Goal: Task Accomplishment & Management: Complete application form

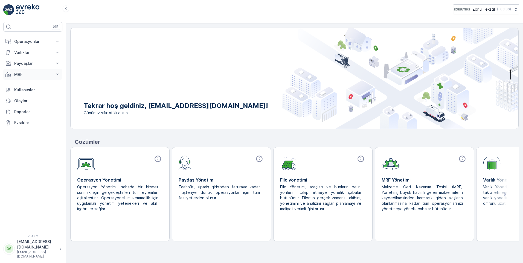
click at [25, 74] on p "MRF" at bounding box center [32, 74] width 37 height 5
click at [25, 92] on link "Gelen" at bounding box center [37, 92] width 51 height 8
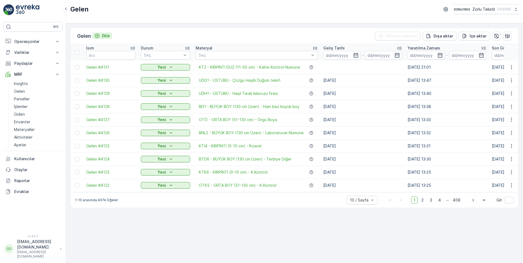
click at [102, 34] on div "Ekle" at bounding box center [102, 35] width 16 height 5
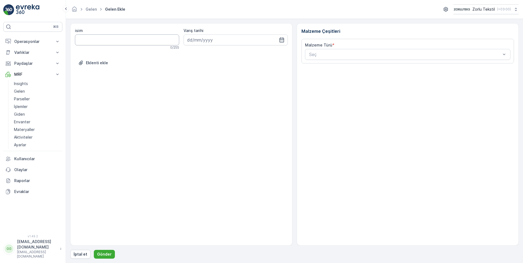
click at [101, 36] on input "isim" at bounding box center [127, 39] width 104 height 11
click at [489, 61] on div "Malzeme Türü * Seç" at bounding box center [408, 51] width 213 height 25
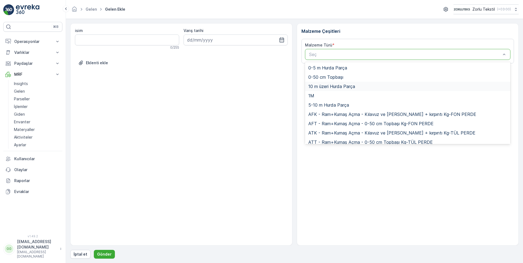
type input "b"
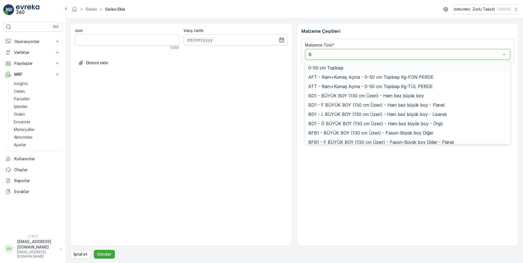
type input "BK"
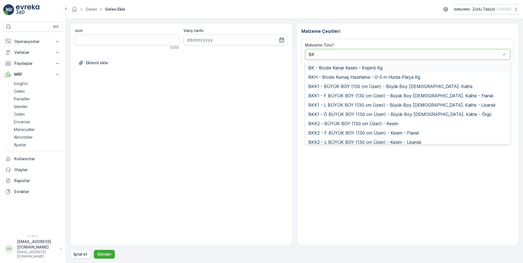
type input "BK"
click at [359, 66] on span "BK - Brode Kenar Kesim - Kırpıntı Kg" at bounding box center [345, 67] width 74 height 5
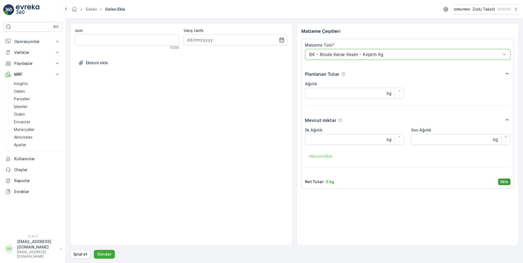
click at [504, 181] on p "Ekle" at bounding box center [505, 181] width 8 height 5
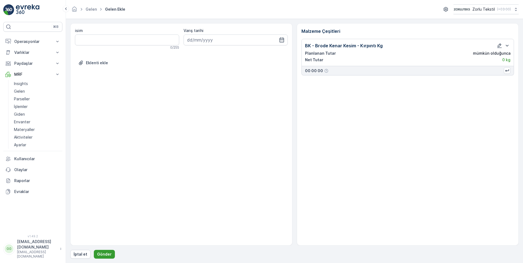
click at [107, 251] on button "Gönder" at bounding box center [104, 254] width 21 height 9
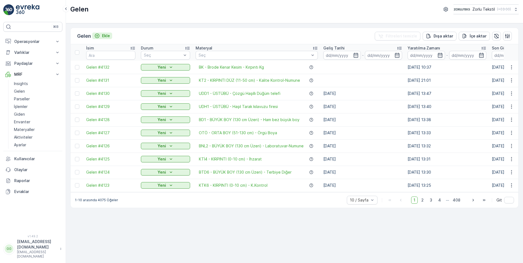
click at [108, 35] on p "Ekle" at bounding box center [106, 35] width 8 height 5
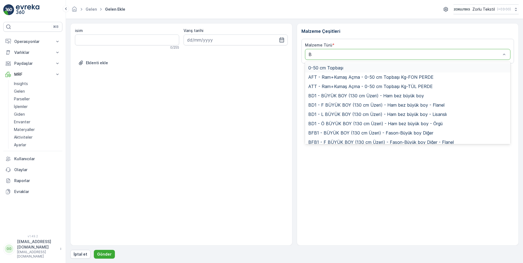
type input "BK"
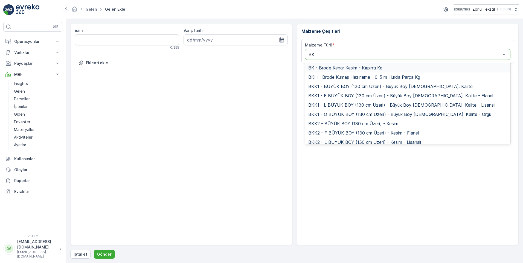
click at [344, 66] on span "BK - Brode Kenar Kesim - Kırpıntı Kg" at bounding box center [345, 67] width 74 height 5
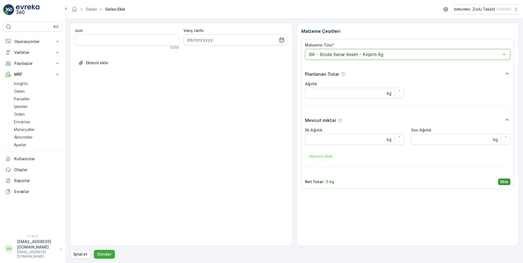
click at [503, 183] on p "Ekle" at bounding box center [505, 181] width 8 height 5
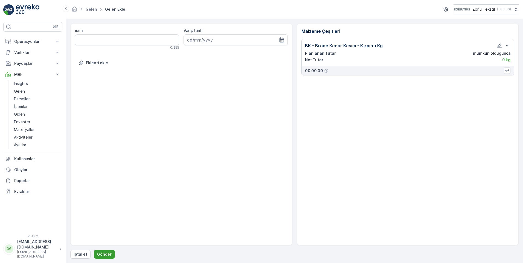
click at [103, 252] on p "Gönder" at bounding box center [104, 254] width 15 height 5
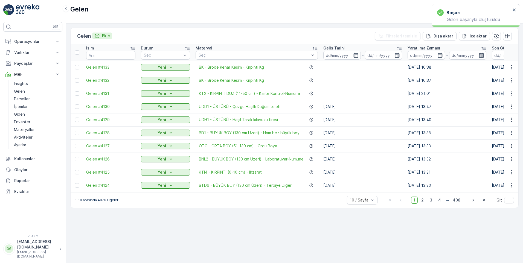
click at [101, 37] on div "Ekle" at bounding box center [102, 35] width 16 height 5
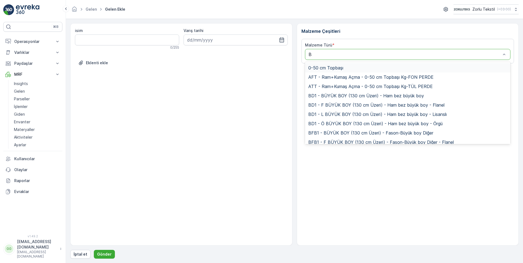
type input "BK"
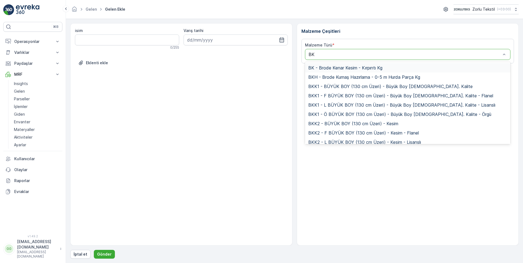
click at [323, 64] on div "BK - Brode Kenar Kesim - Kırpıntı Kg" at bounding box center [408, 67] width 206 height 9
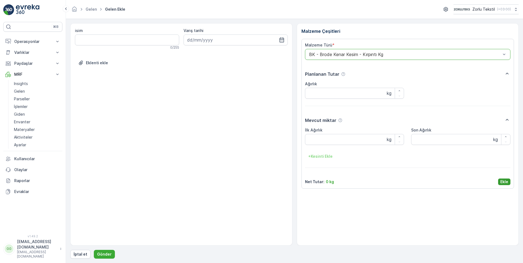
click at [508, 179] on p "Ekle" at bounding box center [505, 181] width 8 height 5
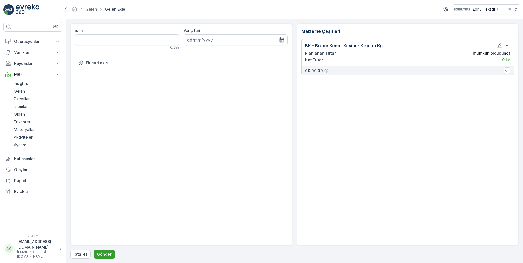
click at [101, 254] on p "Gönder" at bounding box center [104, 254] width 15 height 5
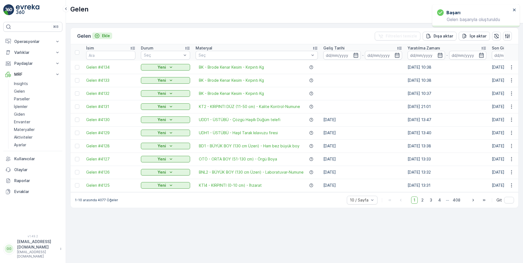
click at [106, 36] on p "Ekle" at bounding box center [106, 35] width 8 height 5
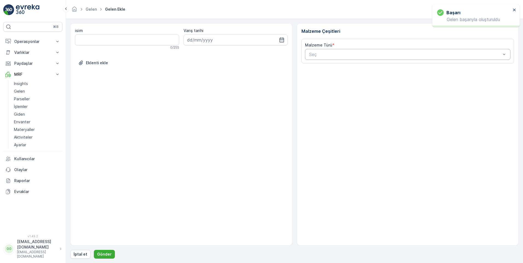
click at [339, 57] on div "Seç" at bounding box center [408, 54] width 206 height 11
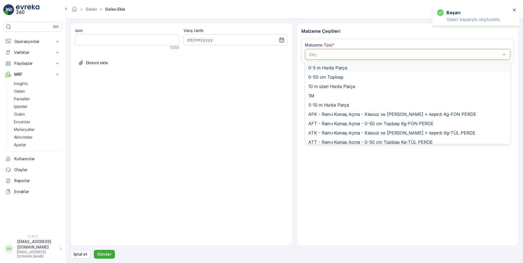
click at [339, 54] on div at bounding box center [405, 54] width 193 height 5
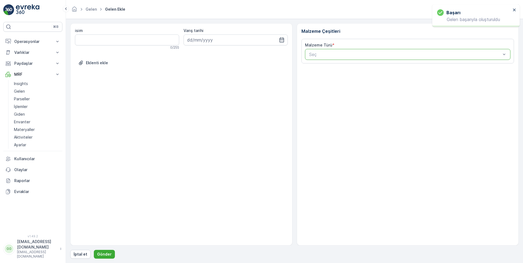
click at [339, 54] on div at bounding box center [405, 54] width 193 height 5
type input "BK"
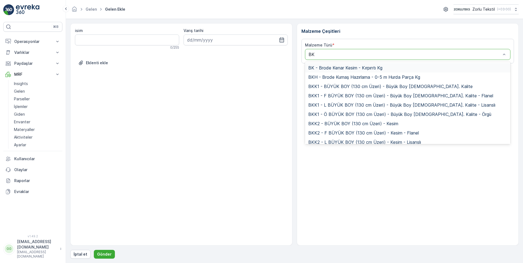
click at [349, 68] on span "BK - Brode Kenar Kesim - Kırpıntı Kg" at bounding box center [345, 67] width 74 height 5
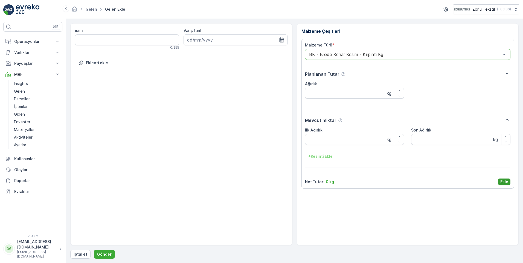
click at [506, 180] on p "Ekle" at bounding box center [505, 181] width 8 height 5
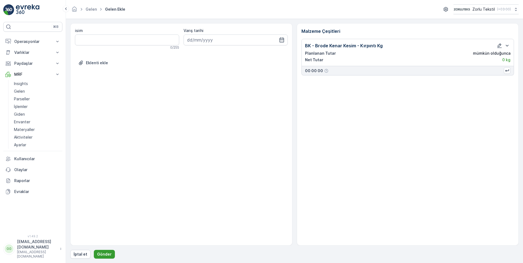
click at [99, 253] on p "Gönder" at bounding box center [104, 254] width 15 height 5
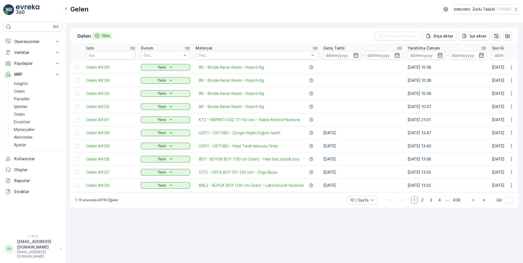
click at [103, 35] on p "Ekle" at bounding box center [106, 35] width 8 height 5
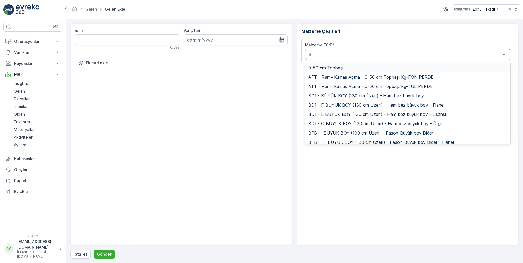
type input "BK"
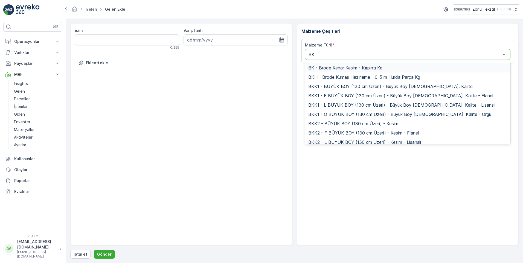
click at [340, 67] on span "BK - Brode Kenar Kesim - Kırpıntı Kg" at bounding box center [345, 67] width 74 height 5
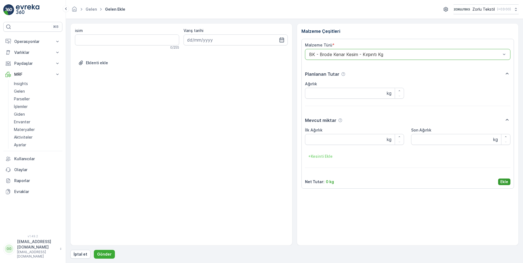
click at [502, 181] on p "Ekle" at bounding box center [505, 181] width 8 height 5
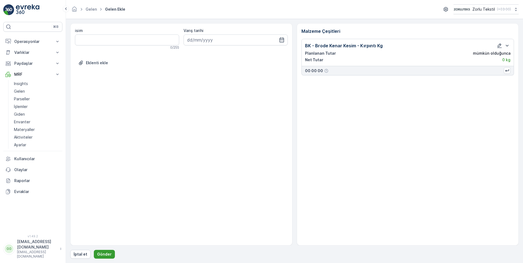
click at [108, 256] on p "Gönder" at bounding box center [104, 254] width 15 height 5
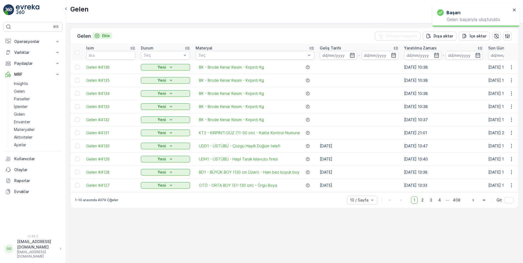
click at [108, 36] on p "Ekle" at bounding box center [106, 35] width 8 height 5
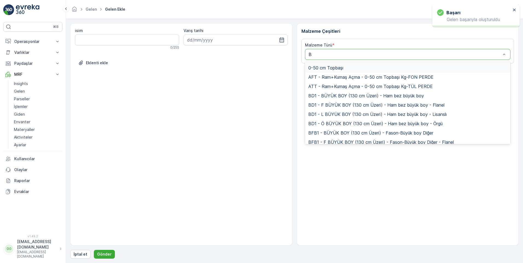
type input "BK"
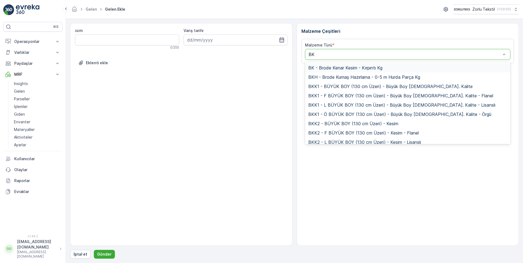
click at [322, 68] on span "BK - Brode Kenar Kesim - Kırpıntı Kg" at bounding box center [345, 67] width 74 height 5
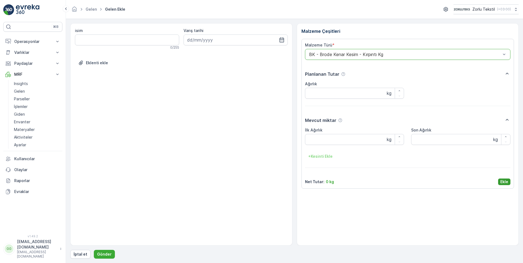
click at [506, 180] on p "Ekle" at bounding box center [505, 181] width 8 height 5
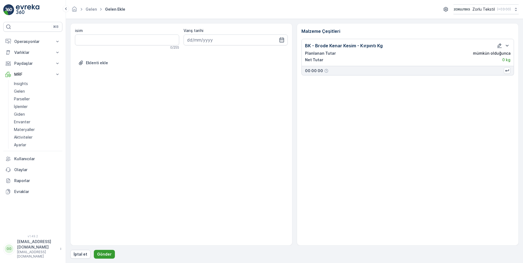
click at [101, 250] on button "Gönder" at bounding box center [104, 254] width 21 height 9
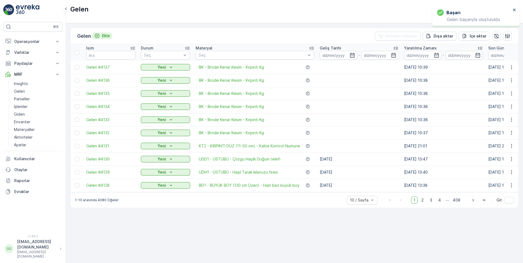
click at [108, 36] on p "Ekle" at bounding box center [106, 35] width 8 height 5
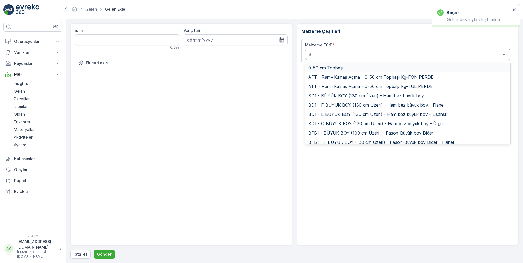
type input "BK"
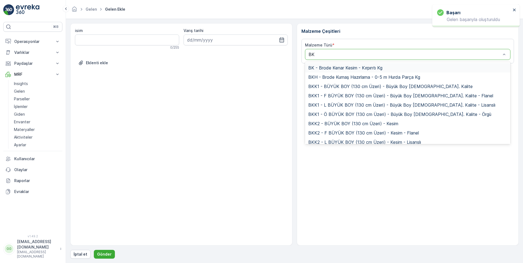
click at [324, 67] on span "BK - Brode Kenar Kesim - Kırpıntı Kg" at bounding box center [345, 67] width 74 height 5
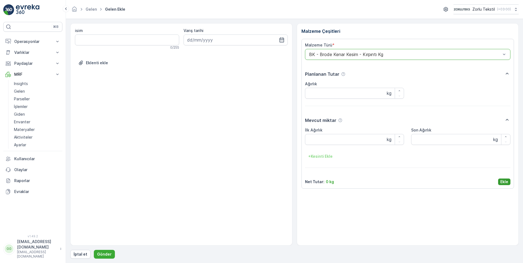
click at [506, 181] on p "Ekle" at bounding box center [505, 181] width 8 height 5
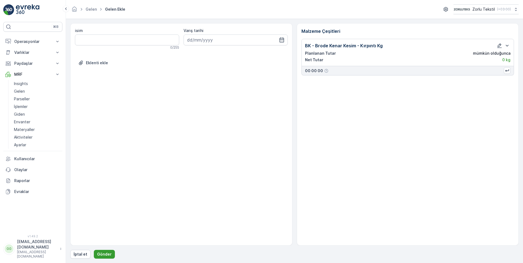
click at [107, 251] on button "Gönder" at bounding box center [104, 254] width 21 height 9
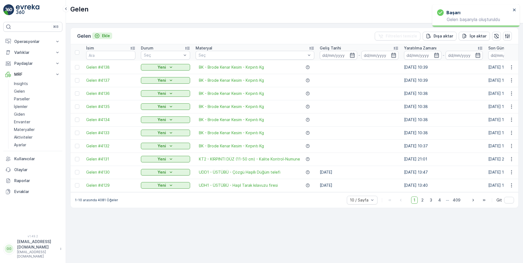
click at [109, 36] on p "Ekle" at bounding box center [106, 35] width 8 height 5
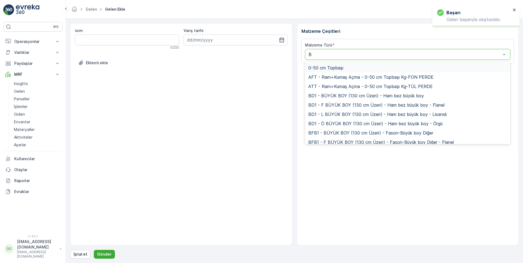
type input "BK"
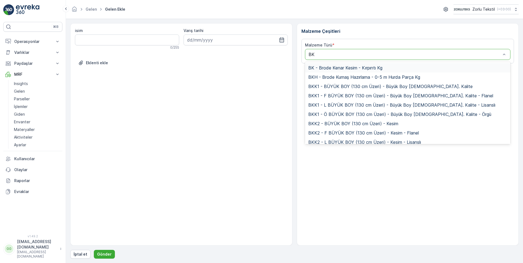
click at [328, 68] on span "BK - Brode Kenar Kesim - Kırpıntı Kg" at bounding box center [345, 67] width 74 height 5
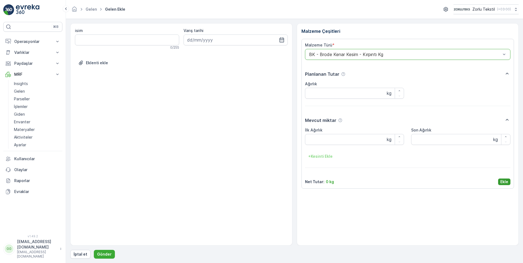
click at [504, 181] on p "Ekle" at bounding box center [505, 181] width 8 height 5
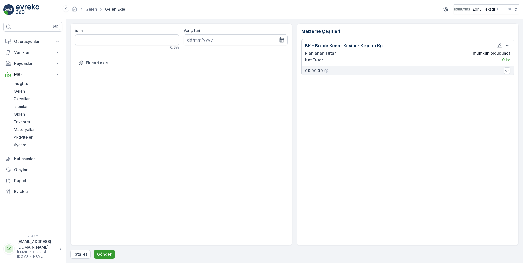
click at [102, 255] on p "Gönder" at bounding box center [104, 254] width 15 height 5
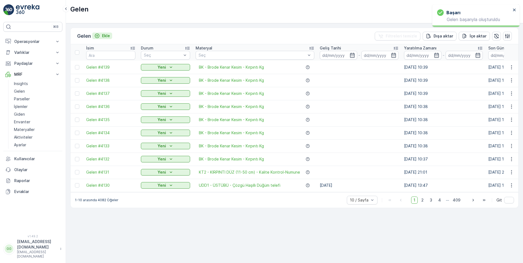
click at [108, 37] on p "Ekle" at bounding box center [106, 35] width 8 height 5
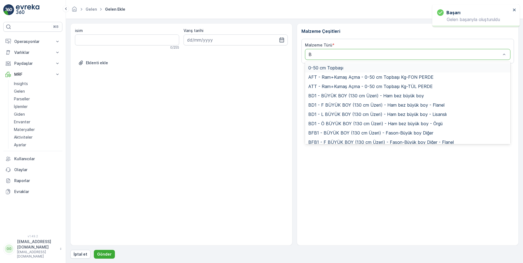
type input "BK"
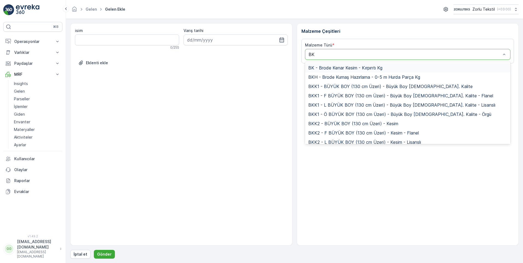
click at [325, 66] on span "BK - Brode Kenar Kesim - Kırpıntı Kg" at bounding box center [345, 67] width 74 height 5
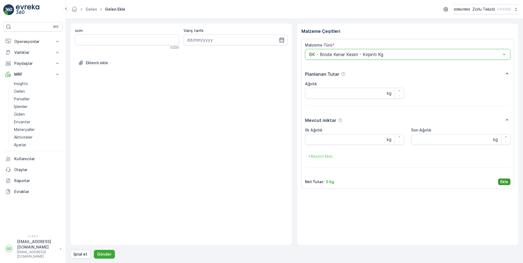
click at [504, 182] on p "Ekle" at bounding box center [505, 181] width 8 height 5
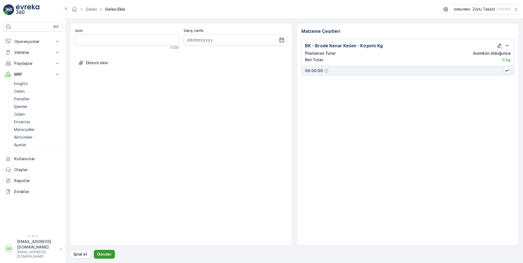
click at [105, 256] on p "Gönder" at bounding box center [104, 254] width 15 height 5
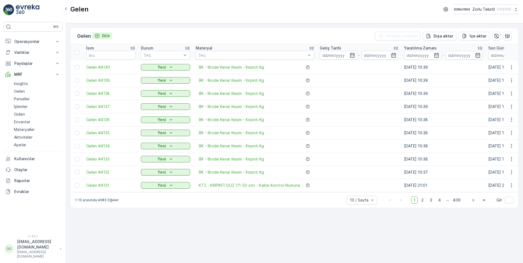
click at [106, 36] on p "Ekle" at bounding box center [106, 35] width 8 height 5
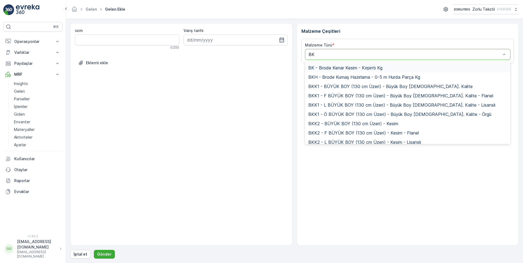
type input "BKH"
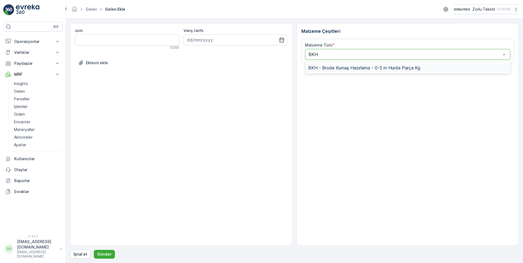
click at [332, 67] on span "BKH - Brode Kumaş Hazırlama - 0-5 m Hurda Parça Kg" at bounding box center [364, 67] width 112 height 5
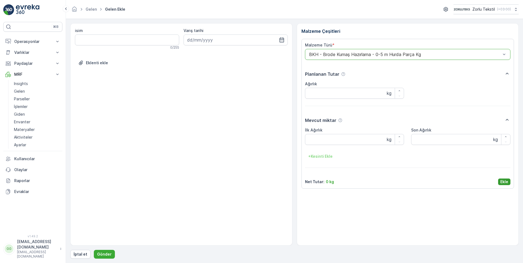
click at [505, 181] on p "Ekle" at bounding box center [505, 181] width 8 height 5
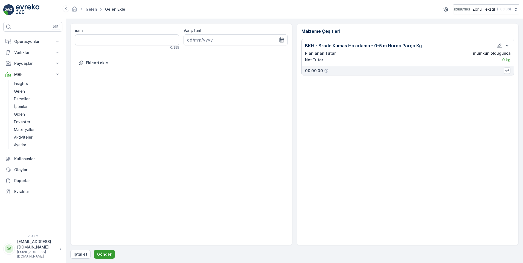
click at [105, 255] on p "Gönder" at bounding box center [104, 254] width 15 height 5
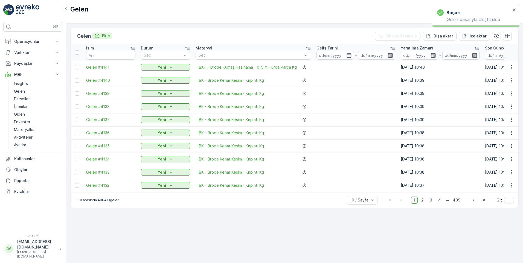
click at [108, 36] on p "Ekle" at bounding box center [106, 35] width 8 height 5
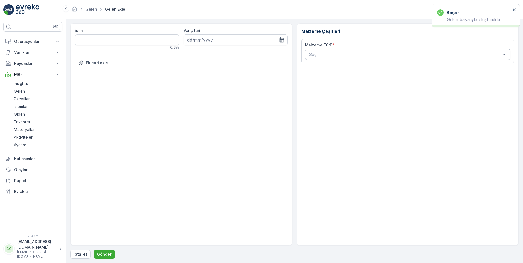
click at [322, 49] on div "Seç" at bounding box center [408, 54] width 206 height 11
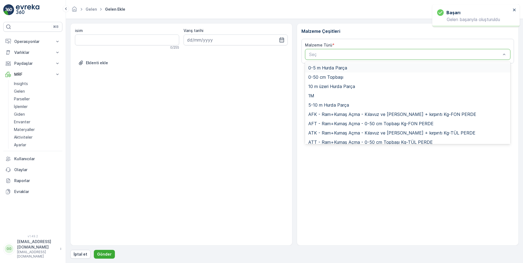
click at [323, 54] on div at bounding box center [405, 54] width 193 height 5
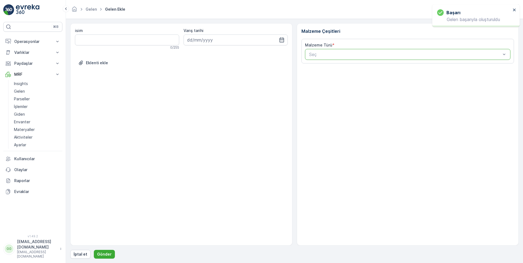
click at [323, 54] on div at bounding box center [405, 54] width 193 height 5
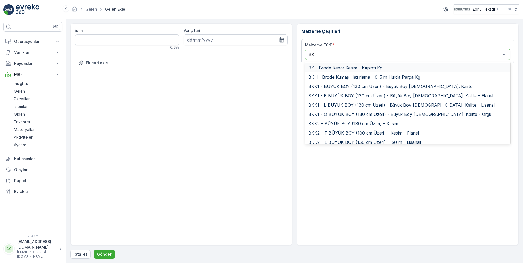
type input "BKH"
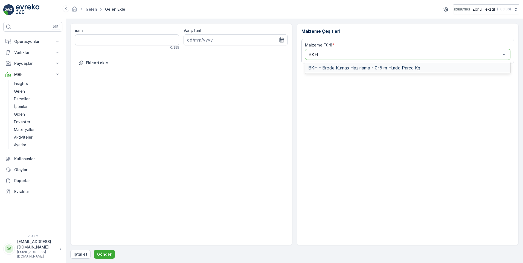
click at [325, 67] on span "BKH - Brode Kumaş Hazırlama - 0-5 m Hurda Parça Kg" at bounding box center [364, 67] width 112 height 5
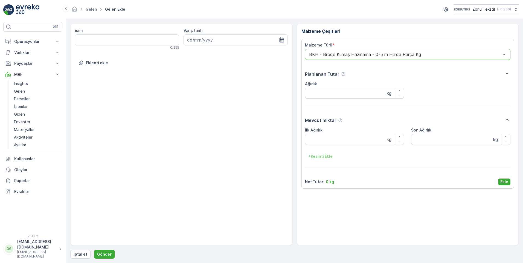
drag, startPoint x: 506, startPoint y: 180, endPoint x: 499, endPoint y: 183, distance: 7.9
click at [506, 181] on p "Ekle" at bounding box center [505, 181] width 8 height 5
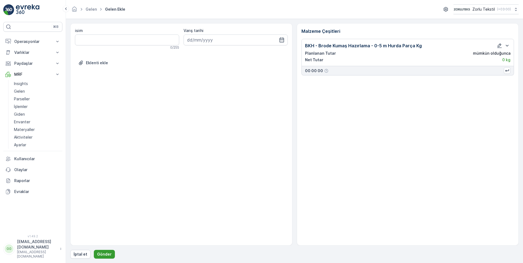
click at [108, 252] on p "Gönder" at bounding box center [104, 254] width 15 height 5
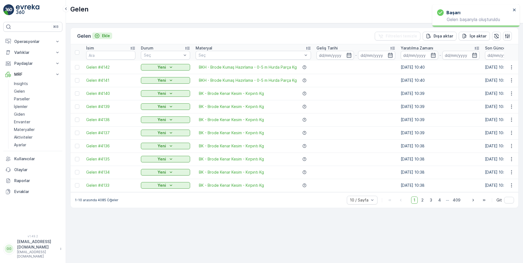
click at [108, 36] on p "Ekle" at bounding box center [106, 35] width 8 height 5
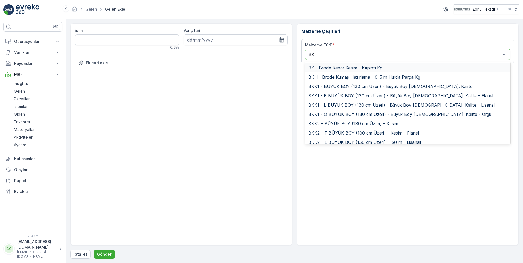
type input "BKH"
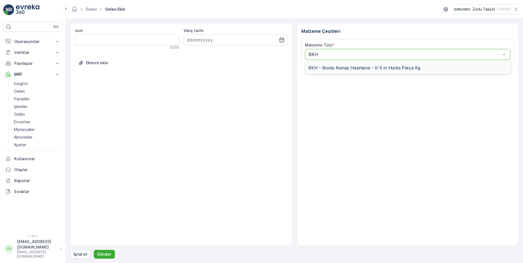
click at [336, 68] on span "BKH - Brode Kumaş Hazırlama - 0-5 m Hurda Parça Kg" at bounding box center [364, 67] width 112 height 5
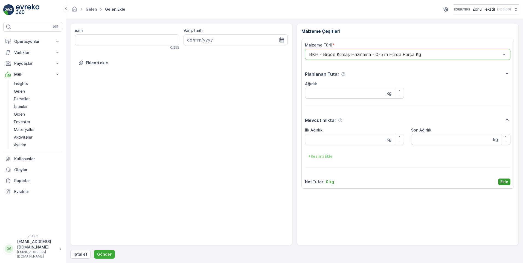
click at [502, 181] on p "Ekle" at bounding box center [505, 181] width 8 height 5
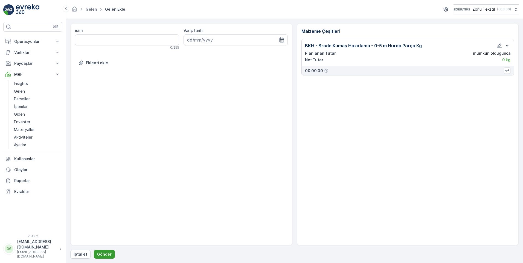
click at [102, 251] on button "Gönder" at bounding box center [104, 254] width 21 height 9
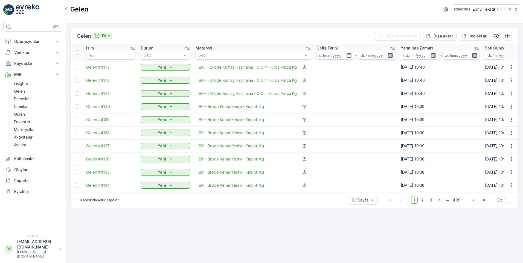
click at [107, 35] on p "Ekle" at bounding box center [106, 35] width 8 height 5
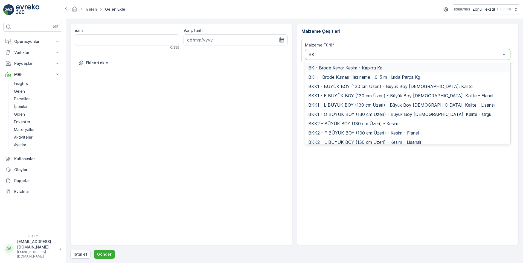
type input "BKH"
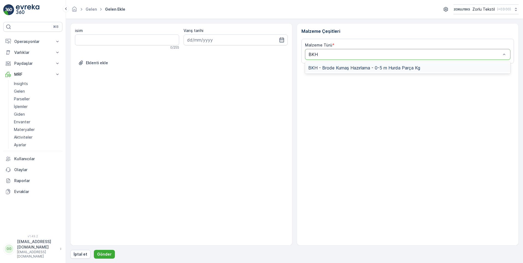
click at [336, 69] on span "BKH - Brode Kumaş Hazırlama - 0-5 m Hurda Parça Kg" at bounding box center [364, 67] width 112 height 5
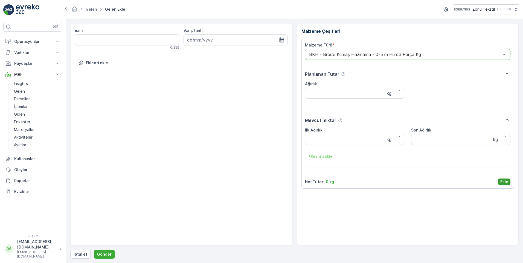
click at [506, 181] on p "Ekle" at bounding box center [505, 181] width 8 height 5
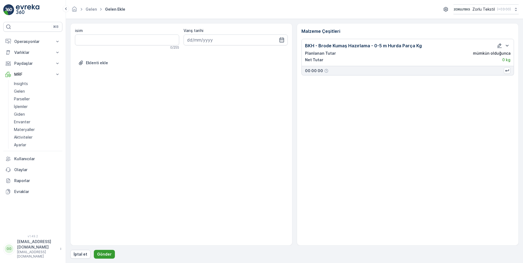
click at [103, 252] on p "Gönder" at bounding box center [104, 254] width 15 height 5
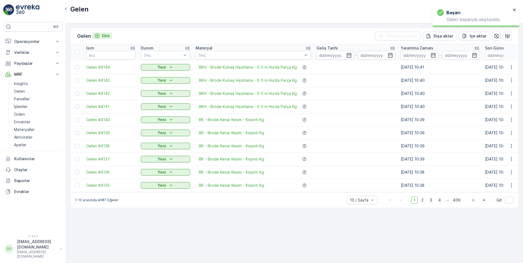
click at [106, 34] on p "Ekle" at bounding box center [106, 35] width 8 height 5
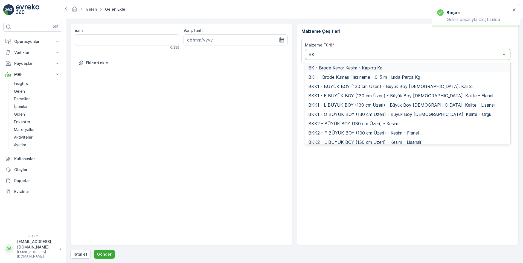
type input "BKH"
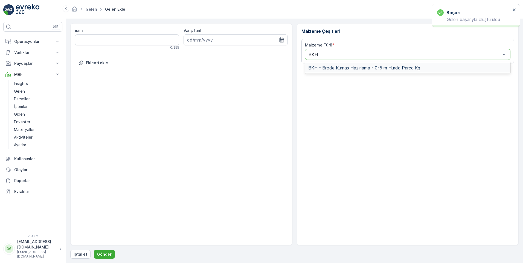
click at [338, 68] on span "BKH - Brode Kumaş Hazırlama - 0-5 m Hurda Parça Kg" at bounding box center [364, 67] width 112 height 5
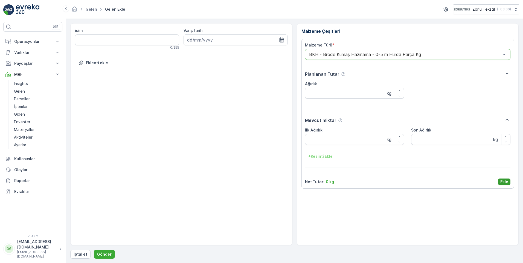
click at [502, 179] on p "Ekle" at bounding box center [505, 181] width 8 height 5
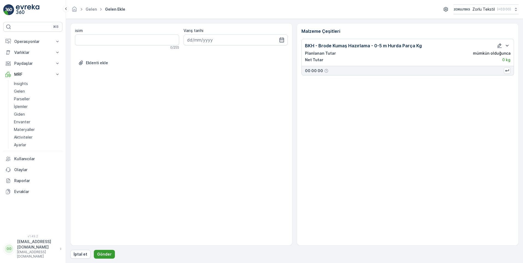
click at [106, 256] on p "Gönder" at bounding box center [104, 254] width 15 height 5
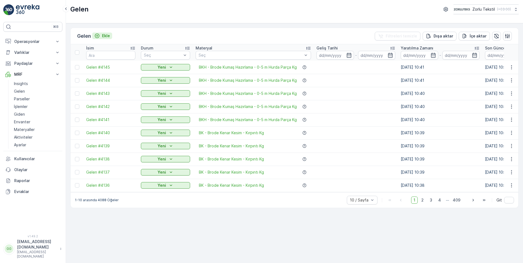
click at [106, 35] on p "Ekle" at bounding box center [106, 35] width 8 height 5
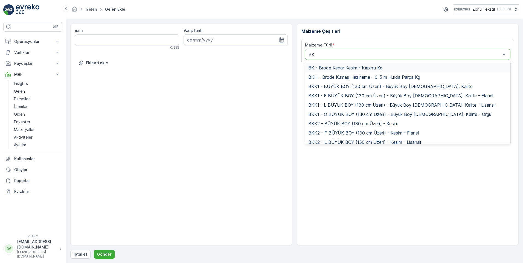
type input "BKH"
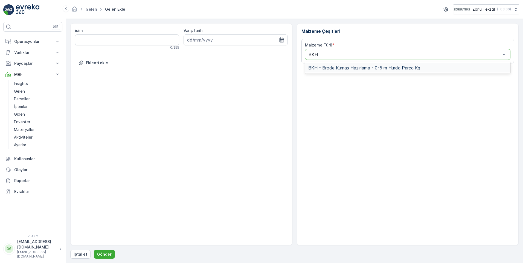
click at [339, 67] on span "BKH - Brode Kumaş Hazırlama - 0-5 m Hurda Parça Kg" at bounding box center [364, 67] width 112 height 5
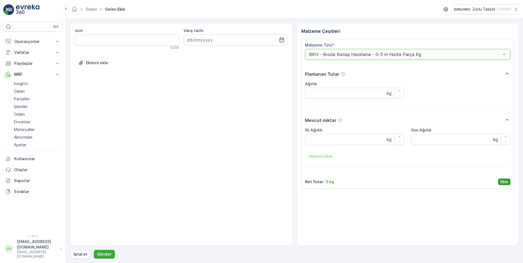
click at [501, 180] on p "Ekle" at bounding box center [505, 181] width 8 height 5
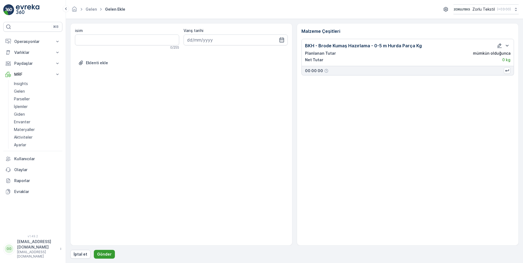
click at [104, 256] on p "Gönder" at bounding box center [104, 254] width 15 height 5
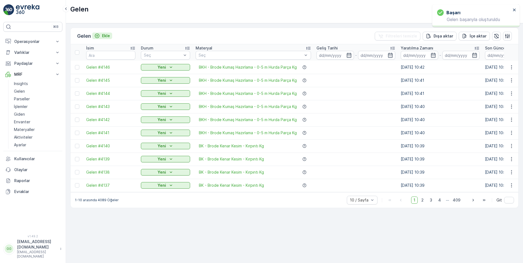
click at [108, 36] on p "Ekle" at bounding box center [106, 35] width 8 height 5
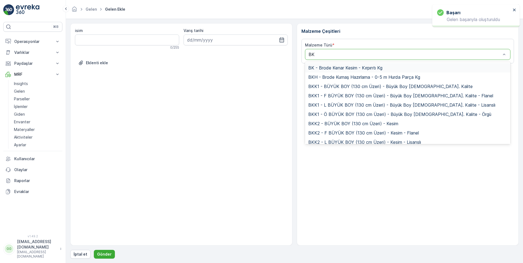
type input "BKH"
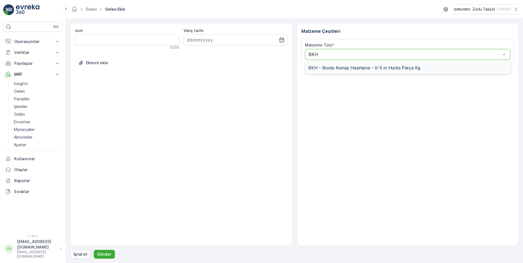
click at [331, 68] on span "BKH - Brode Kumaş Hazırlama - 0-5 m Hurda Parça Kg" at bounding box center [364, 67] width 112 height 5
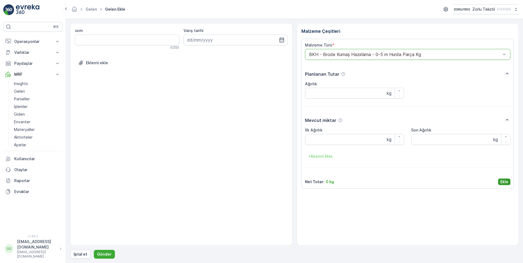
click at [502, 181] on p "Ekle" at bounding box center [505, 181] width 8 height 5
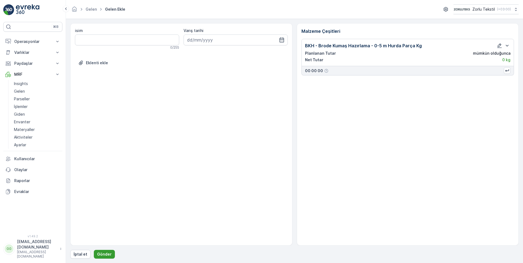
click at [103, 255] on p "Gönder" at bounding box center [104, 254] width 15 height 5
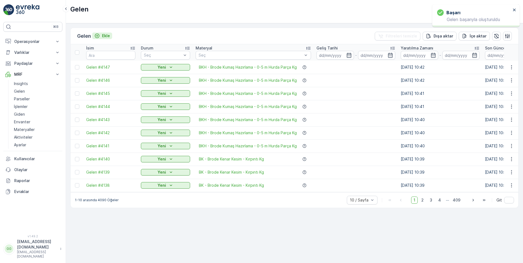
click at [105, 36] on p "Ekle" at bounding box center [106, 35] width 8 height 5
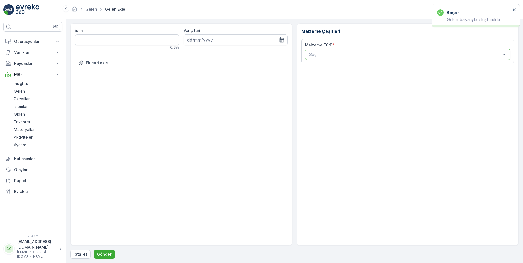
click at [324, 53] on div at bounding box center [405, 54] width 193 height 5
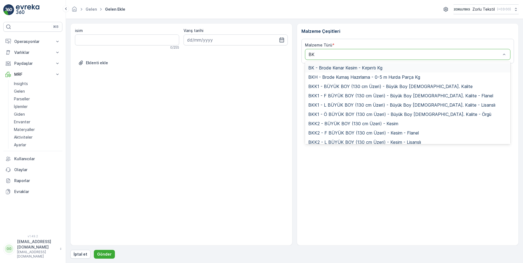
type input "BKH"
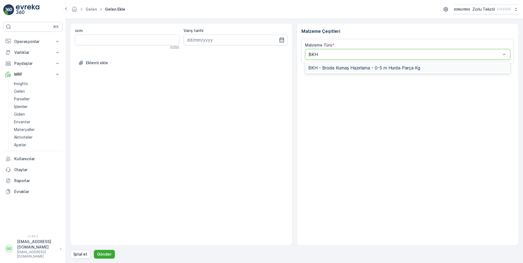
click at [328, 70] on span "BKH - Brode Kumaş Hazırlama - 0-5 m Hurda Parça Kg" at bounding box center [364, 67] width 112 height 5
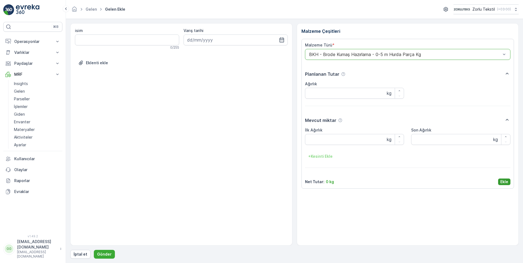
click at [507, 181] on p "Ekle" at bounding box center [505, 181] width 8 height 5
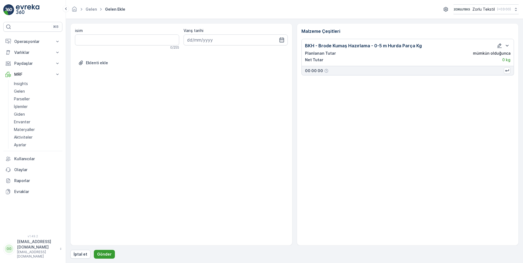
click at [107, 256] on p "Gönder" at bounding box center [104, 254] width 15 height 5
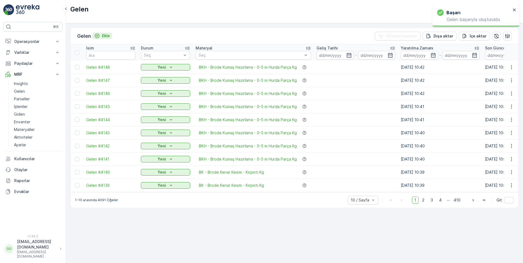
click at [106, 37] on p "Ekle" at bounding box center [106, 35] width 8 height 5
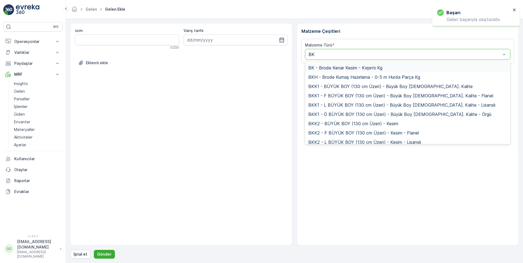
type input "BKH"
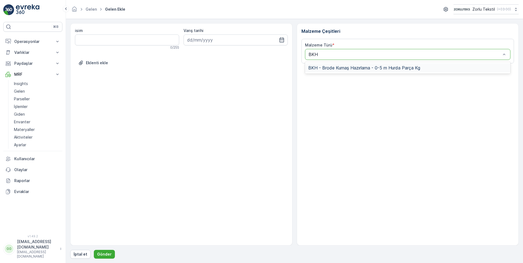
click at [333, 67] on span "BKH - Brode Kumaş Hazırlama - 0-5 m Hurda Parça Kg" at bounding box center [364, 67] width 112 height 5
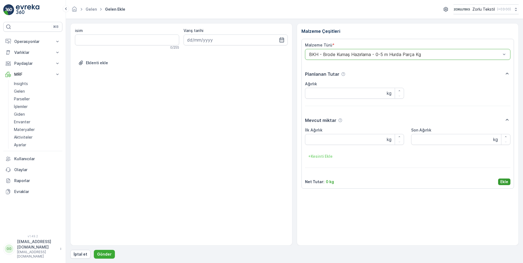
click at [504, 182] on p "Ekle" at bounding box center [505, 181] width 8 height 5
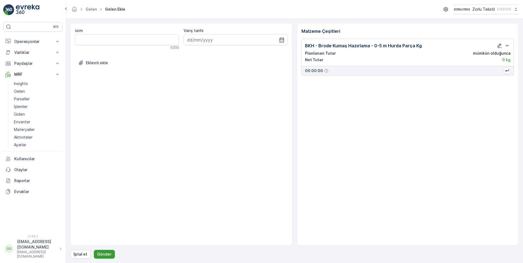
click at [102, 254] on p "Gönder" at bounding box center [104, 254] width 15 height 5
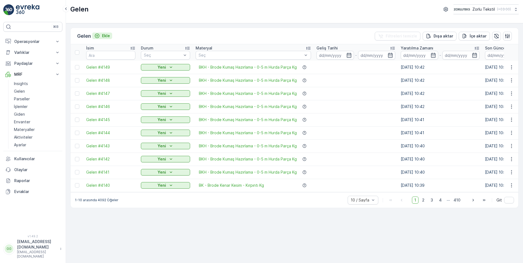
click at [105, 35] on p "Ekle" at bounding box center [106, 35] width 8 height 5
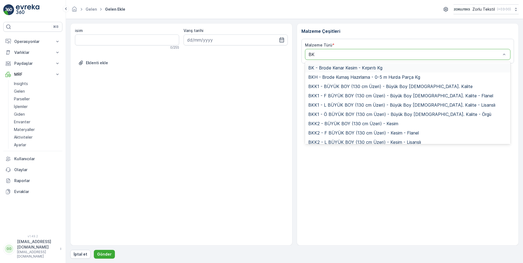
type input "BKH"
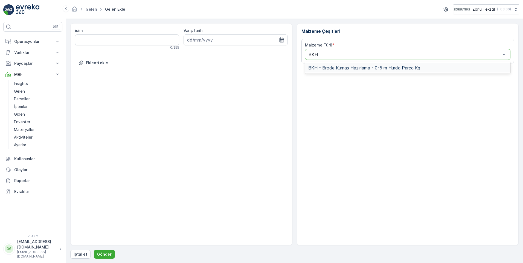
click at [328, 69] on span "BKH - Brode Kumaş Hazırlama - 0-5 m Hurda Parça Kg" at bounding box center [364, 67] width 112 height 5
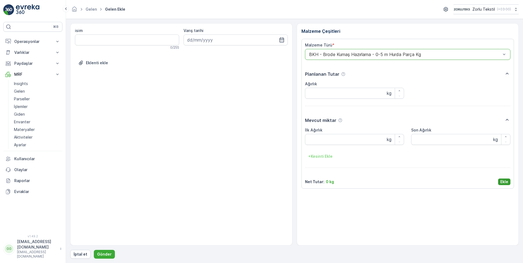
click at [504, 181] on p "Ekle" at bounding box center [505, 181] width 8 height 5
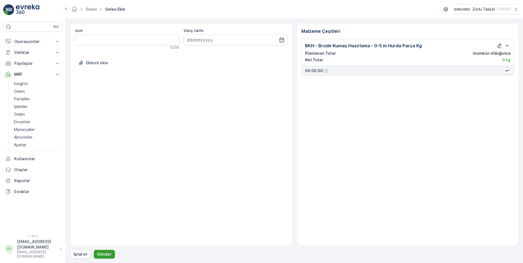
click at [103, 251] on button "Gönder" at bounding box center [104, 254] width 21 height 9
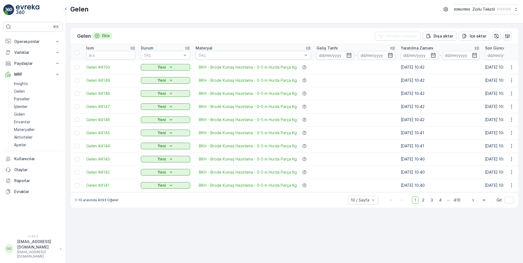
click at [105, 36] on p "Ekle" at bounding box center [106, 35] width 8 height 5
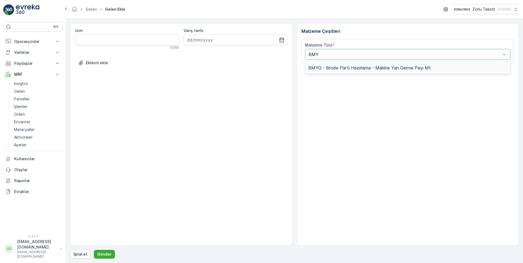
type input "BMYG"
click at [339, 67] on span "BMYG - Brode Parti Hazırlama - Makine Yan Germe Payı Mt" at bounding box center [369, 67] width 123 height 5
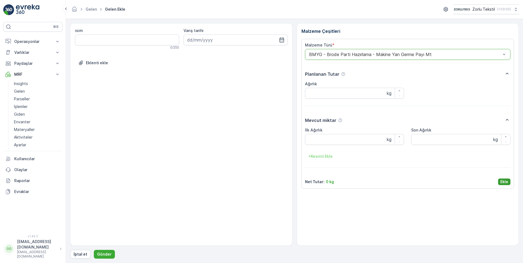
click at [502, 182] on p "Ekle" at bounding box center [505, 181] width 8 height 5
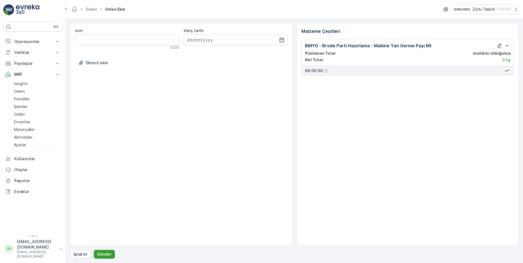
click at [106, 253] on p "Gönder" at bounding box center [104, 254] width 15 height 5
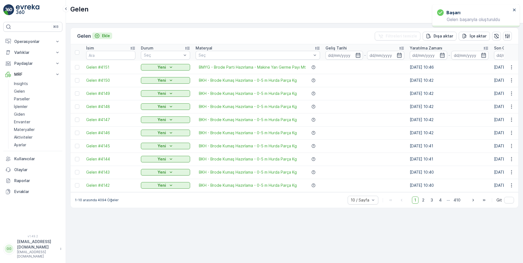
click at [106, 36] on p "Ekle" at bounding box center [106, 35] width 8 height 5
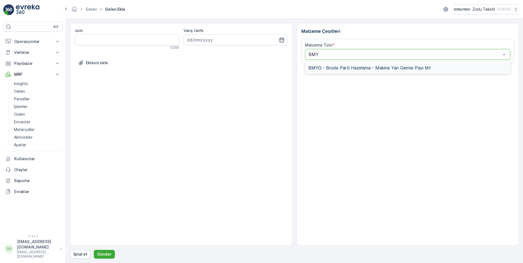
type input "BMYG"
click at [325, 68] on span "BMYG - Brode Parti Hazırlama - Makine Yan Germe Payı Mt" at bounding box center [369, 67] width 123 height 5
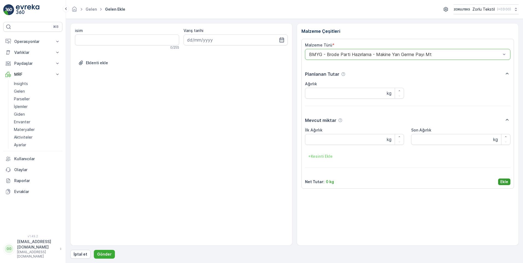
click at [509, 183] on button "Ekle" at bounding box center [504, 182] width 12 height 7
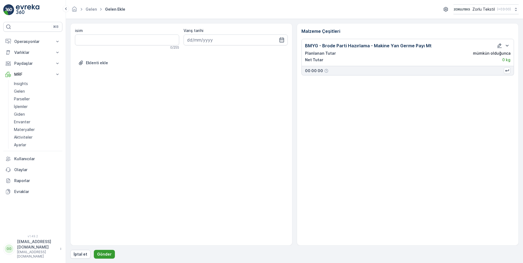
click at [105, 253] on p "Gönder" at bounding box center [104, 254] width 15 height 5
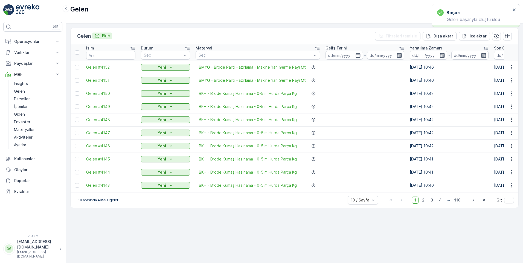
click at [105, 35] on p "Ekle" at bounding box center [106, 35] width 8 height 5
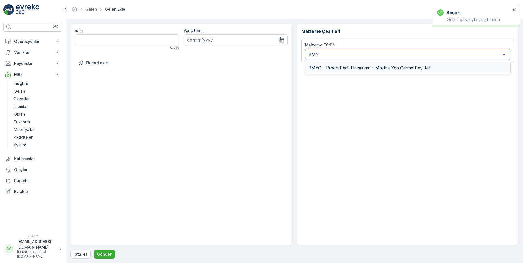
type input "BMYG"
click at [328, 67] on span "BMYG - Brode Parti Hazırlama - Makine Yan Germe Payı Mt" at bounding box center [369, 67] width 123 height 5
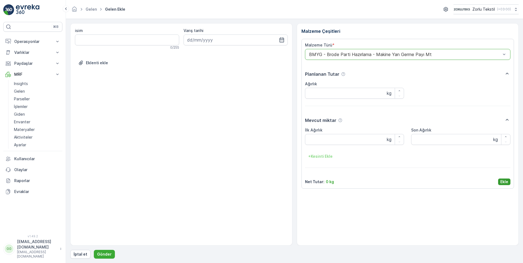
click at [504, 179] on p "Ekle" at bounding box center [505, 181] width 8 height 5
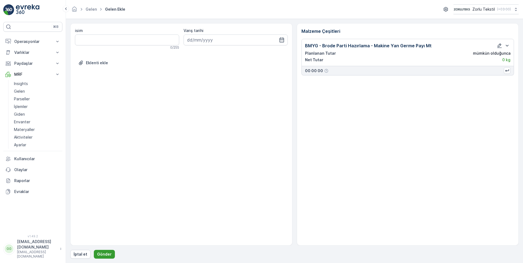
click at [104, 255] on p "Gönder" at bounding box center [104, 254] width 15 height 5
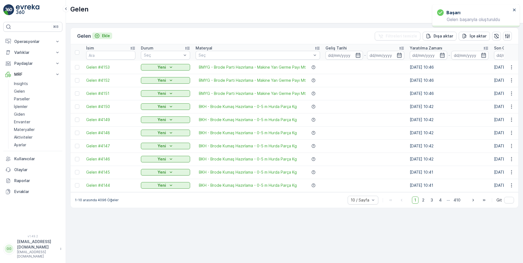
click at [109, 36] on p "Ekle" at bounding box center [106, 35] width 8 height 5
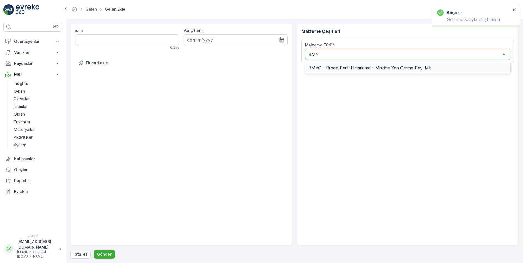
type input "BMYG"
click at [336, 68] on span "BMYG - Brode Parti Hazırlama - Makine Yan Germe Payı Mt" at bounding box center [369, 67] width 123 height 5
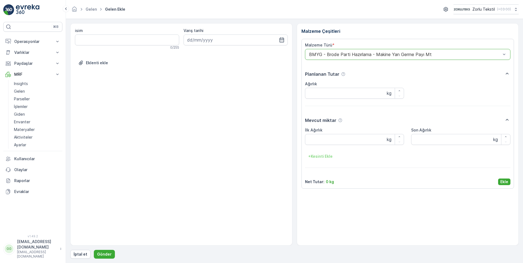
drag, startPoint x: 505, startPoint y: 181, endPoint x: 492, endPoint y: 189, distance: 15.4
click at [505, 181] on p "Ekle" at bounding box center [505, 181] width 8 height 5
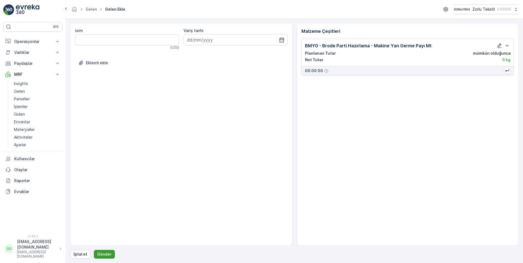
click at [103, 254] on p "Gönder" at bounding box center [104, 254] width 15 height 5
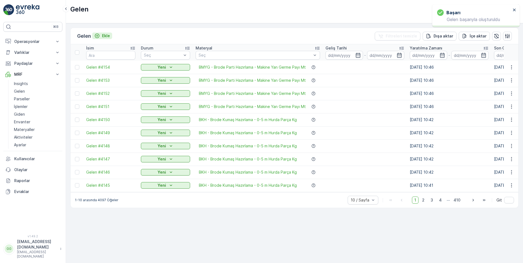
click at [106, 37] on p "Ekle" at bounding box center [106, 35] width 8 height 5
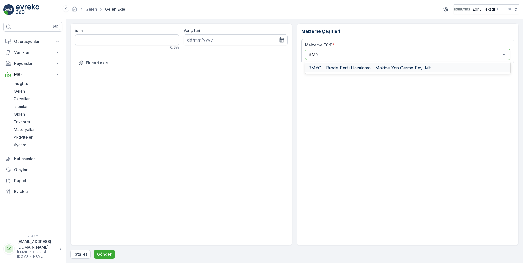
type input "BMYG"
click at [326, 71] on div "BMYG - Brode Parti Hazırlama - Makine Yan Germe Payı Mt" at bounding box center [408, 67] width 206 height 9
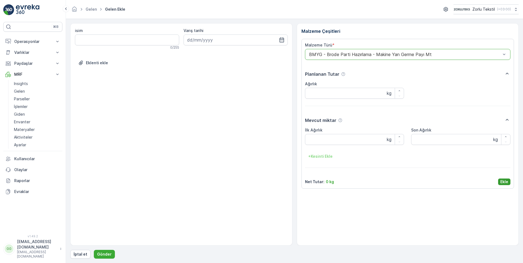
click at [504, 180] on p "Ekle" at bounding box center [505, 181] width 8 height 5
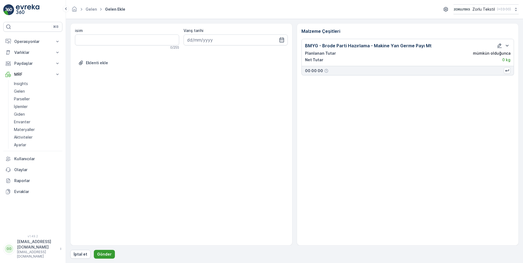
click at [106, 253] on p "Gönder" at bounding box center [104, 254] width 15 height 5
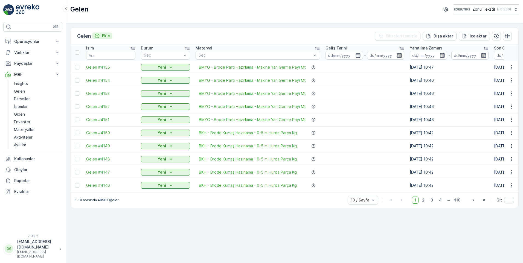
click at [104, 35] on p "Ekle" at bounding box center [106, 35] width 8 height 5
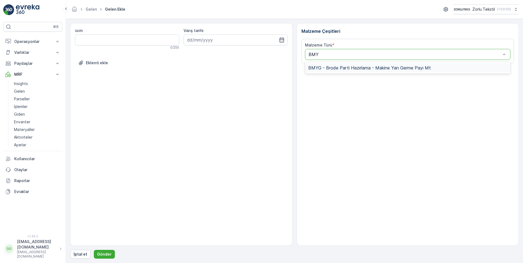
type input "BMYG"
click at [341, 70] on span "BMYG - Brode Parti Hazırlama - Makine Yan Germe Payı Mt" at bounding box center [369, 67] width 123 height 5
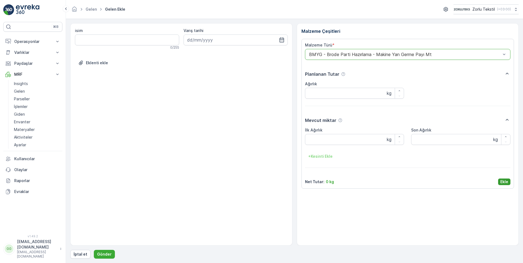
click at [506, 183] on p "Ekle" at bounding box center [505, 181] width 8 height 5
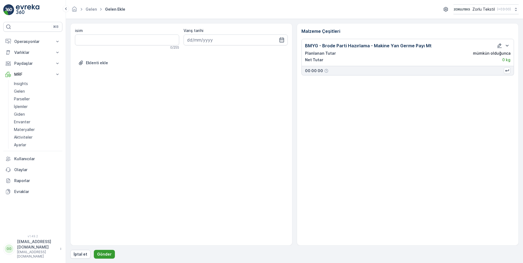
click at [105, 253] on p "Gönder" at bounding box center [104, 254] width 15 height 5
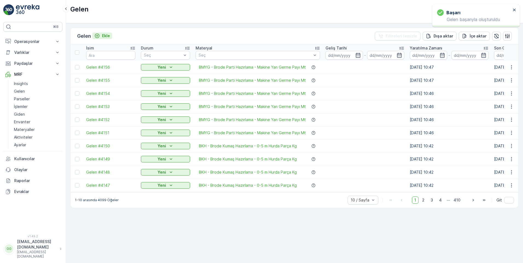
click at [106, 34] on p "Ekle" at bounding box center [106, 35] width 8 height 5
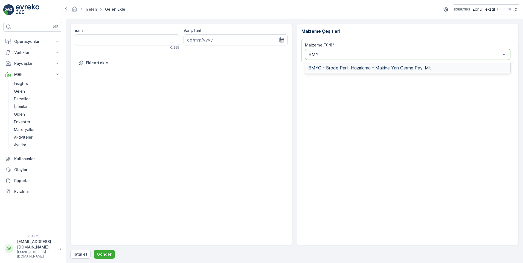
type input "BMYG"
click at [335, 70] on span "BMYG - Brode Parti Hazırlama - Makine Yan Germe Payı Mt" at bounding box center [369, 67] width 123 height 5
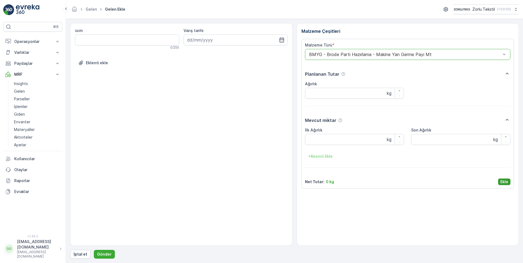
click at [506, 182] on p "Ekle" at bounding box center [505, 181] width 8 height 5
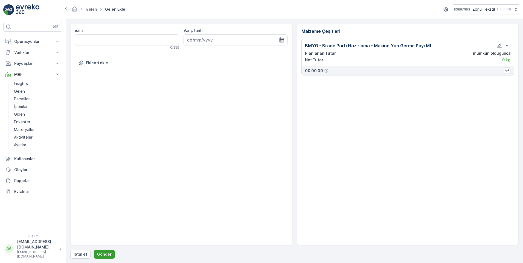
click at [100, 256] on p "Gönder" at bounding box center [104, 254] width 15 height 5
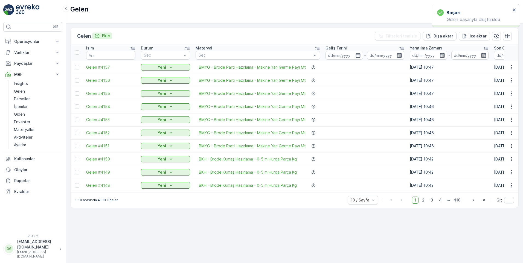
click at [110, 35] on p "Ekle" at bounding box center [106, 35] width 8 height 5
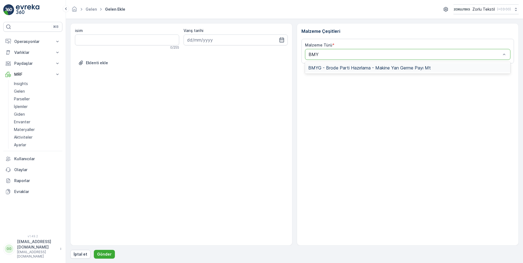
type input "BMYG"
click at [348, 70] on span "BMYG - Brode Parti Hazırlama - Makine Yan Germe Payı Mt" at bounding box center [369, 67] width 123 height 5
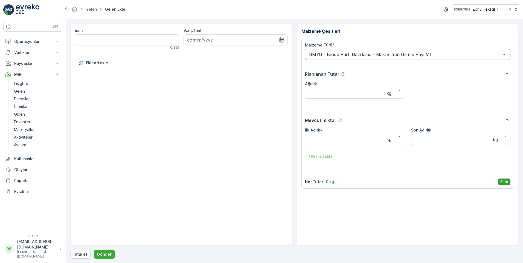
click at [500, 181] on button "Ekle" at bounding box center [504, 182] width 12 height 7
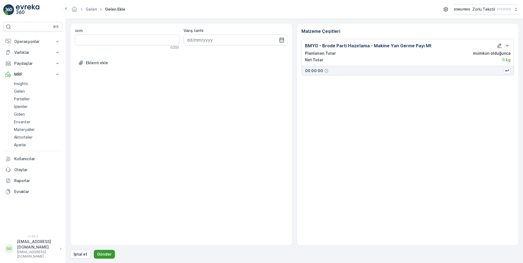
click at [108, 254] on p "Gönder" at bounding box center [104, 254] width 15 height 5
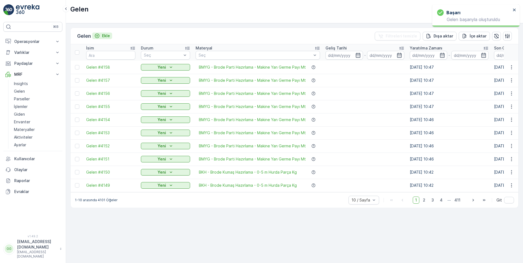
click at [106, 36] on p "Ekle" at bounding box center [106, 35] width 8 height 5
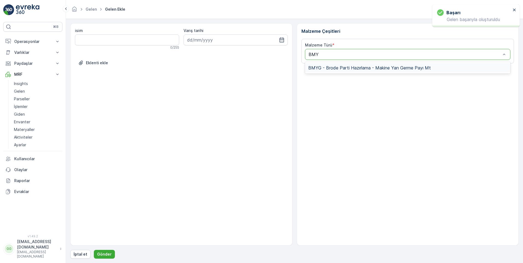
type input "BMYG"
click at [331, 71] on div "BMYG - Brode Parti Hazırlama - Makine Yan Germe Payı Mt" at bounding box center [408, 67] width 206 height 9
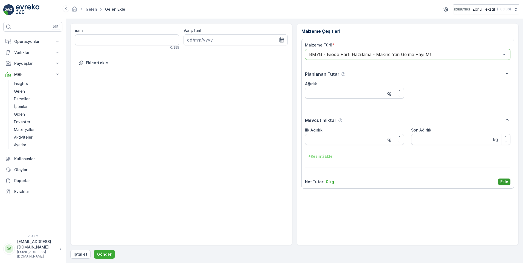
click at [504, 182] on p "Ekle" at bounding box center [505, 181] width 8 height 5
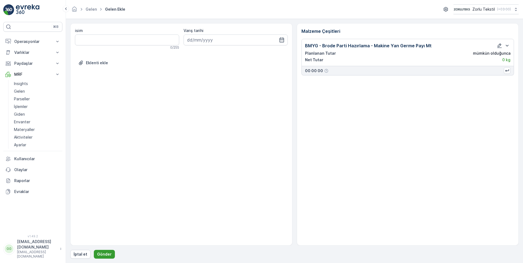
click at [103, 255] on p "Gönder" at bounding box center [104, 254] width 15 height 5
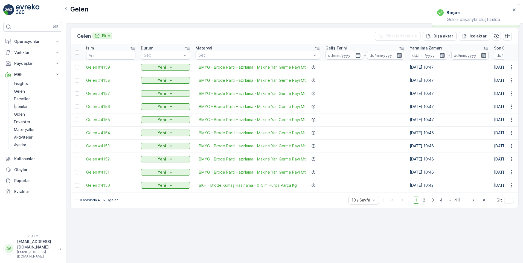
click at [106, 34] on p "Ekle" at bounding box center [106, 35] width 8 height 5
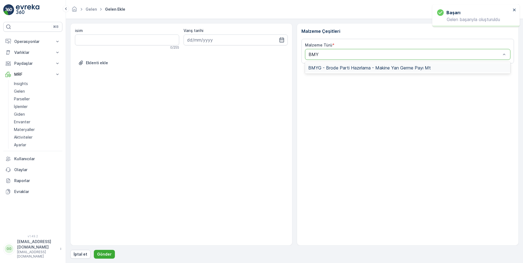
type input "BMYG"
click at [338, 69] on span "BMYG - Brode Parti Hazırlama - Makine Yan Germe Payı Mt" at bounding box center [369, 67] width 123 height 5
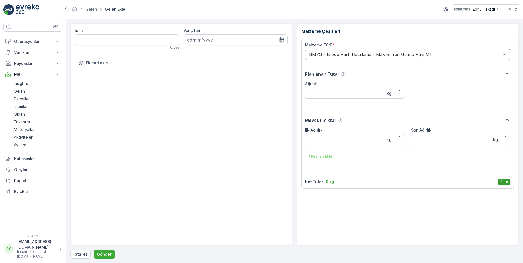
click at [505, 182] on p "Ekle" at bounding box center [505, 181] width 8 height 5
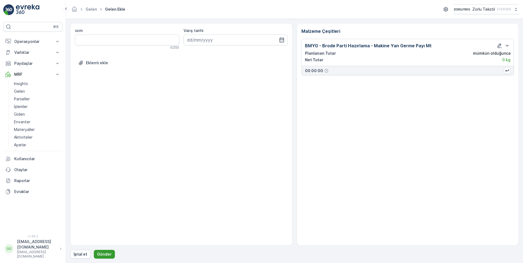
click at [100, 256] on p "Gönder" at bounding box center [104, 254] width 15 height 5
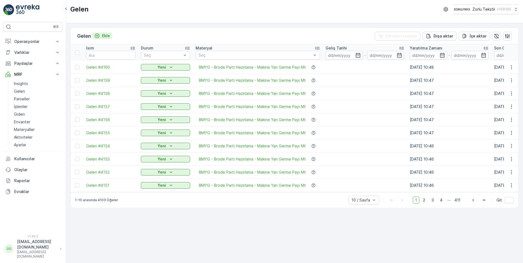
click at [109, 38] on p "Ekle" at bounding box center [106, 35] width 8 height 5
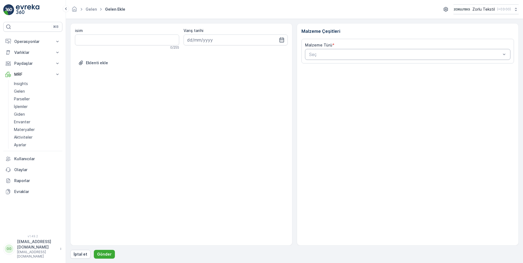
click at [324, 58] on div "Seç" at bounding box center [408, 54] width 206 height 11
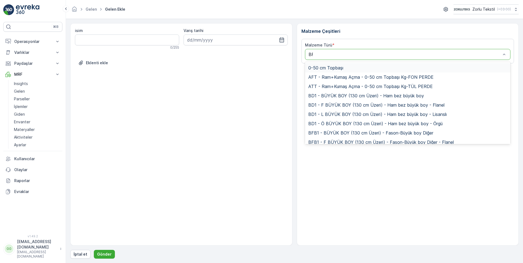
type input "BFF"
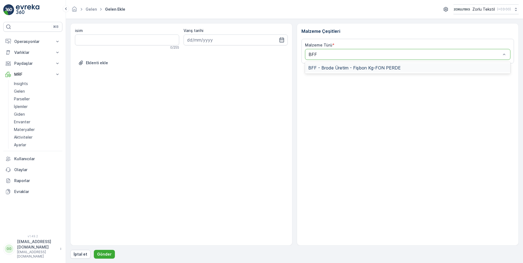
click at [336, 68] on span "BFF - Brode Üretim - Fişbon Kg-FON PERDE" at bounding box center [354, 67] width 93 height 5
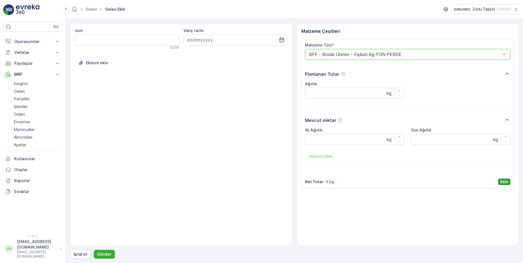
click at [505, 183] on p "Ekle" at bounding box center [505, 181] width 8 height 5
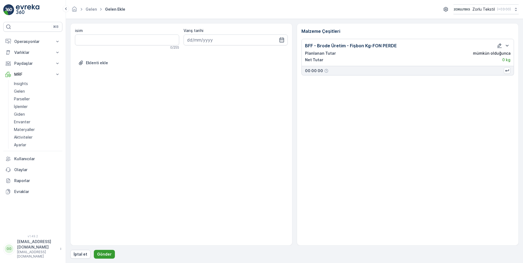
click at [102, 250] on button "Gönder" at bounding box center [104, 254] width 21 height 9
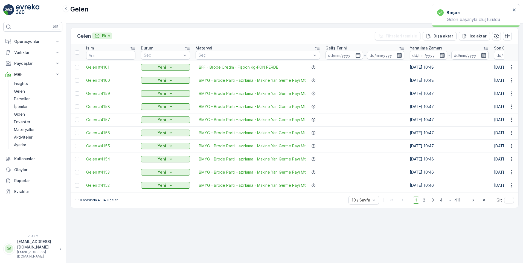
click at [105, 35] on p "Ekle" at bounding box center [106, 35] width 8 height 5
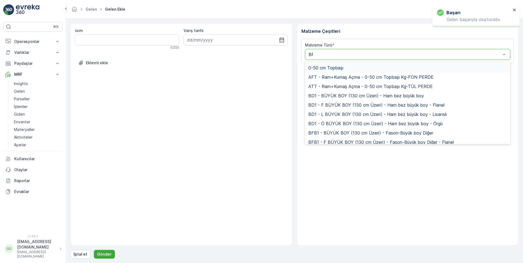
type input "BFF"
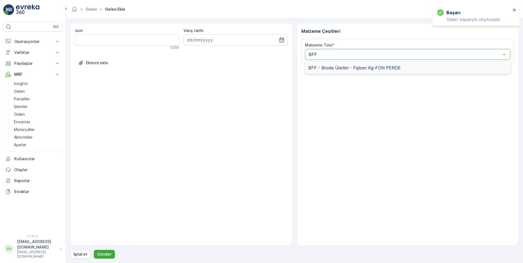
click at [337, 68] on span "BFF - Brode Üretim - Fişbon Kg-FON PERDE" at bounding box center [354, 67] width 93 height 5
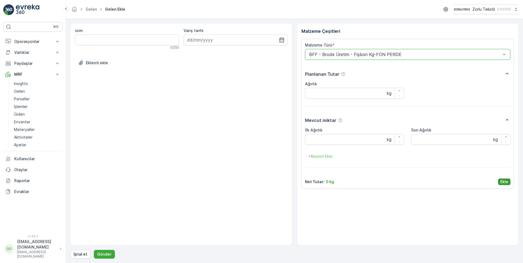
click at [503, 181] on p "Ekle" at bounding box center [505, 181] width 8 height 5
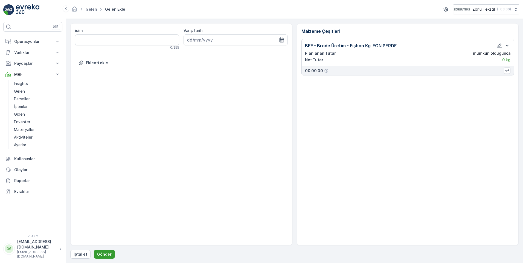
click at [102, 251] on button "Gönder" at bounding box center [104, 254] width 21 height 9
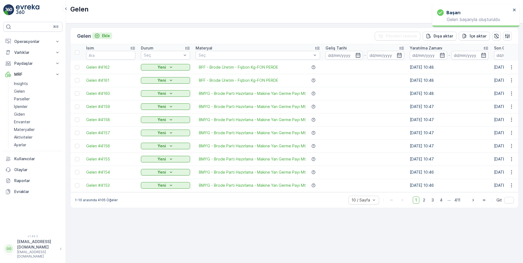
click at [106, 35] on p "Ekle" at bounding box center [106, 35] width 8 height 5
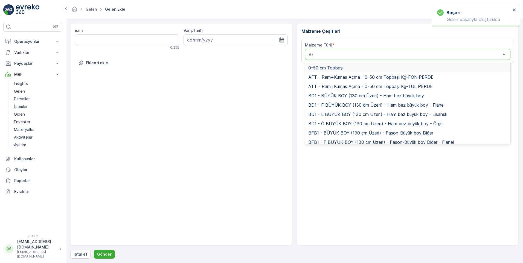
type input "BFF"
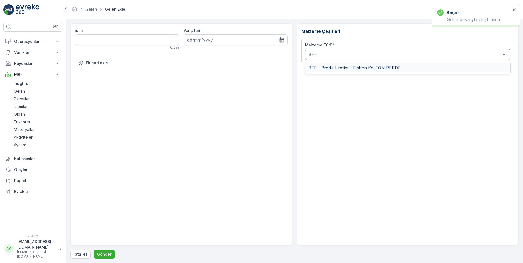
click at [326, 69] on span "BFF - Brode Üretim - Fişbon Kg-FON PERDE" at bounding box center [354, 67] width 93 height 5
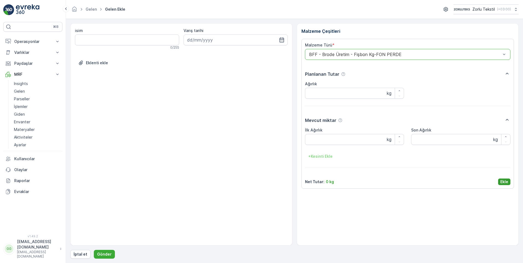
drag, startPoint x: 507, startPoint y: 183, endPoint x: 419, endPoint y: 243, distance: 107.1
click at [507, 182] on p "Ekle" at bounding box center [505, 181] width 8 height 5
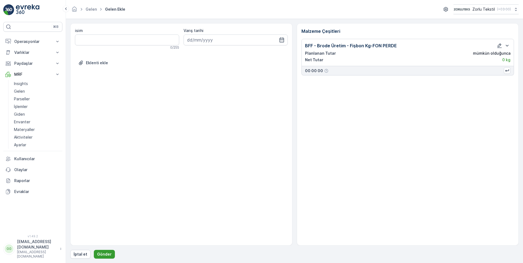
click at [99, 252] on p "Gönder" at bounding box center [104, 254] width 15 height 5
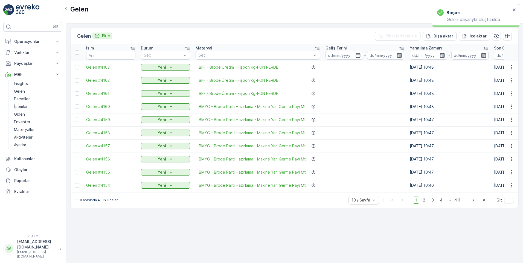
click at [106, 33] on p "Ekle" at bounding box center [106, 35] width 8 height 5
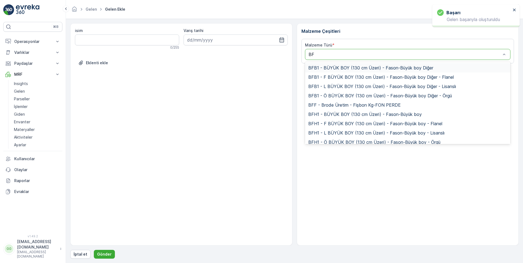
type input "BFF"
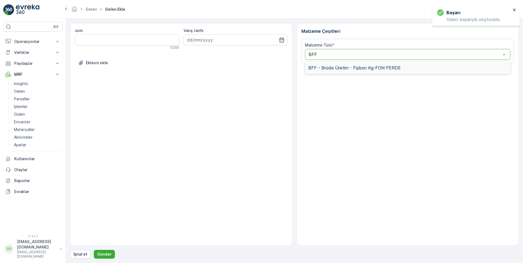
click at [329, 66] on span "BFF - Brode Üretim - Fişbon Kg-FON PERDE" at bounding box center [354, 67] width 93 height 5
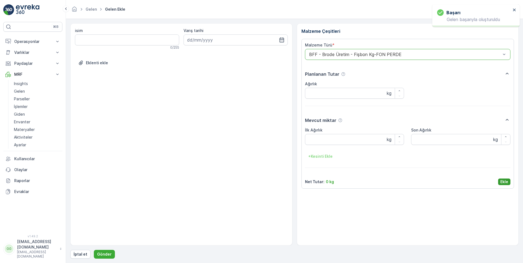
click at [505, 182] on p "Ekle" at bounding box center [505, 181] width 8 height 5
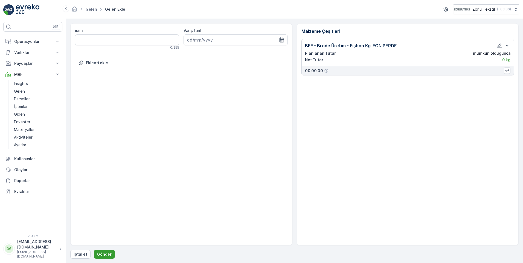
click at [106, 255] on p "Gönder" at bounding box center [104, 254] width 15 height 5
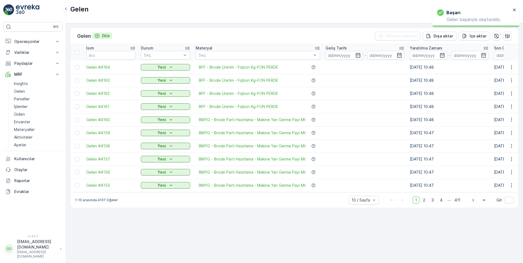
click at [106, 37] on p "Ekle" at bounding box center [106, 35] width 8 height 5
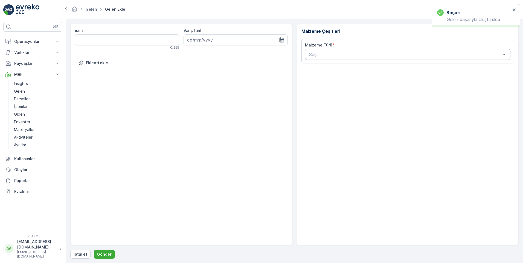
click at [319, 51] on div "Seç" at bounding box center [408, 54] width 206 height 11
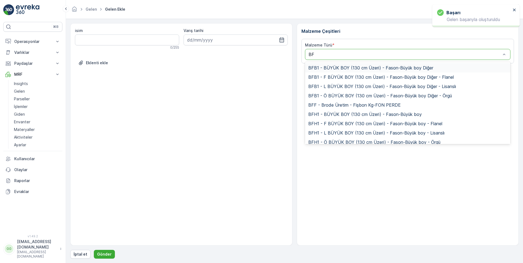
type input "BFF"
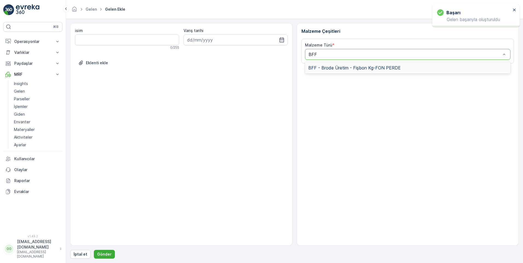
click at [325, 69] on span "BFF - Brode Üretim - Fişbon Kg-FON PERDE" at bounding box center [354, 67] width 93 height 5
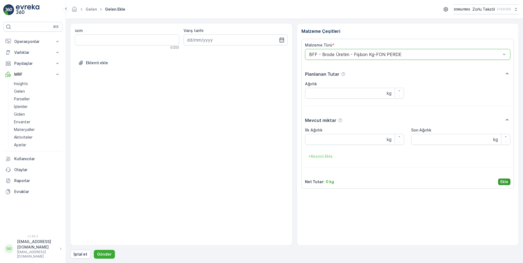
click at [508, 183] on p "Ekle" at bounding box center [505, 181] width 8 height 5
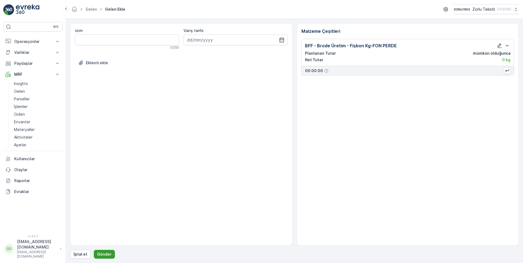
click at [99, 255] on p "Gönder" at bounding box center [104, 254] width 15 height 5
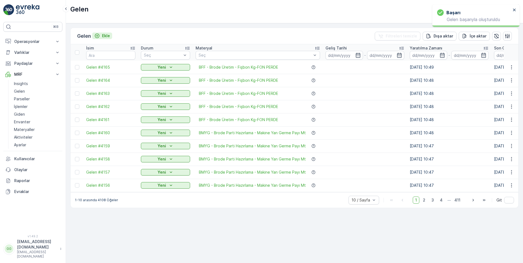
click at [108, 37] on p "Ekle" at bounding box center [106, 35] width 8 height 5
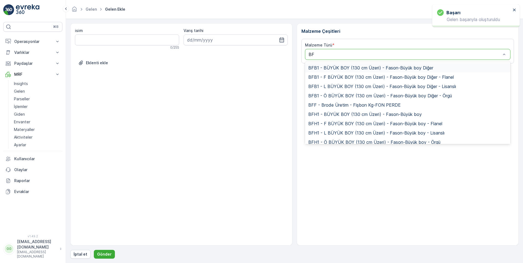
type input "BFF"
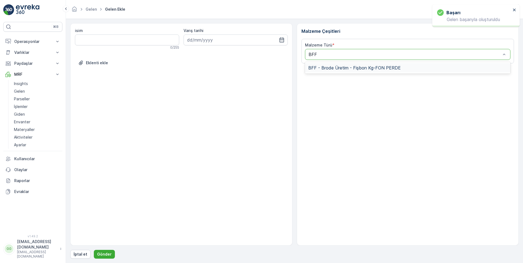
click at [322, 70] on span "BFF - Brode Üretim - Fişbon Kg-FON PERDE" at bounding box center [354, 67] width 93 height 5
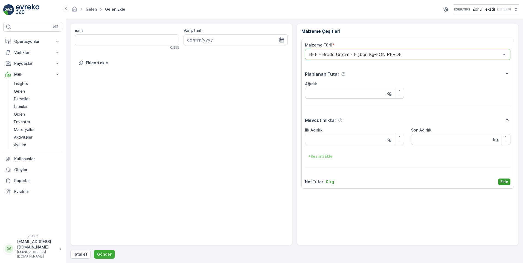
click at [510, 183] on button "Ekle" at bounding box center [504, 182] width 12 height 7
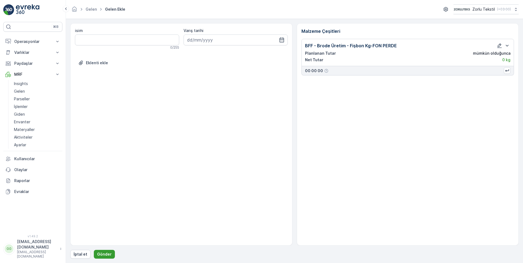
click at [109, 255] on p "Gönder" at bounding box center [104, 254] width 15 height 5
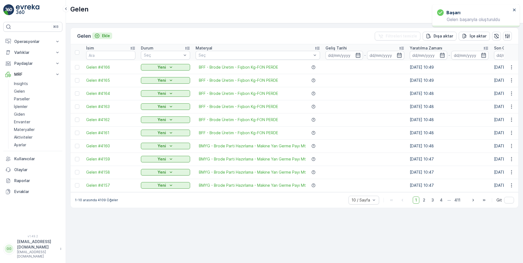
click at [106, 37] on p "Ekle" at bounding box center [106, 35] width 8 height 5
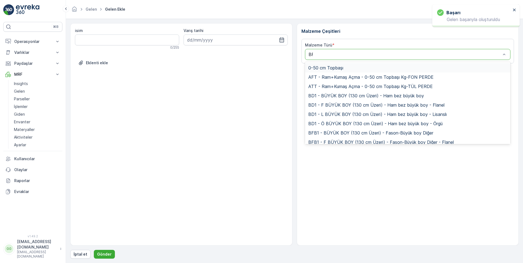
type input "BFF"
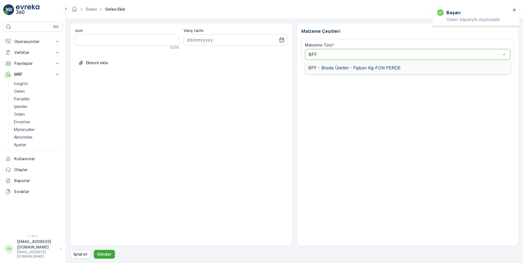
click at [321, 68] on span "BFF - Brode Üretim - Fişbon Kg-FON PERDE" at bounding box center [354, 67] width 93 height 5
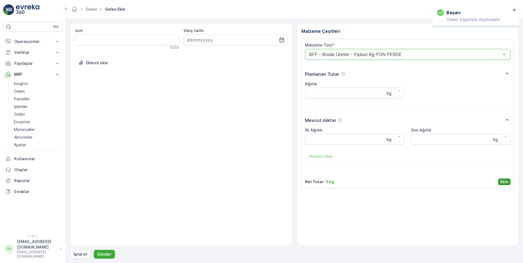
click at [505, 183] on p "Ekle" at bounding box center [505, 181] width 8 height 5
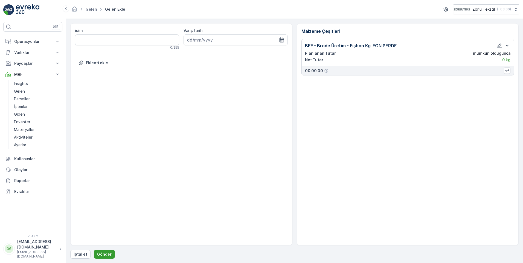
click at [103, 254] on p "Gönder" at bounding box center [104, 254] width 15 height 5
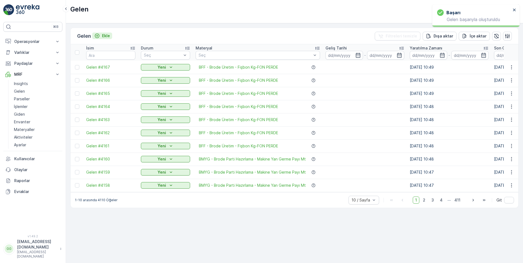
click at [106, 34] on p "Ekle" at bounding box center [106, 35] width 8 height 5
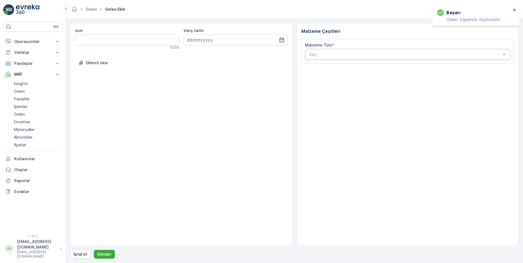
click at [332, 59] on div "Seç" at bounding box center [408, 54] width 206 height 11
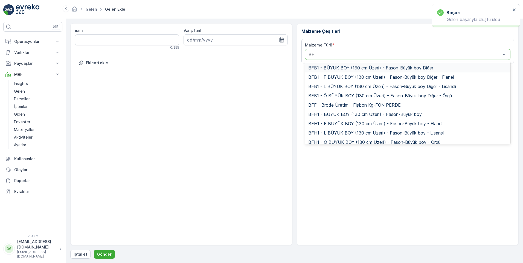
type input "BFF"
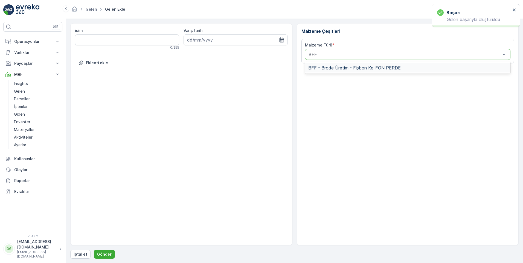
click at [332, 67] on span "BFF - Brode Üretim - Fişbon Kg-FON PERDE" at bounding box center [354, 67] width 93 height 5
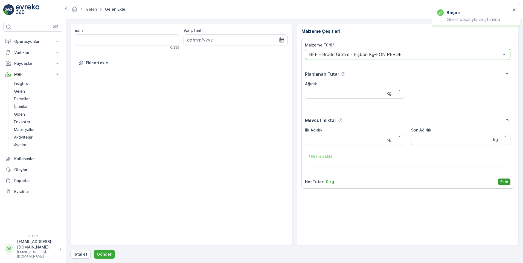
click at [501, 180] on p "Ekle" at bounding box center [505, 181] width 8 height 5
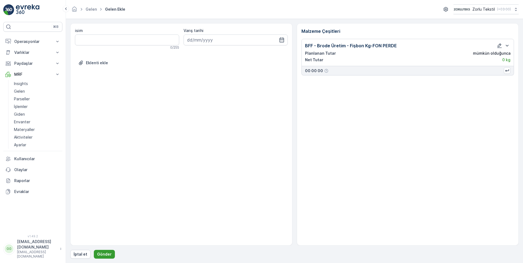
click at [96, 256] on button "Gönder" at bounding box center [104, 254] width 21 height 9
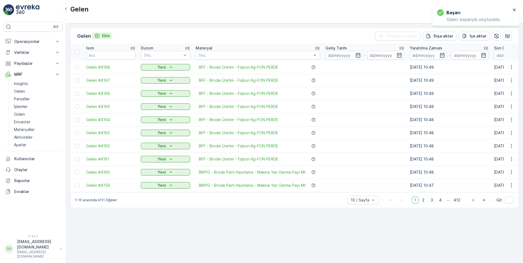
click at [106, 34] on p "Ekle" at bounding box center [106, 35] width 8 height 5
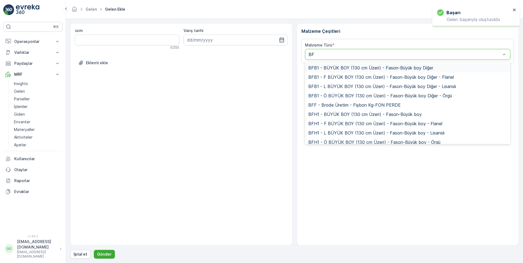
type input "BFF"
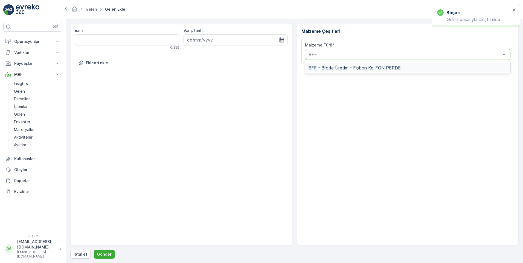
click at [327, 68] on span "BFF - Brode Üretim - Fişbon Kg-FON PERDE" at bounding box center [354, 67] width 93 height 5
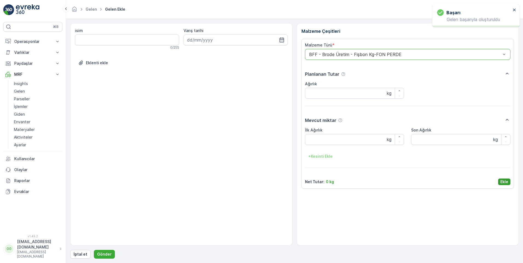
click at [502, 182] on p "Ekle" at bounding box center [505, 181] width 8 height 5
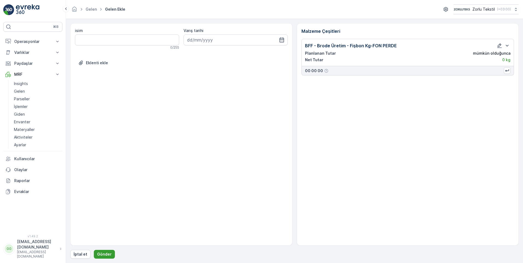
click at [103, 256] on p "Gönder" at bounding box center [104, 254] width 15 height 5
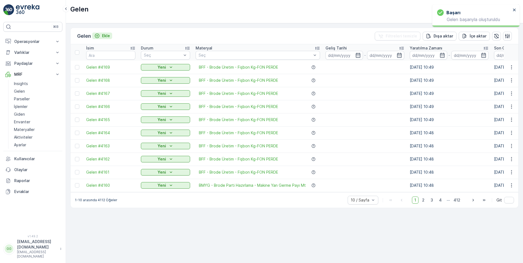
click at [105, 35] on p "Ekle" at bounding box center [106, 35] width 8 height 5
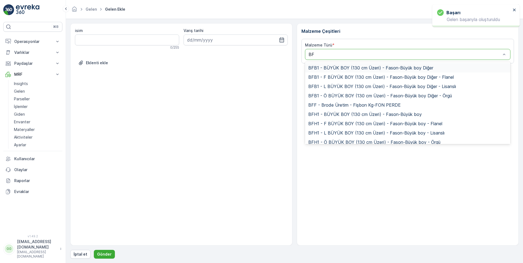
type input "BFF"
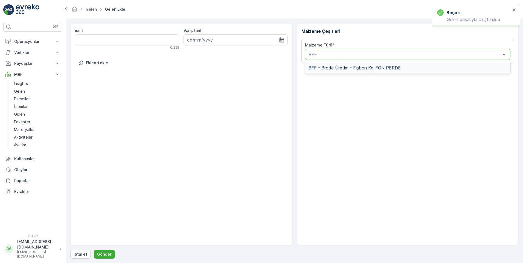
click at [326, 68] on span "BFF - Brode Üretim - Fişbon Kg-FON PERDE" at bounding box center [354, 67] width 93 height 5
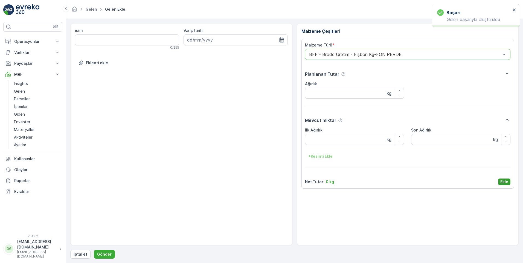
click at [509, 181] on button "Ekle" at bounding box center [504, 182] width 12 height 7
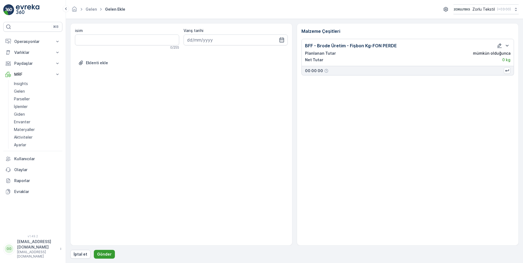
click at [105, 251] on button "Gönder" at bounding box center [104, 254] width 21 height 9
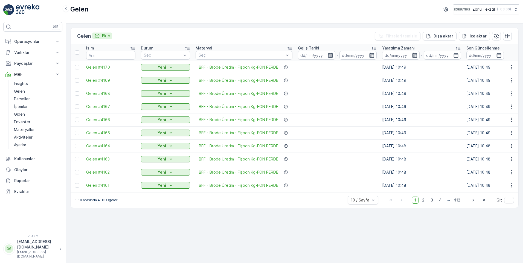
click at [103, 36] on p "Ekle" at bounding box center [106, 35] width 8 height 5
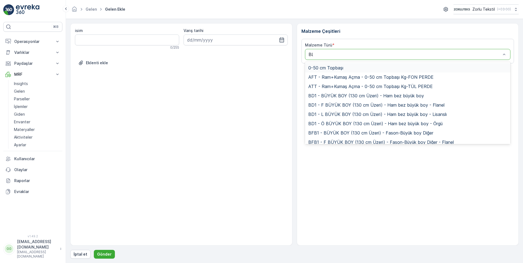
type input "BLK"
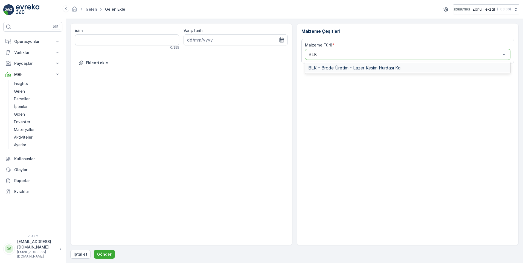
click at [328, 66] on span "BLK - Brode Üretim - Lazer Kesim Hurdası Kg" at bounding box center [354, 67] width 92 height 5
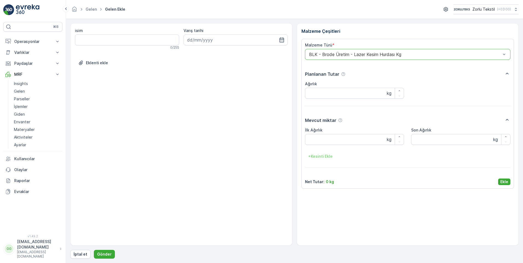
drag, startPoint x: 503, startPoint y: 180, endPoint x: 499, endPoint y: 184, distance: 5.2
click at [503, 180] on p "Ekle" at bounding box center [505, 181] width 8 height 5
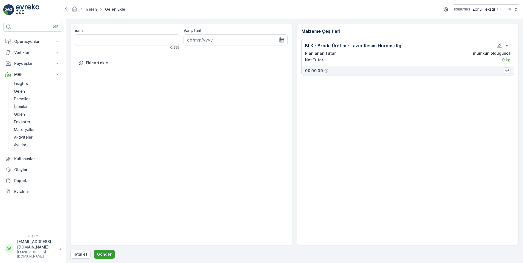
click at [99, 254] on p "Gönder" at bounding box center [104, 254] width 15 height 5
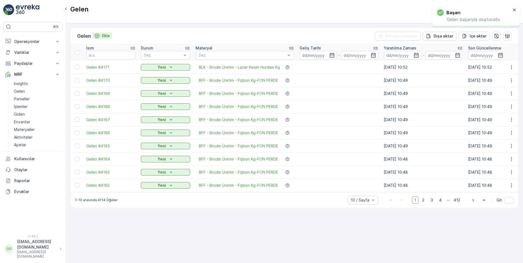
click at [108, 34] on p "Ekle" at bounding box center [106, 35] width 8 height 5
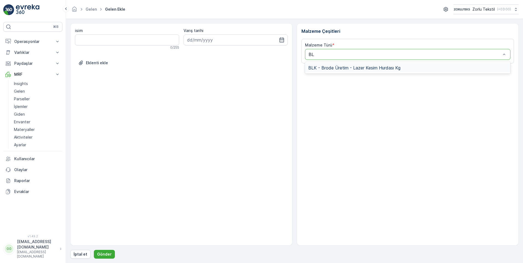
type input "BLK"
click at [345, 68] on span "BLK - Brode Üretim - Lazer Kesim Hurdası Kg" at bounding box center [354, 67] width 92 height 5
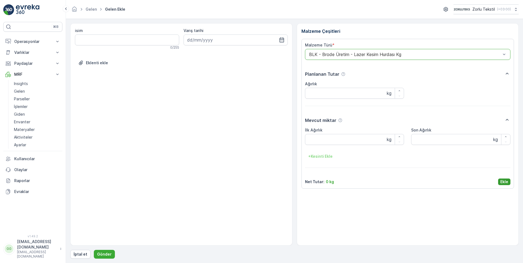
click at [504, 181] on p "Ekle" at bounding box center [505, 181] width 8 height 5
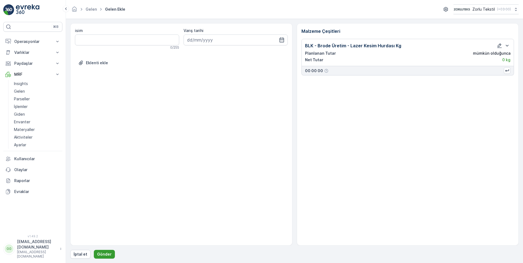
click at [105, 253] on p "Gönder" at bounding box center [104, 254] width 15 height 5
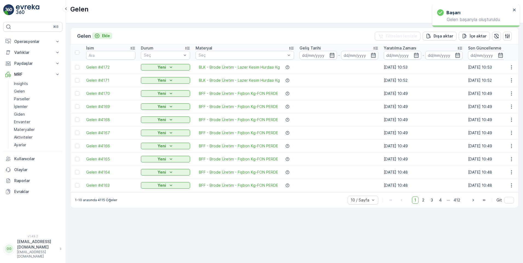
click at [107, 36] on p "Ekle" at bounding box center [106, 35] width 8 height 5
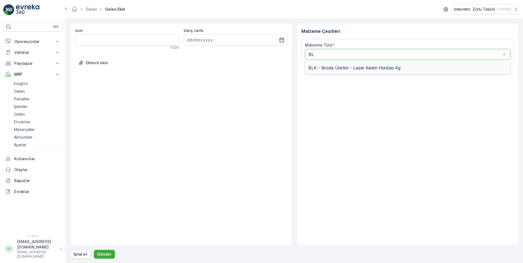
type input "BLK"
click at [344, 69] on span "BLK - Brode Üretim - Lazer Kesim Hurdası Kg" at bounding box center [354, 67] width 92 height 5
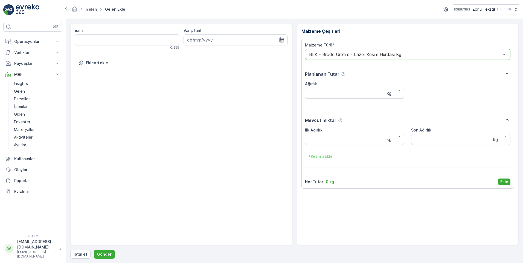
drag, startPoint x: 502, startPoint y: 183, endPoint x: 483, endPoint y: 188, distance: 19.3
click at [503, 183] on p "Ekle" at bounding box center [505, 181] width 8 height 5
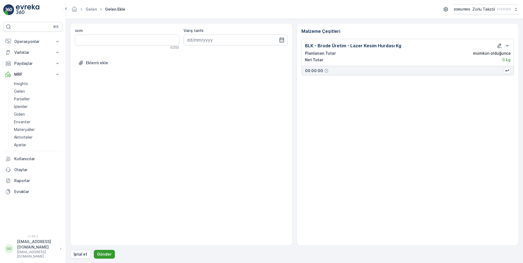
click at [95, 255] on button "Gönder" at bounding box center [104, 254] width 21 height 9
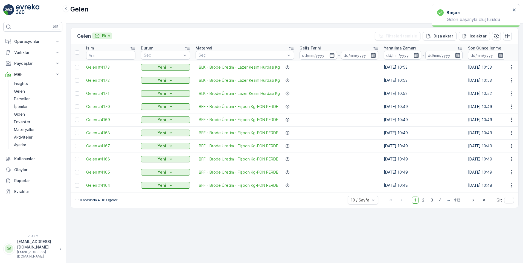
click at [103, 35] on div "Ekle" at bounding box center [102, 35] width 16 height 5
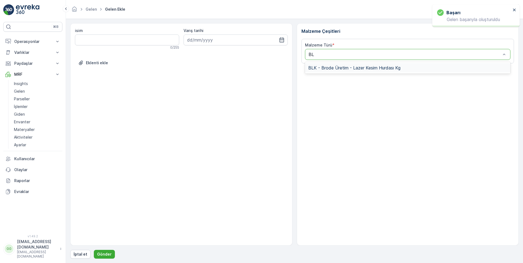
type input "BLK"
click at [332, 67] on span "BLK - Brode Üretim - Lazer Kesim Hurdası Kg" at bounding box center [354, 67] width 92 height 5
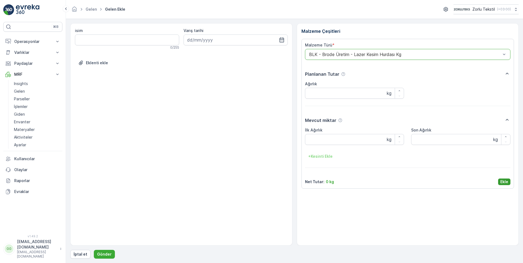
click at [505, 183] on p "Ekle" at bounding box center [505, 181] width 8 height 5
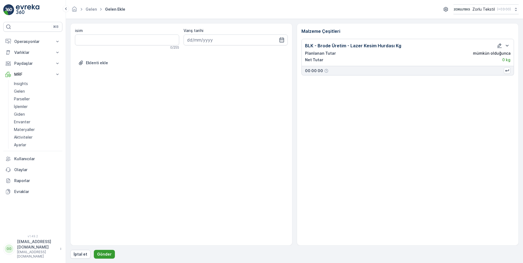
click at [104, 256] on p "Gönder" at bounding box center [104, 254] width 15 height 5
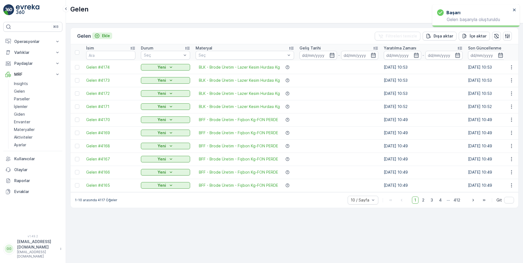
click at [106, 34] on p "Ekle" at bounding box center [106, 35] width 8 height 5
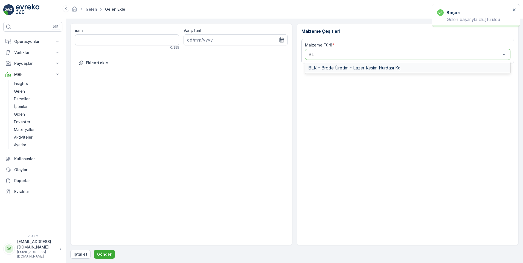
type input "BLK"
drag, startPoint x: 328, startPoint y: 66, endPoint x: 337, endPoint y: 70, distance: 9.7
click at [329, 67] on span "BLK - Brode Üretim - Lazer Kesim Hurdası Kg" at bounding box center [354, 67] width 92 height 5
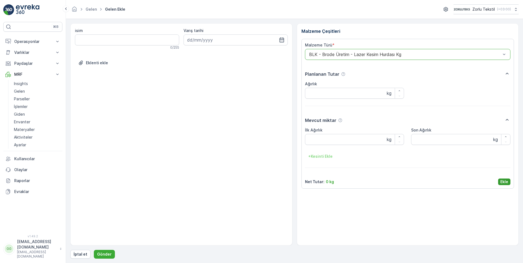
click at [505, 182] on p "Ekle" at bounding box center [505, 181] width 8 height 5
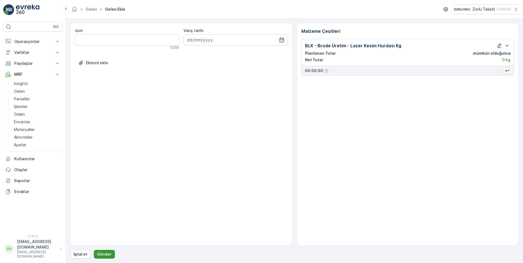
click at [108, 253] on p "Gönder" at bounding box center [104, 254] width 15 height 5
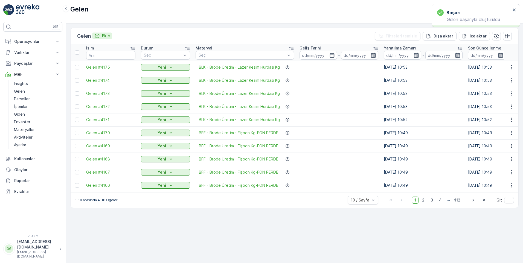
click at [108, 36] on p "Ekle" at bounding box center [106, 35] width 8 height 5
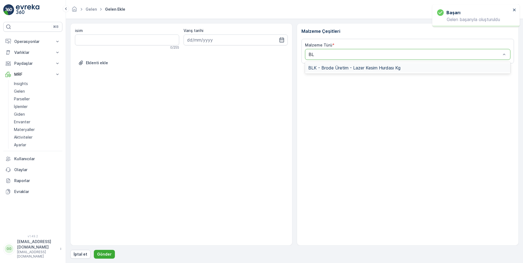
type input "BLK"
click at [327, 67] on span "BLK - Brode Üretim - Lazer Kesim Hurdası Kg" at bounding box center [354, 67] width 92 height 5
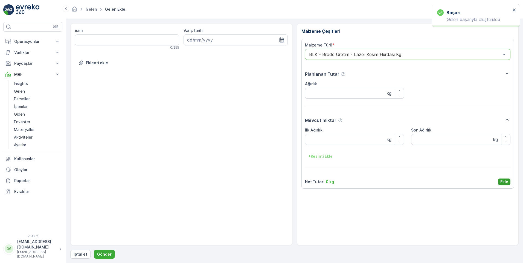
click at [502, 182] on p "Ekle" at bounding box center [505, 181] width 8 height 5
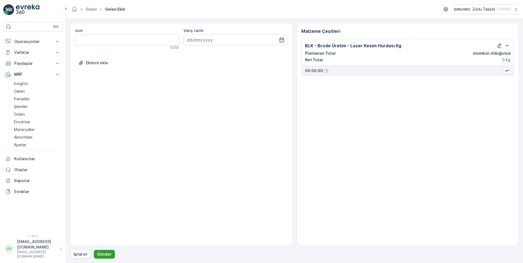
click at [106, 256] on p "Gönder" at bounding box center [104, 254] width 15 height 5
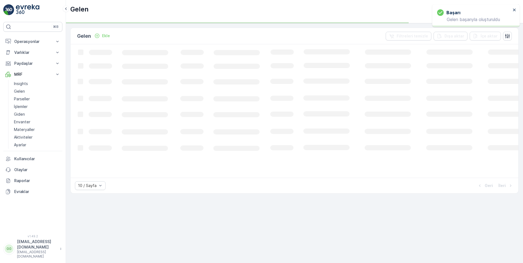
click at [106, 34] on p "Ekle" at bounding box center [106, 35] width 8 height 5
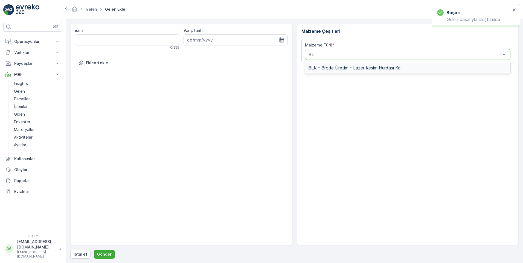
type input "BLK"
click at [328, 64] on div "BLK - Brode Üretim - Lazer Kesim Hurdası Kg" at bounding box center [408, 67] width 206 height 9
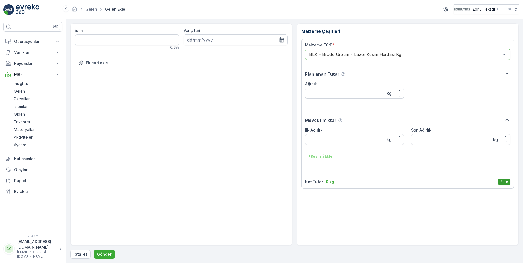
click at [505, 181] on p "Ekle" at bounding box center [505, 181] width 8 height 5
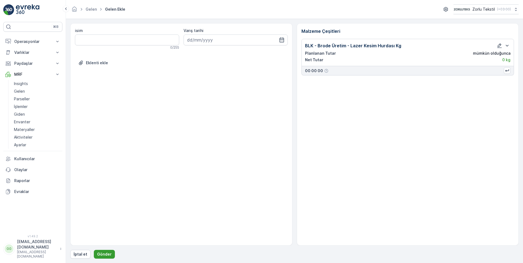
click at [108, 252] on p "Gönder" at bounding box center [104, 254] width 15 height 5
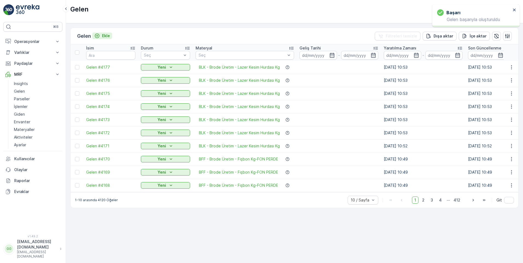
click at [106, 34] on p "Ekle" at bounding box center [106, 35] width 8 height 5
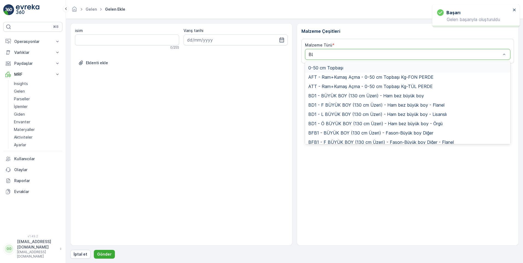
type input "BLK"
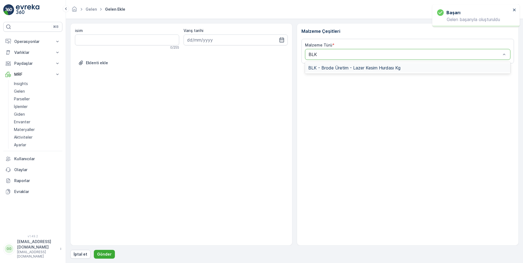
click at [330, 69] on span "BLK - Brode Üretim - Lazer Kesim Hurdası Kg" at bounding box center [354, 67] width 92 height 5
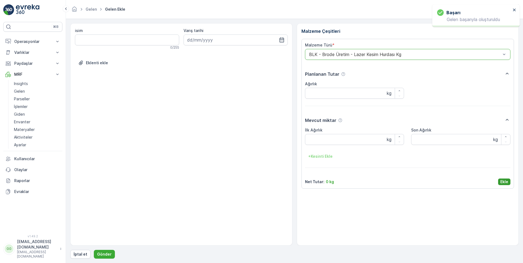
click at [500, 182] on button "Ekle" at bounding box center [504, 182] width 12 height 7
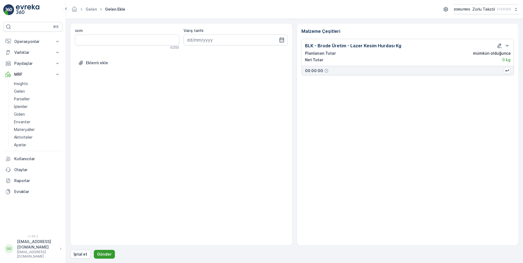
click at [106, 256] on p "Gönder" at bounding box center [104, 254] width 15 height 5
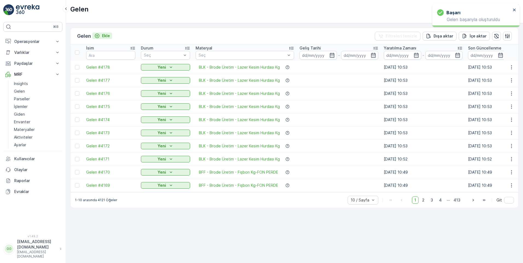
click at [105, 35] on p "Ekle" at bounding box center [106, 35] width 8 height 5
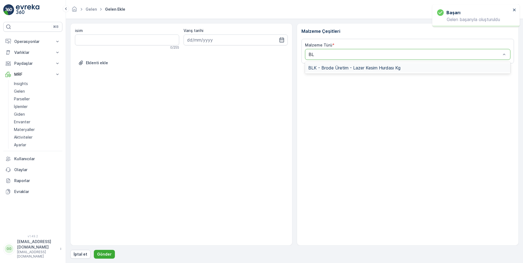
type input "BLK"
click at [324, 68] on span "BLK - Brode Üretim - Lazer Kesim Hurdası Kg" at bounding box center [354, 67] width 92 height 5
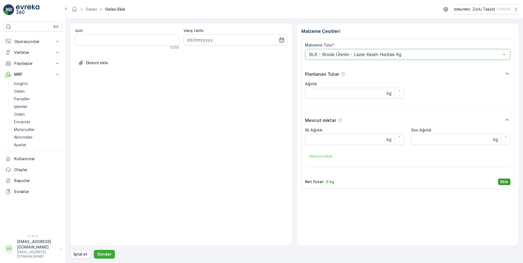
click at [502, 181] on p "Ekle" at bounding box center [505, 181] width 8 height 5
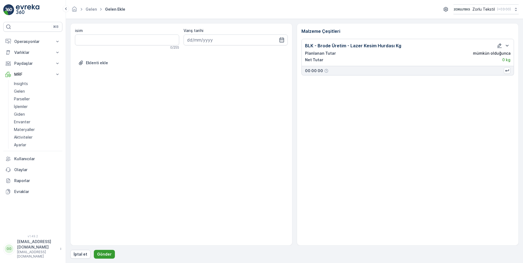
click at [103, 253] on p "Gönder" at bounding box center [104, 254] width 15 height 5
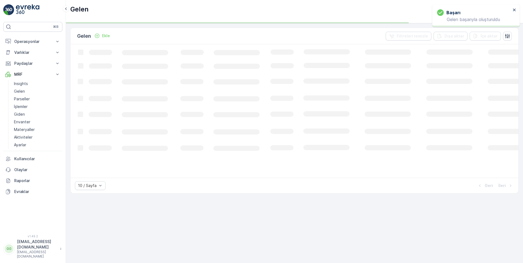
click at [106, 37] on p "Ekle" at bounding box center [106, 35] width 8 height 5
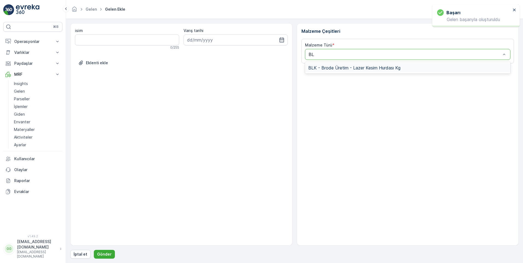
type input "BLK"
click at [337, 67] on span "BLK - Brode Üretim - Lazer Kesim Hurdası Kg" at bounding box center [354, 67] width 92 height 5
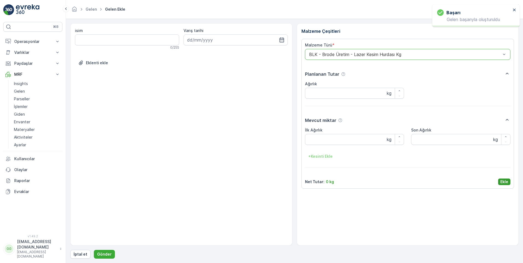
click at [501, 180] on p "Ekle" at bounding box center [505, 181] width 8 height 5
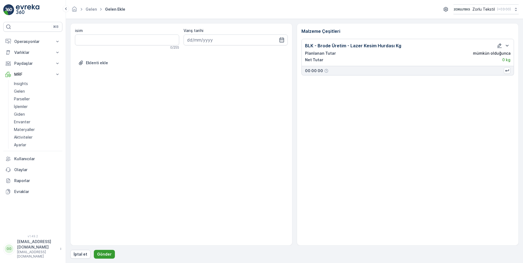
click at [101, 255] on p "Gönder" at bounding box center [104, 254] width 15 height 5
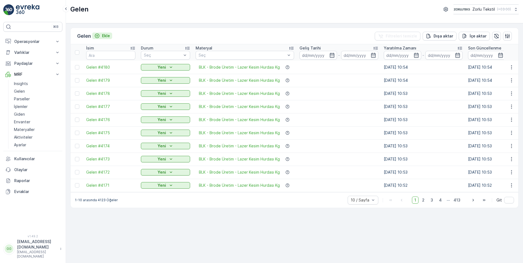
click at [109, 35] on p "Ekle" at bounding box center [106, 35] width 8 height 5
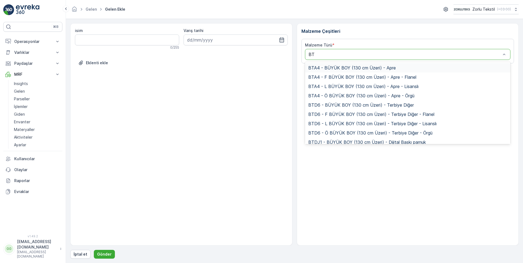
type input "BTF"
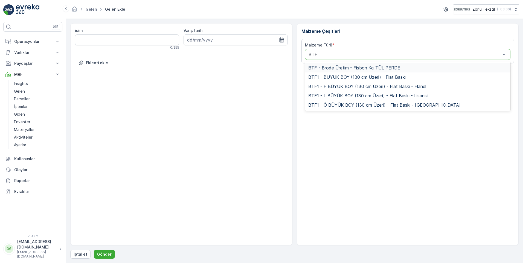
click at [334, 67] on span "BTF - Brode Üretim - Fişbon Kg-TÜL PERDE" at bounding box center [354, 67] width 92 height 5
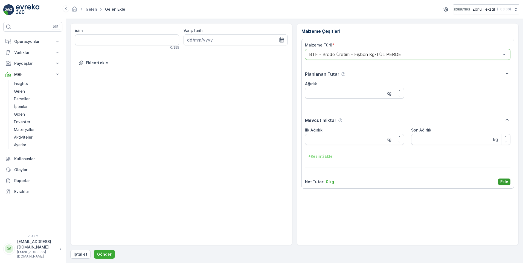
click at [505, 181] on p "Ekle" at bounding box center [505, 181] width 8 height 5
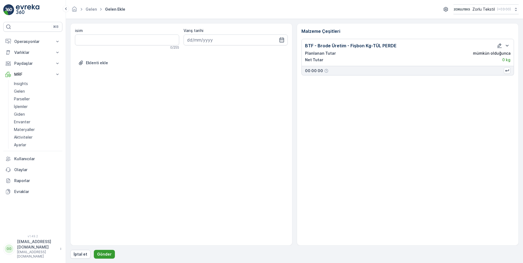
click at [102, 252] on button "Gönder" at bounding box center [104, 254] width 21 height 9
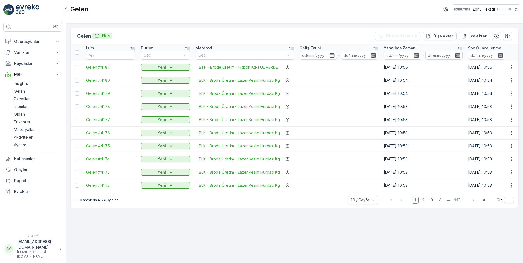
click at [107, 35] on p "Ekle" at bounding box center [106, 35] width 8 height 5
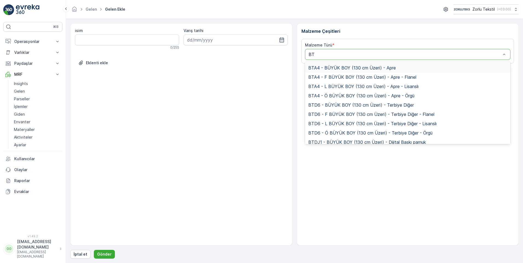
type input "BTF"
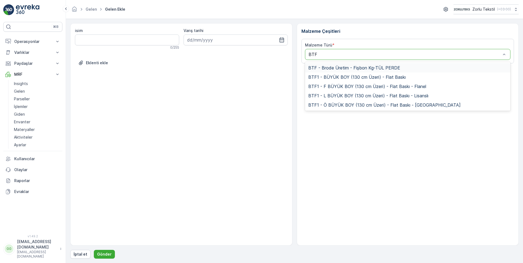
click at [342, 69] on span "BTF - Brode Üretim - Fişbon Kg-TÜL PERDE" at bounding box center [354, 67] width 92 height 5
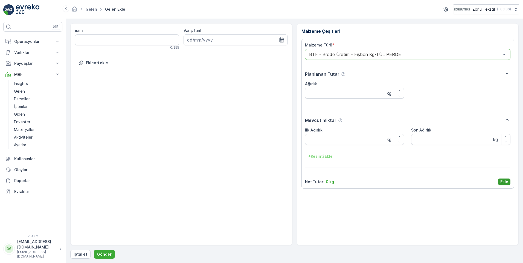
click at [502, 180] on p "Ekle" at bounding box center [505, 181] width 8 height 5
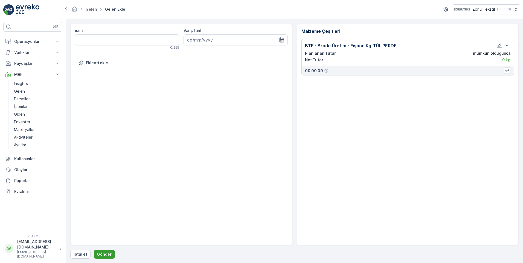
click at [102, 251] on button "Gönder" at bounding box center [104, 254] width 21 height 9
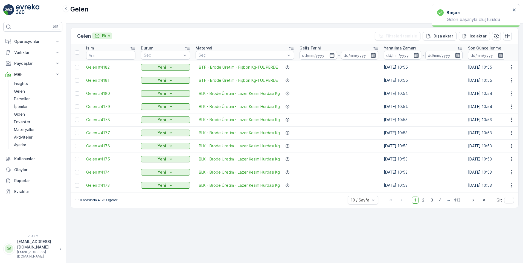
click at [105, 38] on p "Ekle" at bounding box center [106, 35] width 8 height 5
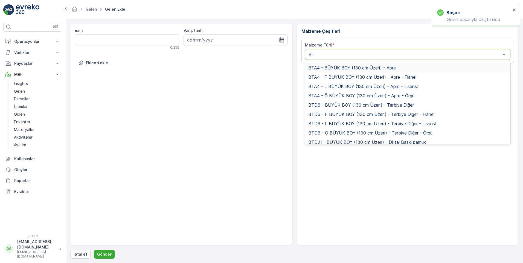
type input "BTF"
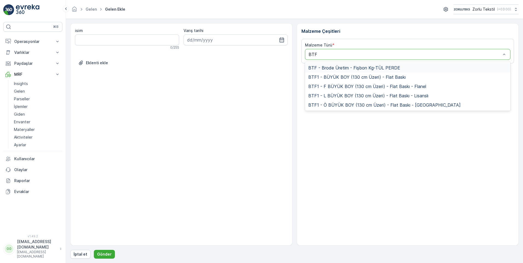
click at [331, 68] on span "BTF - Brode Üretim - Fişbon Kg-TÜL PERDE" at bounding box center [354, 67] width 92 height 5
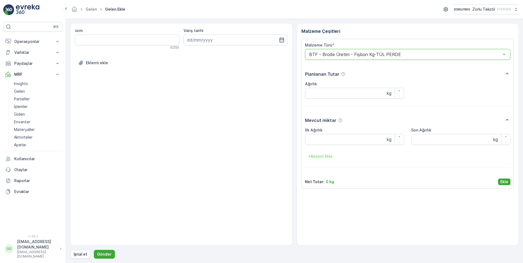
click at [511, 183] on div "Malzeme Türü * option BTF - Brode Üretim - Fişbon Kg-TÜL PERDE, selected. BTF -…" at bounding box center [408, 114] width 213 height 150
click at [506, 181] on p "Ekle" at bounding box center [505, 181] width 8 height 5
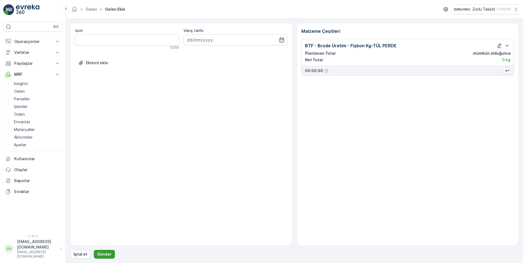
click at [108, 254] on p "Gönder" at bounding box center [104, 254] width 15 height 5
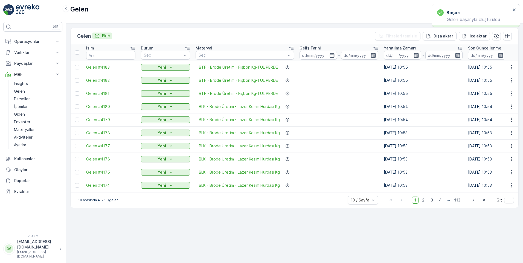
click at [104, 36] on p "Ekle" at bounding box center [106, 35] width 8 height 5
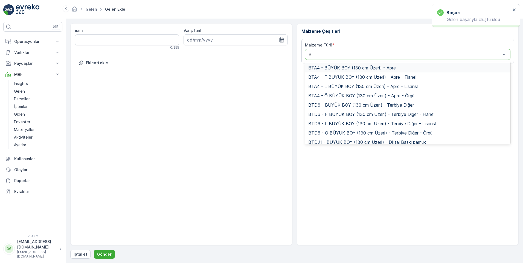
type input "BTF"
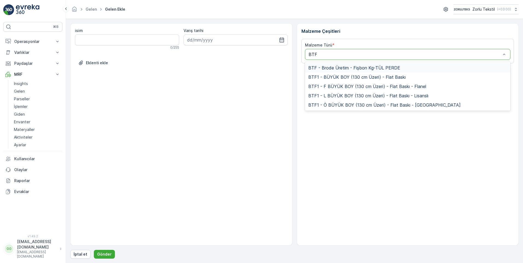
click at [330, 70] on span "BTF - Brode Üretim - Fişbon Kg-TÜL PERDE" at bounding box center [354, 67] width 92 height 5
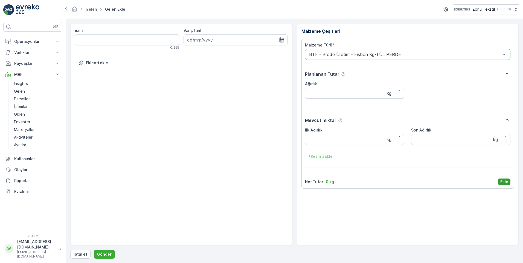
click at [508, 183] on p "Ekle" at bounding box center [505, 181] width 8 height 5
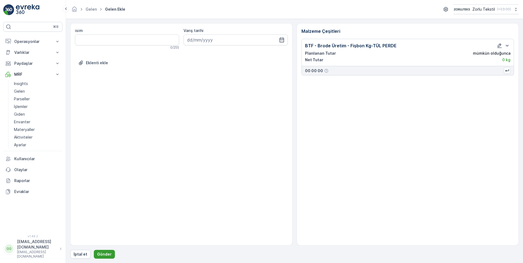
click at [103, 253] on p "Gönder" at bounding box center [104, 254] width 15 height 5
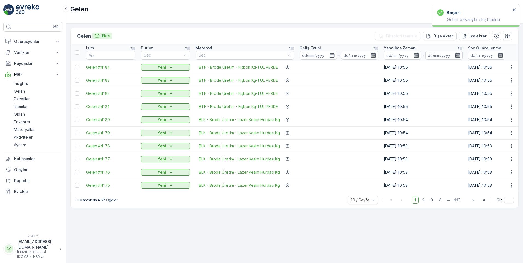
click at [108, 36] on p "Ekle" at bounding box center [106, 35] width 8 height 5
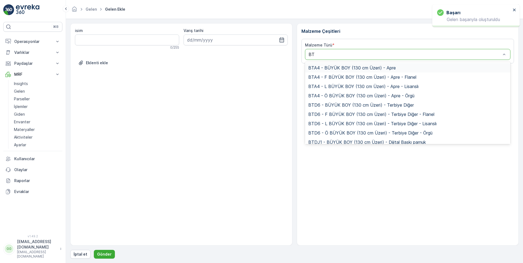
type input "BTF"
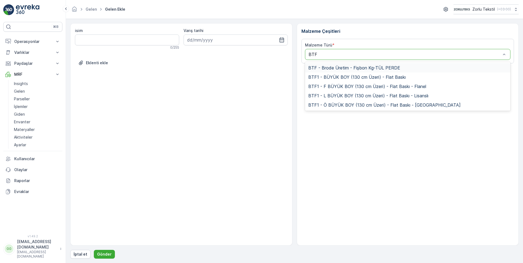
click at [345, 70] on span "BTF - Brode Üretim - Fişbon Kg-TÜL PERDE" at bounding box center [354, 67] width 92 height 5
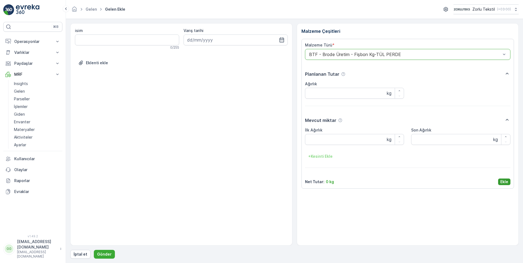
click at [504, 181] on p "Ekle" at bounding box center [505, 181] width 8 height 5
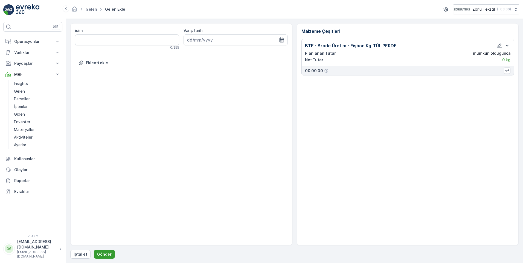
click at [102, 254] on p "Gönder" at bounding box center [104, 254] width 15 height 5
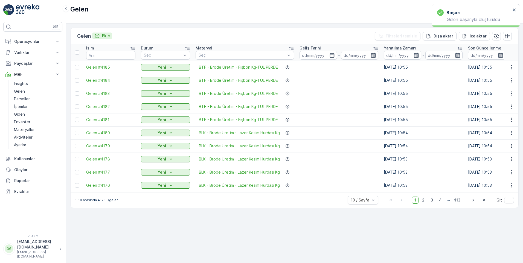
click at [111, 37] on button "Ekle" at bounding box center [102, 36] width 20 height 7
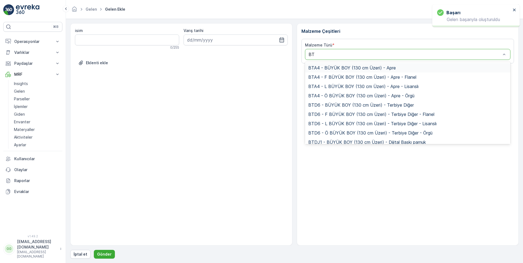
type input "BTF"
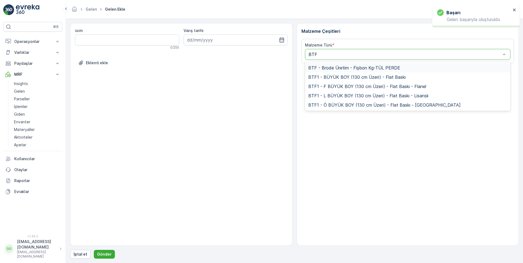
click at [333, 68] on span "BTF - Brode Üretim - Fişbon Kg-TÜL PERDE" at bounding box center [354, 67] width 92 height 5
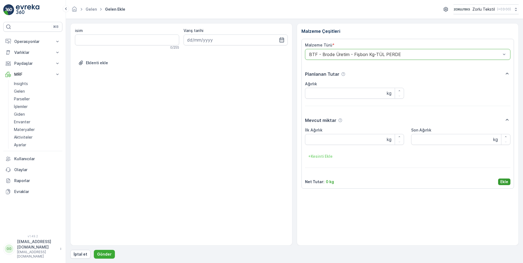
click at [506, 183] on p "Ekle" at bounding box center [505, 181] width 8 height 5
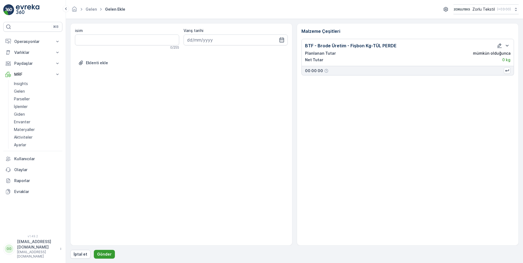
click at [102, 256] on p "Gönder" at bounding box center [104, 254] width 15 height 5
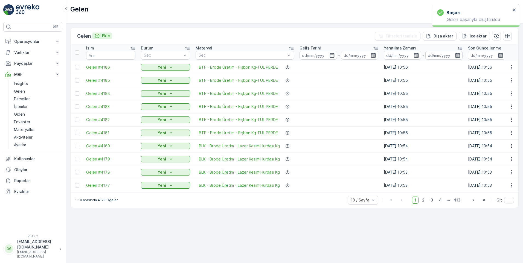
click at [106, 35] on p "Ekle" at bounding box center [106, 35] width 8 height 5
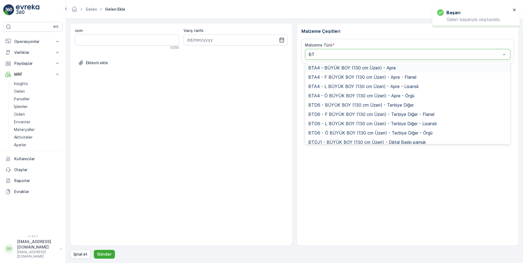
type input "BTF"
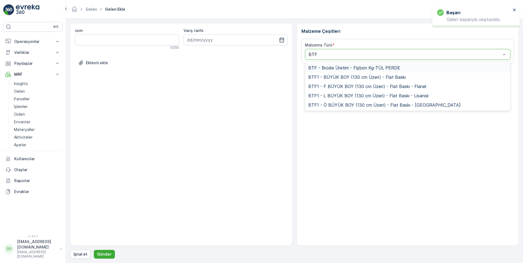
click at [333, 68] on span "BTF - Brode Üretim - Fişbon Kg-TÜL PERDE" at bounding box center [354, 67] width 92 height 5
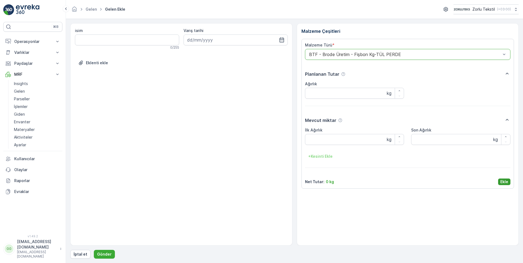
click at [505, 181] on p "Ekle" at bounding box center [505, 181] width 8 height 5
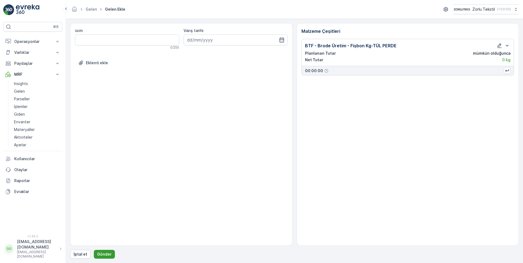
click at [98, 251] on button "Gönder" at bounding box center [104, 254] width 21 height 9
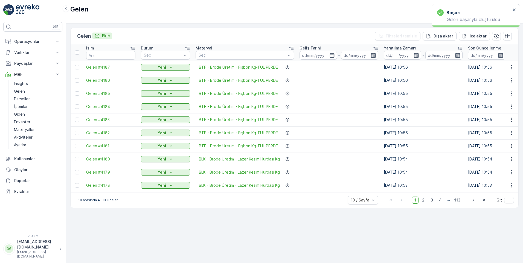
click at [107, 34] on p "Ekle" at bounding box center [106, 35] width 8 height 5
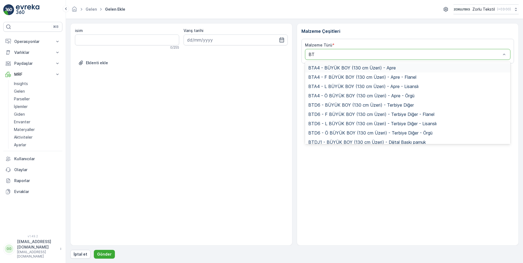
type input "BTF"
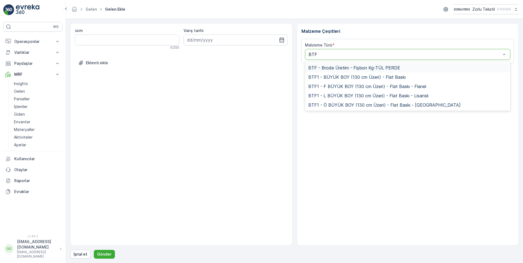
click at [329, 68] on span "BTF - Brode Üretim - Fişbon Kg-TÜL PERDE" at bounding box center [354, 67] width 92 height 5
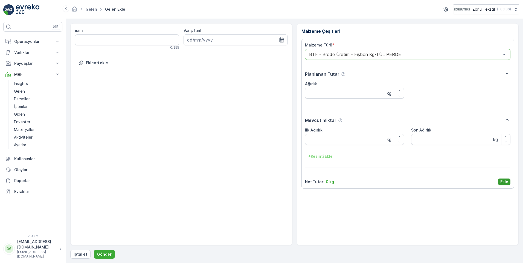
click at [508, 182] on p "Ekle" at bounding box center [505, 181] width 8 height 5
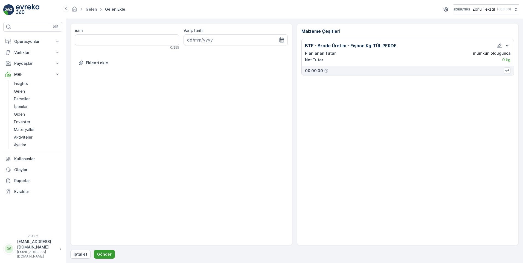
click at [96, 255] on button "Gönder" at bounding box center [104, 254] width 21 height 9
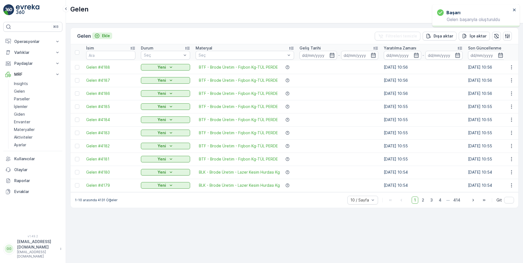
click at [106, 36] on p "Ekle" at bounding box center [106, 35] width 8 height 5
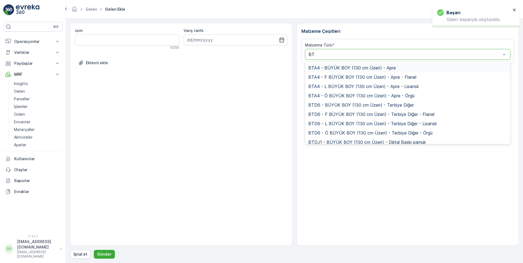
type input "BTF"
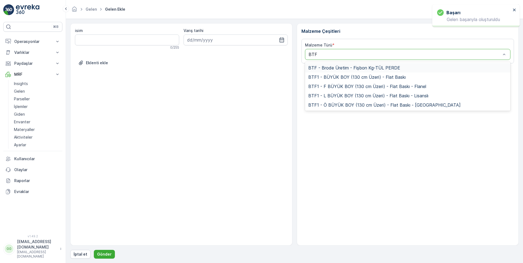
click at [333, 67] on span "BTF - Brode Üretim - Fişbon Kg-TÜL PERDE" at bounding box center [354, 67] width 92 height 5
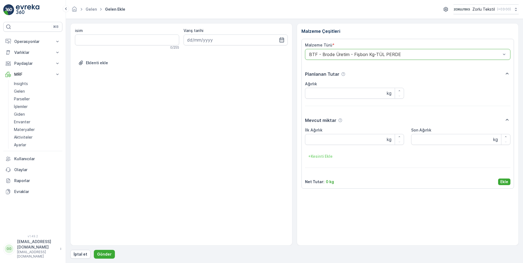
click at [508, 181] on p "Ekle" at bounding box center [505, 181] width 8 height 5
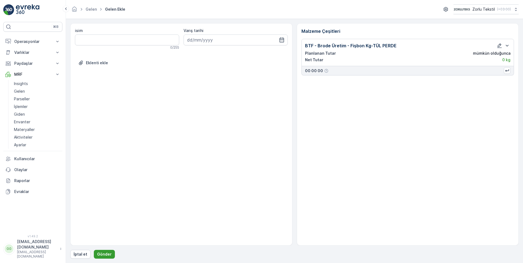
click at [99, 250] on button "Gönder" at bounding box center [104, 254] width 21 height 9
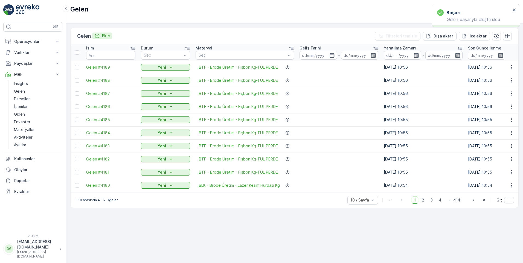
click at [105, 36] on p "Ekle" at bounding box center [106, 35] width 8 height 5
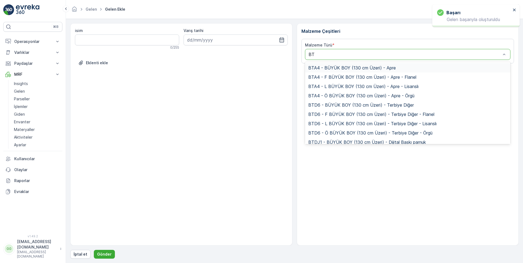
type input "BTF"
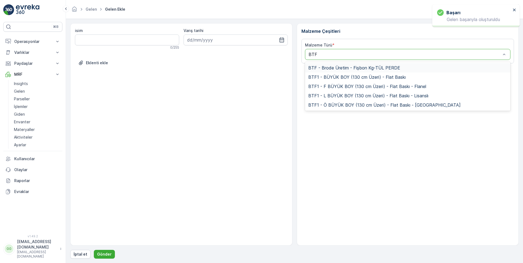
click at [328, 68] on span "BTF - Brode Üretim - Fişbon Kg-TÜL PERDE" at bounding box center [354, 67] width 92 height 5
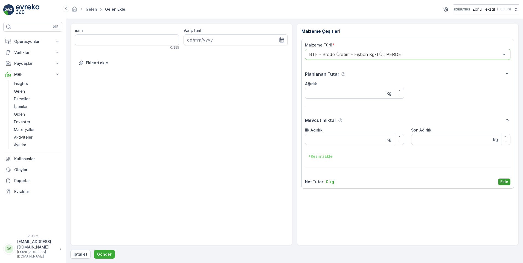
click at [503, 180] on p "Ekle" at bounding box center [505, 181] width 8 height 5
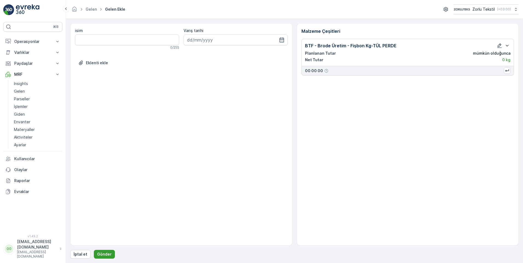
click at [103, 255] on p "Gönder" at bounding box center [104, 254] width 15 height 5
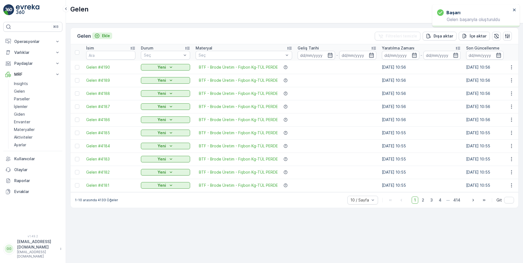
click at [106, 36] on p "Ekle" at bounding box center [106, 35] width 8 height 5
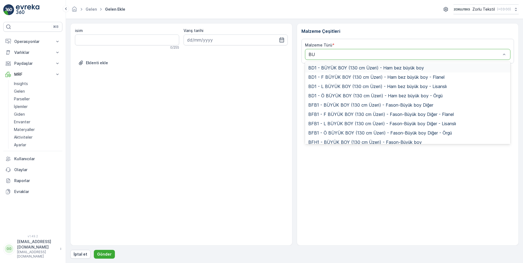
type input "BUH"
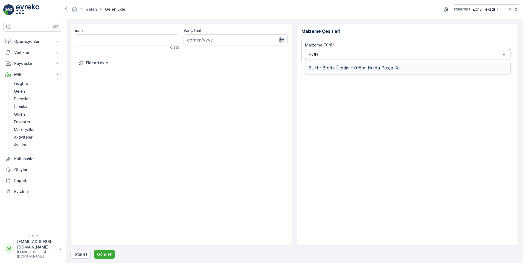
click at [341, 68] on span "BUH - Brode Üretim - 0-5 m Hurda Parça Kg" at bounding box center [353, 67] width 91 height 5
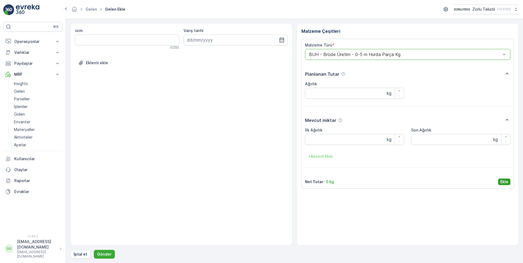
click at [505, 182] on p "Ekle" at bounding box center [505, 181] width 8 height 5
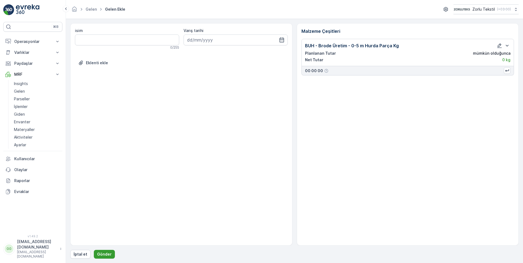
click at [100, 253] on p "Gönder" at bounding box center [104, 254] width 15 height 5
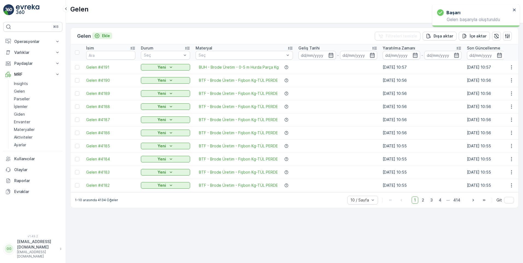
click at [112, 37] on button "Ekle" at bounding box center [102, 36] width 20 height 7
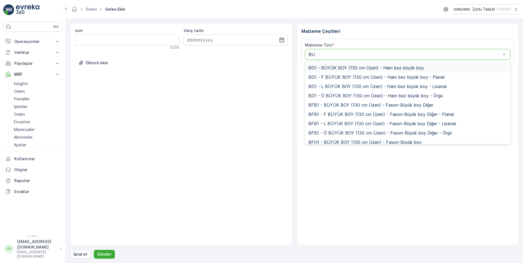
type input "BUH"
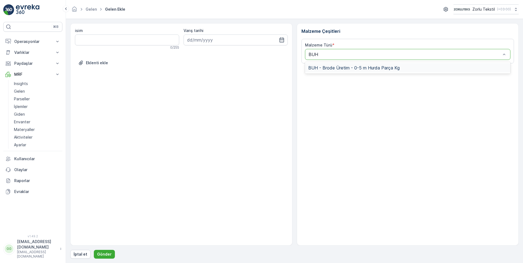
click at [331, 69] on span "BUH - Brode Üretim - 0-5 m Hurda Parça Kg" at bounding box center [353, 67] width 91 height 5
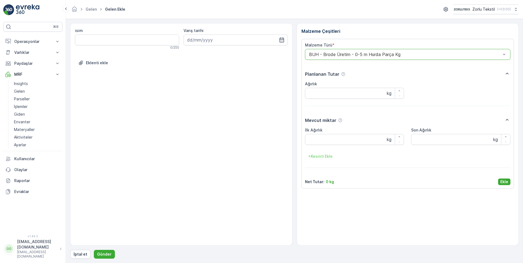
click at [506, 182] on p "Ekle" at bounding box center [505, 181] width 8 height 5
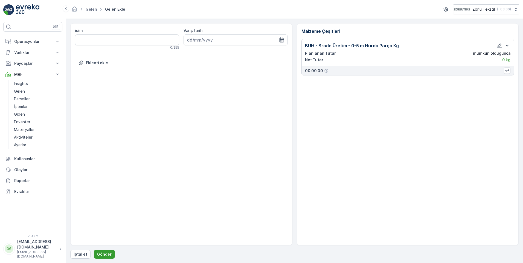
click at [100, 253] on p "Gönder" at bounding box center [104, 254] width 15 height 5
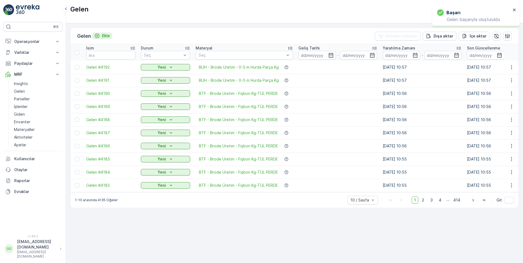
click at [109, 36] on p "Ekle" at bounding box center [106, 35] width 8 height 5
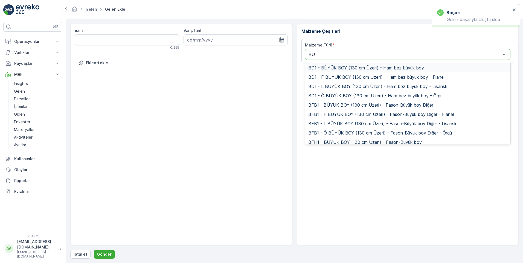
type input "BUH"
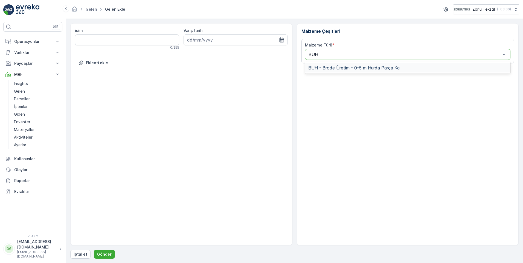
click at [332, 69] on span "BUH - Brode Üretim - 0-5 m Hurda Parça Kg" at bounding box center [353, 67] width 91 height 5
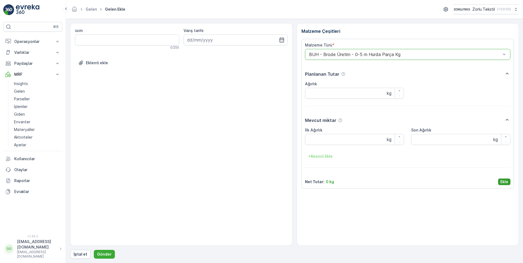
click at [509, 180] on button "Ekle" at bounding box center [504, 182] width 12 height 7
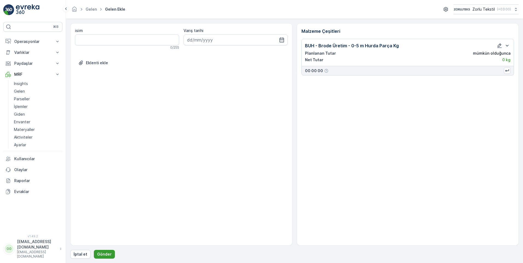
click at [108, 251] on button "Gönder" at bounding box center [104, 254] width 21 height 9
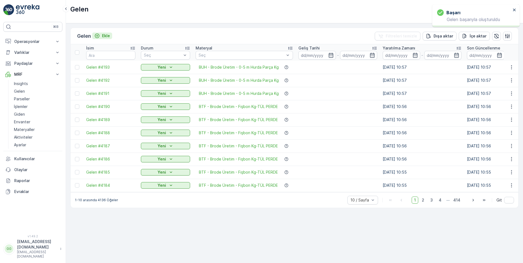
click at [105, 38] on p "Ekle" at bounding box center [106, 35] width 8 height 5
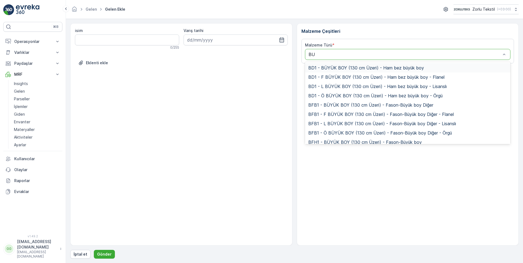
type input "BUH"
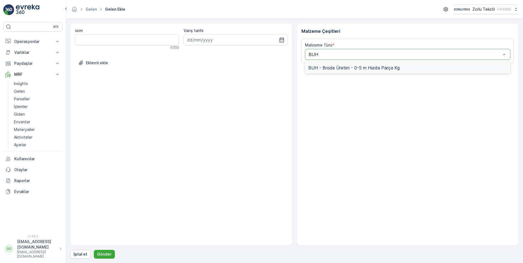
click at [336, 68] on span "BUH - Brode Üretim - 0-5 m Hurda Parça Kg" at bounding box center [353, 67] width 91 height 5
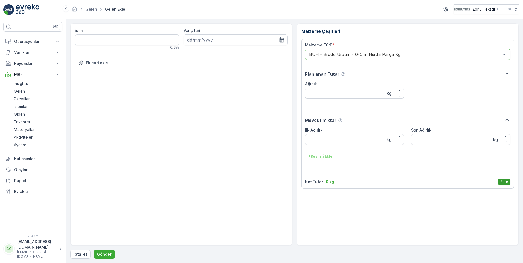
click at [504, 180] on p "Ekle" at bounding box center [505, 181] width 8 height 5
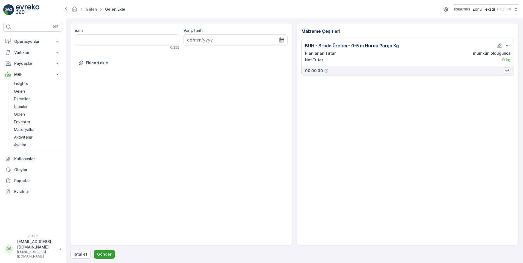
click at [105, 254] on p "Gönder" at bounding box center [104, 254] width 15 height 5
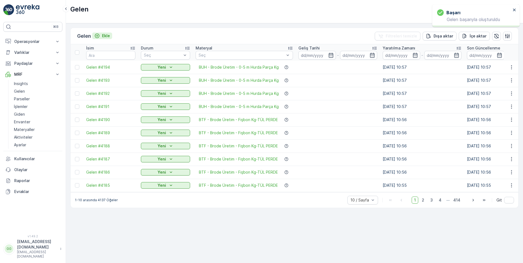
click at [106, 35] on p "Ekle" at bounding box center [106, 35] width 8 height 5
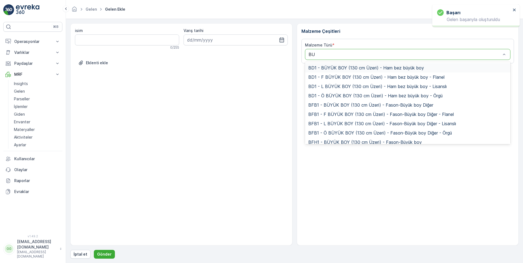
type input "BUH"
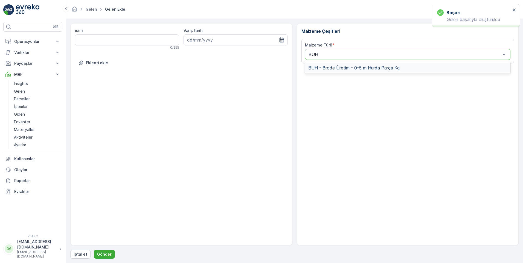
click at [327, 67] on span "BUH - Brode Üretim - 0-5 m Hurda Parça Kg" at bounding box center [353, 67] width 91 height 5
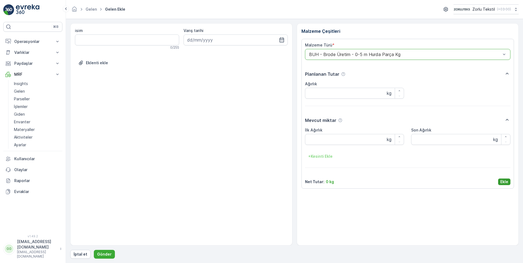
click at [505, 182] on p "Ekle" at bounding box center [505, 181] width 8 height 5
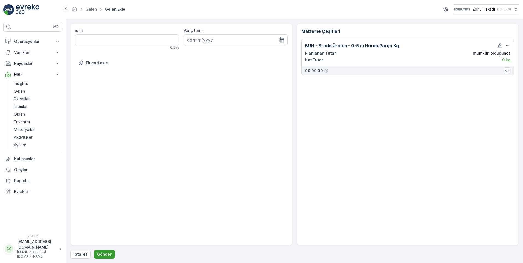
click at [99, 255] on p "Gönder" at bounding box center [104, 254] width 15 height 5
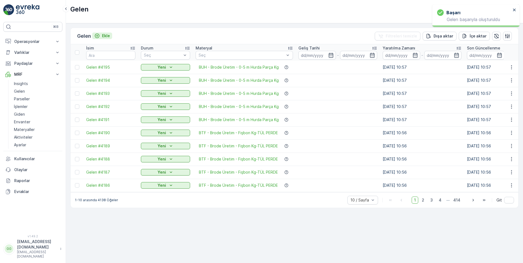
click at [108, 35] on p "Ekle" at bounding box center [106, 35] width 8 height 5
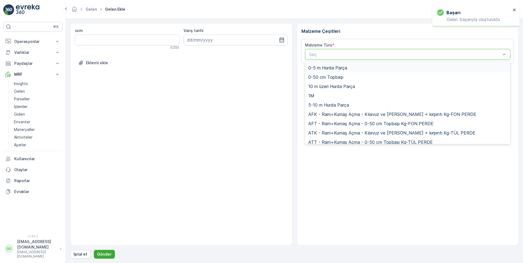
click at [325, 54] on div at bounding box center [405, 54] width 193 height 5
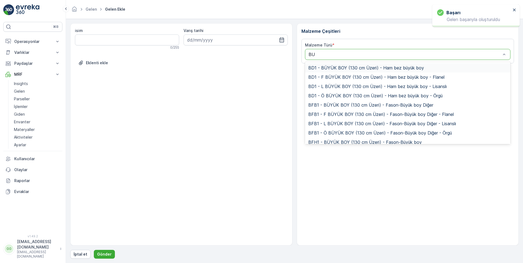
type input "BUH"
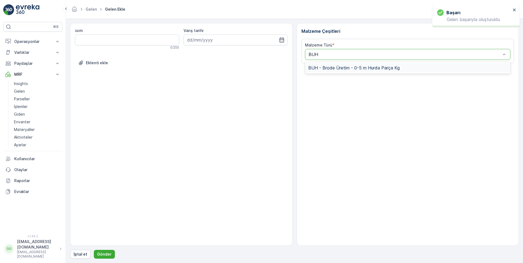
click at [330, 71] on div "BUH - Brode Üretim - 0-5 m Hurda Parça Kg" at bounding box center [408, 67] width 206 height 9
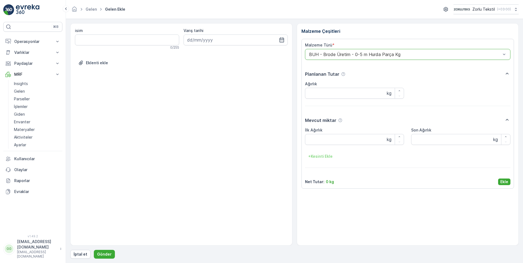
click at [503, 180] on p "Ekle" at bounding box center [505, 181] width 8 height 5
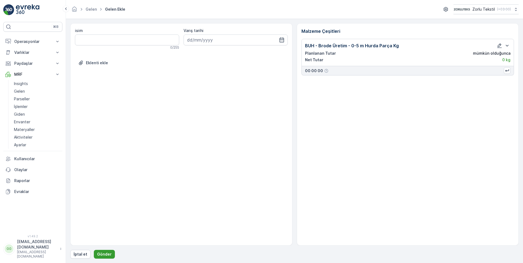
click at [97, 252] on p "Gönder" at bounding box center [104, 254] width 15 height 5
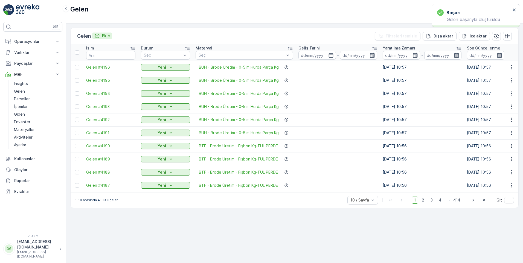
click at [105, 34] on p "Ekle" at bounding box center [106, 35] width 8 height 5
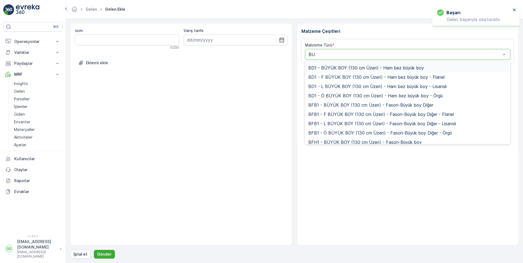
type input "BUH"
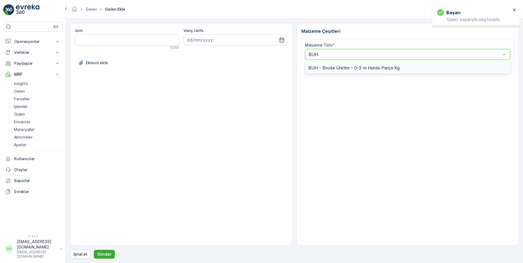
click at [336, 67] on span "BUH - Brode Üretim - 0-5 m Hurda Parça Kg" at bounding box center [353, 67] width 91 height 5
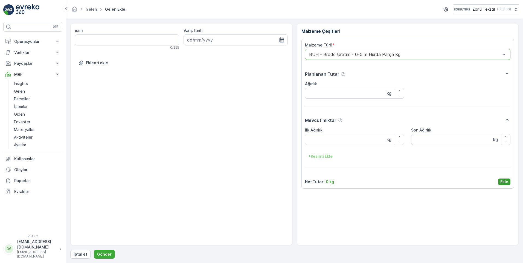
click at [504, 180] on p "Ekle" at bounding box center [505, 181] width 8 height 5
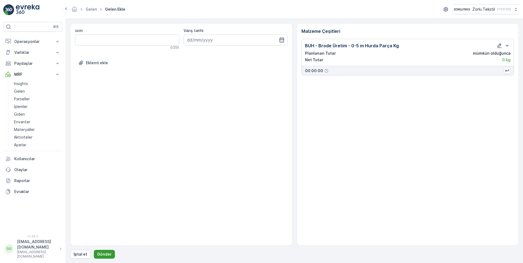
click at [107, 250] on button "Gönder" at bounding box center [104, 254] width 21 height 9
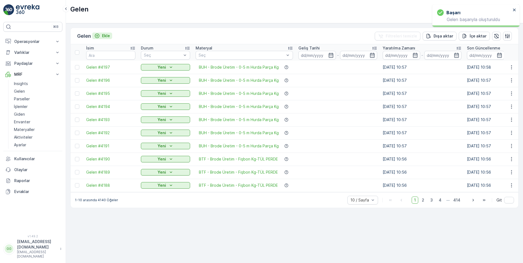
click at [107, 36] on p "Ekle" at bounding box center [106, 35] width 8 height 5
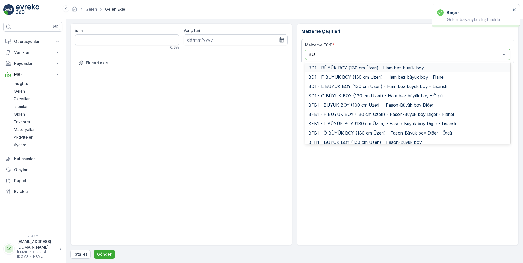
type input "BUH"
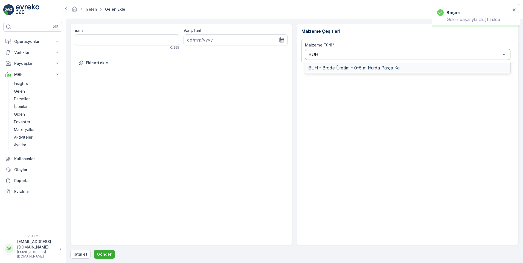
click at [347, 67] on span "BUH - Brode Üretim - 0-5 m Hurda Parça Kg" at bounding box center [353, 67] width 91 height 5
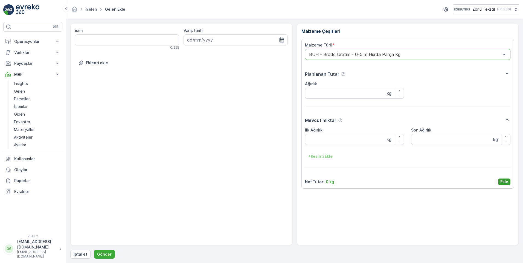
click at [505, 183] on p "Ekle" at bounding box center [505, 181] width 8 height 5
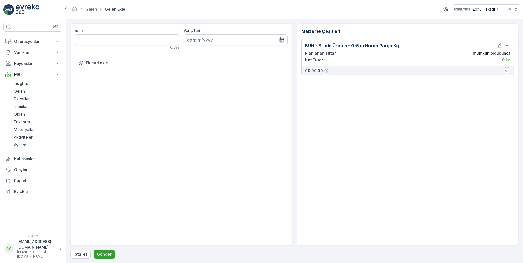
click at [98, 254] on p "Gönder" at bounding box center [104, 254] width 15 height 5
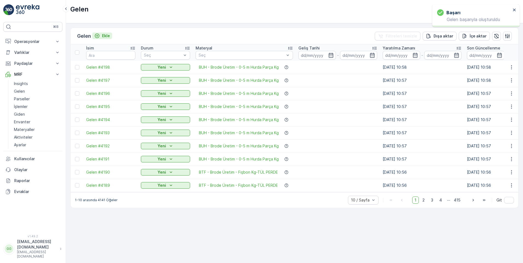
click at [106, 35] on p "Ekle" at bounding box center [106, 35] width 8 height 5
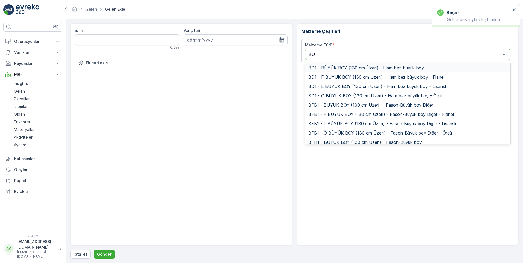
type input "BUH"
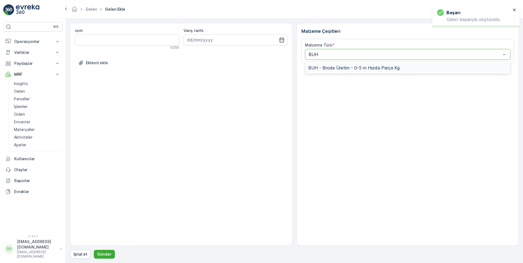
click at [326, 71] on div "BUH - Brode Üretim - 0-5 m Hurda Parça Kg" at bounding box center [408, 67] width 206 height 9
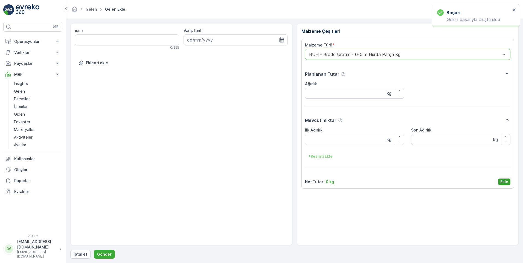
click at [506, 182] on p "Ekle" at bounding box center [505, 181] width 8 height 5
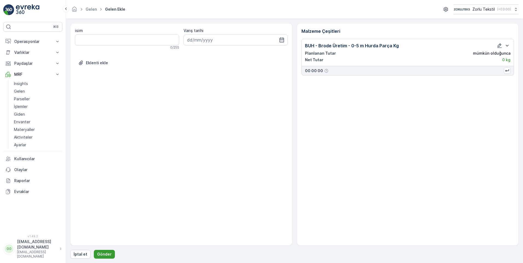
click at [105, 254] on p "Gönder" at bounding box center [104, 254] width 15 height 5
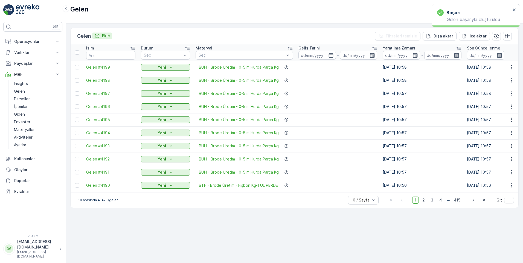
click at [104, 35] on p "Ekle" at bounding box center [106, 35] width 8 height 5
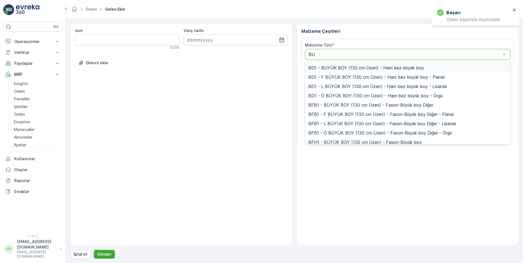
type input "BUH"
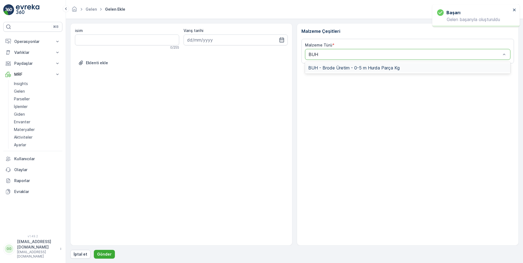
click at [337, 67] on span "BUH - Brode Üretim - 0-5 m Hurda Parça Kg" at bounding box center [353, 67] width 91 height 5
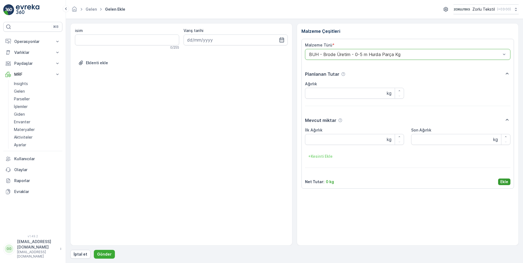
click at [503, 181] on p "Ekle" at bounding box center [505, 181] width 8 height 5
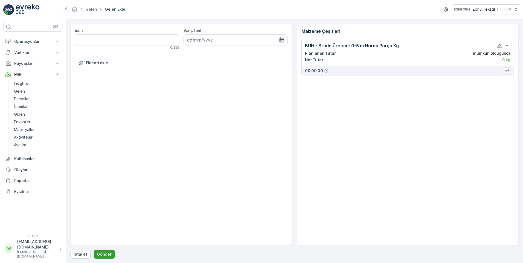
click at [109, 255] on p "Gönder" at bounding box center [104, 254] width 15 height 5
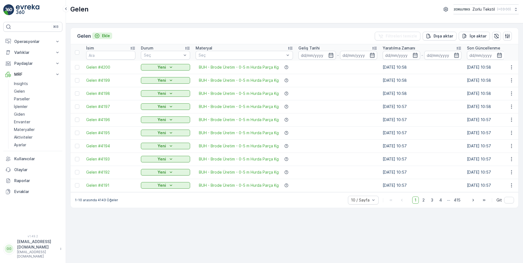
click at [108, 37] on p "Ekle" at bounding box center [106, 35] width 8 height 5
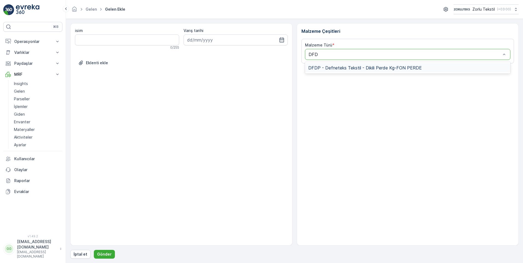
type input "DFDP"
click at [337, 66] on span "DFDP - Defneteks Tekstil - Dikili Perde Kg-FON PERDE" at bounding box center [365, 67] width 114 height 5
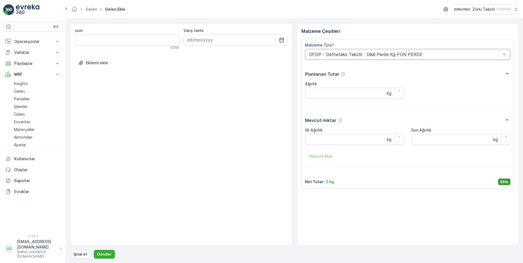
click at [503, 181] on p "Ekle" at bounding box center [505, 181] width 8 height 5
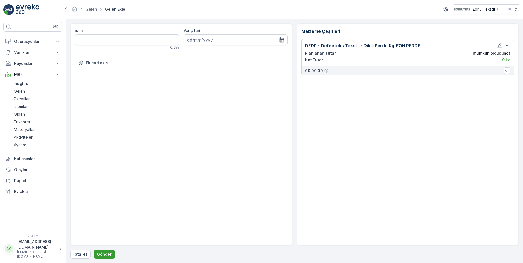
click at [101, 255] on p "Gönder" at bounding box center [104, 254] width 15 height 5
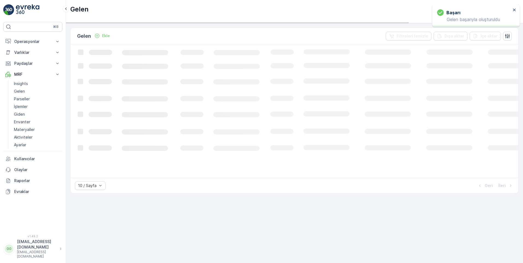
click at [105, 36] on p "Ekle" at bounding box center [106, 35] width 8 height 5
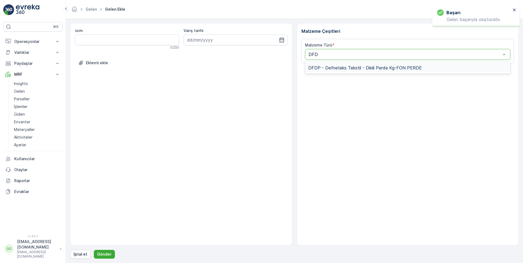
type input "DFDP"
click at [335, 64] on div "DFDP - Defneteks Tekstil - Dikili Perde Kg-FON PERDE" at bounding box center [408, 67] width 206 height 9
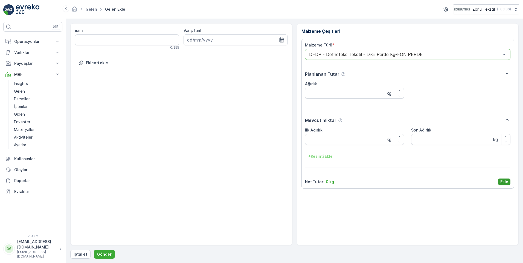
click at [504, 180] on p "Ekle" at bounding box center [505, 181] width 8 height 5
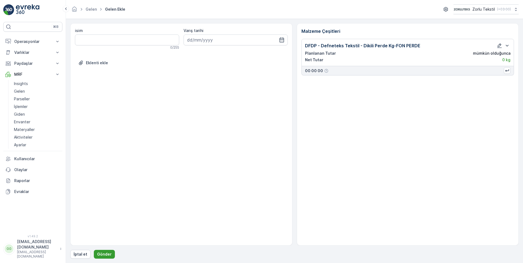
click at [106, 258] on button "Gönder" at bounding box center [104, 254] width 21 height 9
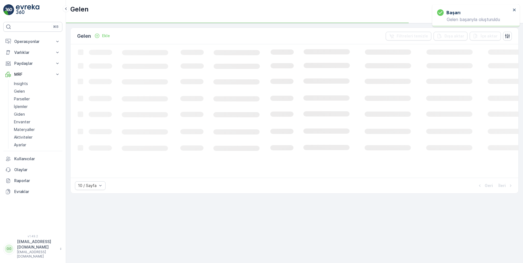
click at [107, 36] on p "Ekle" at bounding box center [106, 35] width 8 height 5
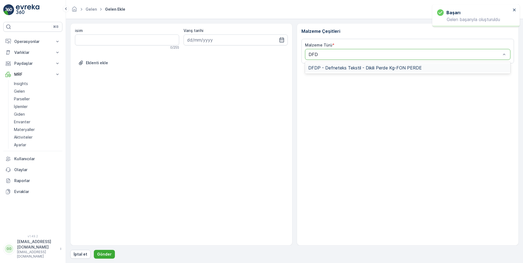
type input "DFDP"
click at [337, 66] on span "DFDP - Defneteks Tekstil - Dikili Perde Kg-FON PERDE" at bounding box center [365, 67] width 114 height 5
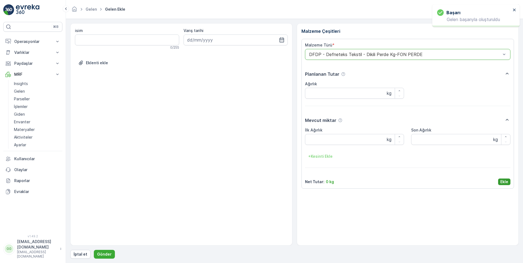
drag, startPoint x: 504, startPoint y: 180, endPoint x: 497, endPoint y: 184, distance: 7.7
click at [504, 180] on p "Ekle" at bounding box center [505, 181] width 8 height 5
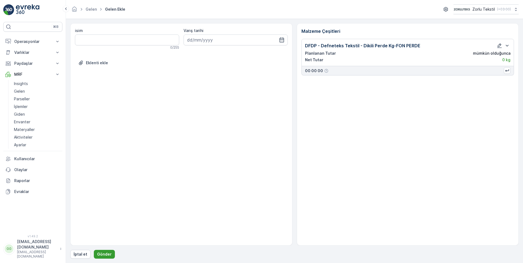
click at [110, 255] on button "Gönder" at bounding box center [104, 254] width 21 height 9
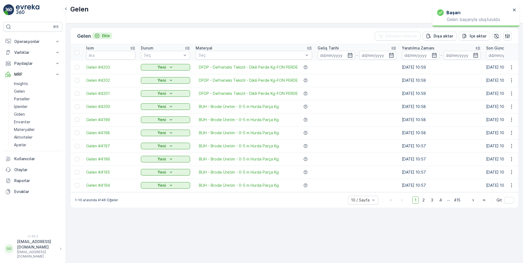
click at [105, 34] on p "Ekle" at bounding box center [106, 35] width 8 height 5
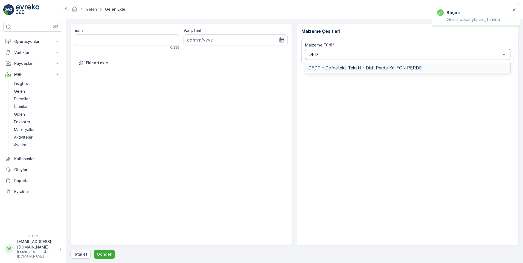
type input "DFDP"
drag, startPoint x: 331, startPoint y: 65, endPoint x: 335, endPoint y: 69, distance: 5.9
click at [331, 65] on div "DFDP - Defneteks Tekstil - Dikili Perde Kg-FON PERDE" at bounding box center [408, 67] width 206 height 9
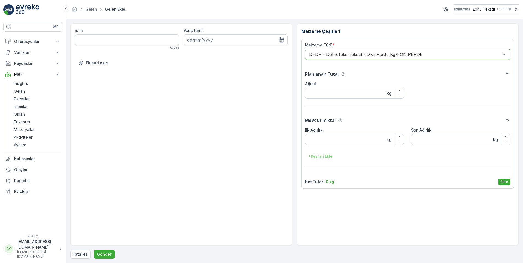
drag, startPoint x: 503, startPoint y: 180, endPoint x: 486, endPoint y: 196, distance: 23.0
click at [503, 180] on p "Ekle" at bounding box center [505, 181] width 8 height 5
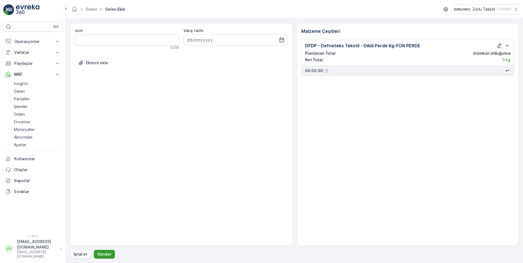
click at [106, 254] on p "Gönder" at bounding box center [104, 254] width 15 height 5
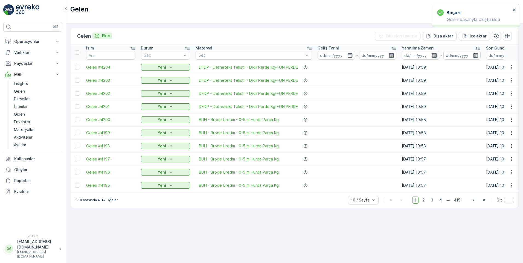
click at [108, 35] on p "Ekle" at bounding box center [106, 35] width 8 height 5
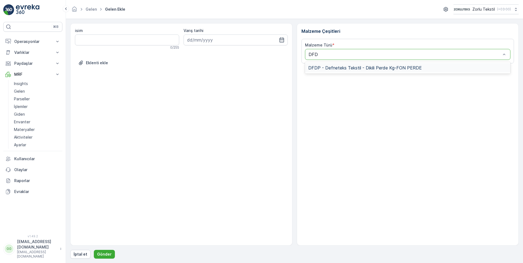
type input "DFDP"
click at [327, 68] on span "DFDP - Defneteks Tekstil - Dikili Perde Kg-FON PERDE" at bounding box center [365, 67] width 114 height 5
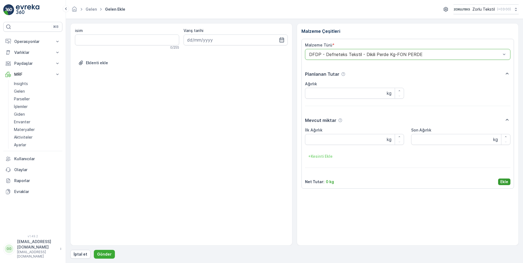
click at [504, 179] on p "Ekle" at bounding box center [505, 181] width 8 height 5
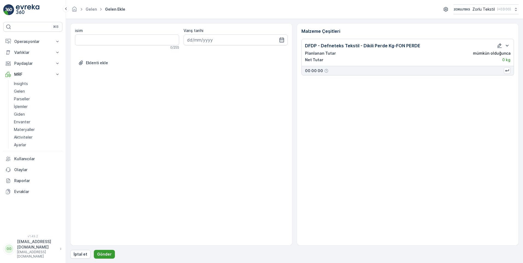
click at [101, 251] on button "Gönder" at bounding box center [104, 254] width 21 height 9
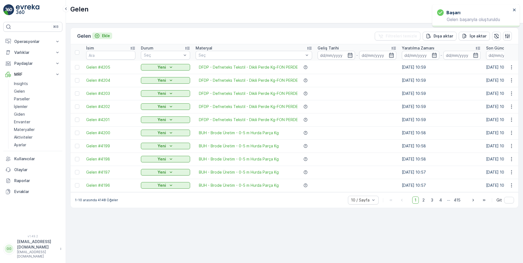
click at [105, 36] on p "Ekle" at bounding box center [106, 35] width 8 height 5
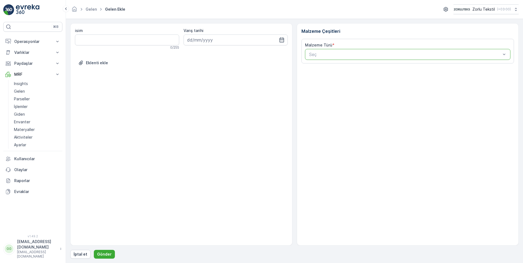
click at [334, 53] on div at bounding box center [405, 54] width 193 height 5
type input "DFDP"
click at [335, 67] on span "DFDP - Defneteks Tekstil - Dikili Perde Kg-FON PERDE" at bounding box center [365, 67] width 114 height 5
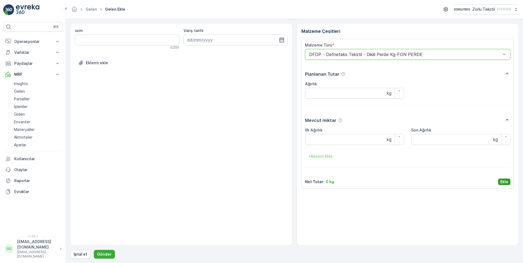
click at [506, 181] on p "Ekle" at bounding box center [505, 181] width 8 height 5
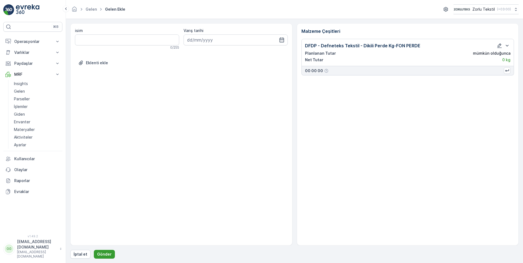
click at [100, 252] on p "Gönder" at bounding box center [104, 254] width 15 height 5
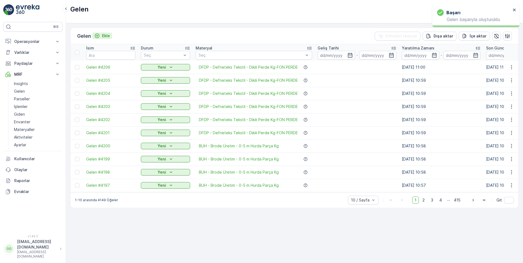
click at [107, 36] on p "Ekle" at bounding box center [106, 35] width 8 height 5
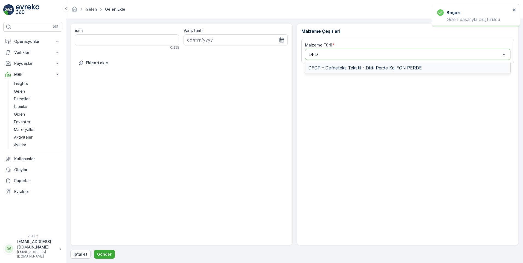
type input "DFDP"
click at [328, 68] on span "DFDP - Defneteks Tekstil - Dikili Perde Kg-FON PERDE" at bounding box center [365, 67] width 114 height 5
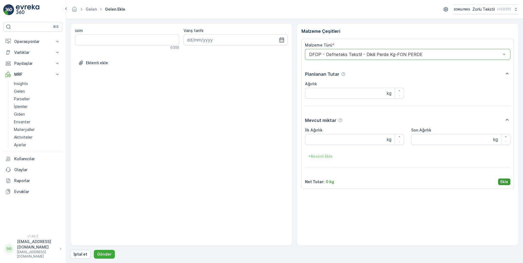
click at [504, 182] on p "Ekle" at bounding box center [505, 181] width 8 height 5
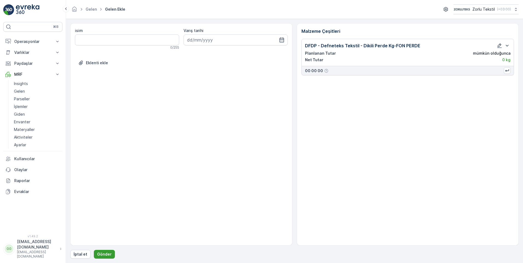
click at [103, 254] on p "Gönder" at bounding box center [104, 254] width 15 height 5
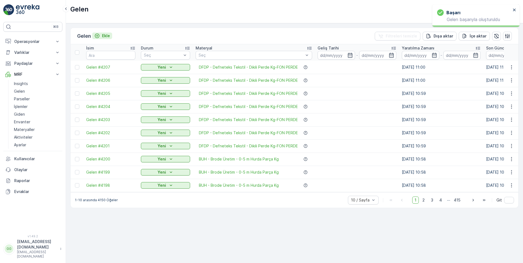
click at [106, 36] on p "Ekle" at bounding box center [106, 35] width 8 height 5
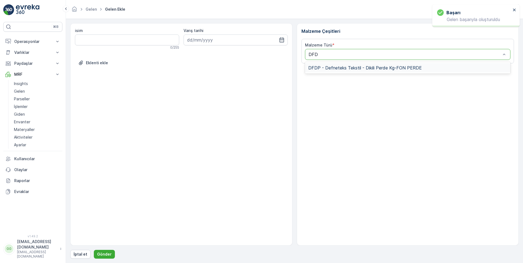
type input "DFDP"
click at [347, 69] on span "DFDP - Defneteks Tekstil - Dikili Perde Kg-FON PERDE" at bounding box center [365, 67] width 114 height 5
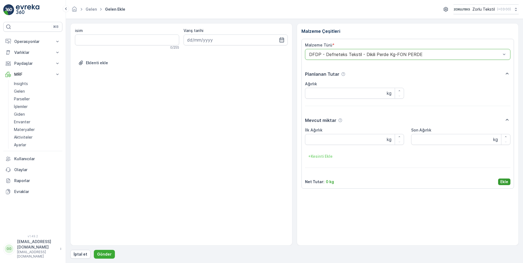
click at [502, 182] on p "Ekle" at bounding box center [505, 181] width 8 height 5
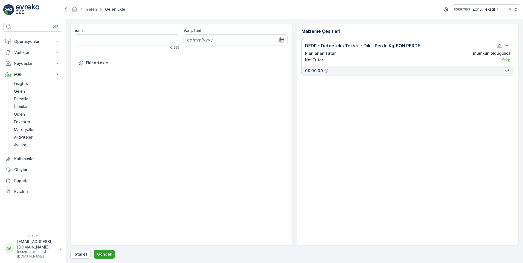
click at [97, 254] on p "Gönder" at bounding box center [104, 254] width 15 height 5
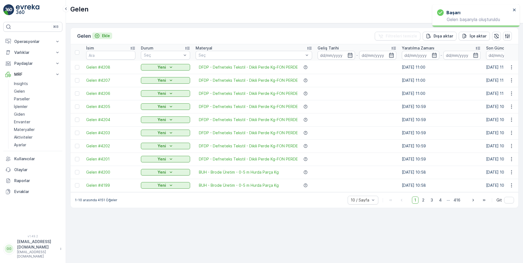
click at [109, 35] on p "Ekle" at bounding box center [106, 35] width 8 height 5
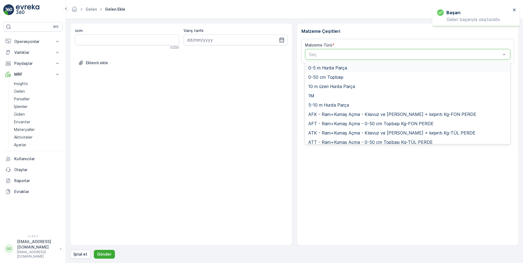
type input "S"
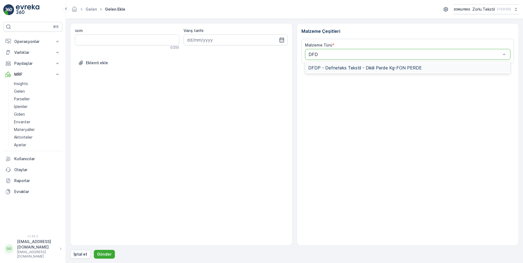
type input "DFDP"
click at [356, 68] on span "DFDP - Defneteks Tekstil - Dikili Perde Kg-FON PERDE" at bounding box center [365, 67] width 114 height 5
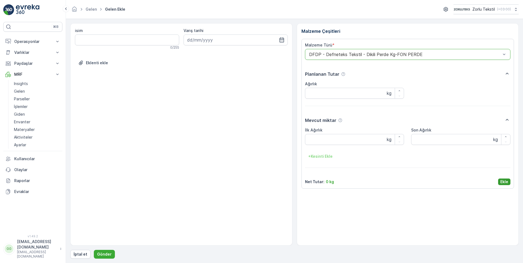
click at [506, 179] on button "Ekle" at bounding box center [504, 182] width 12 height 7
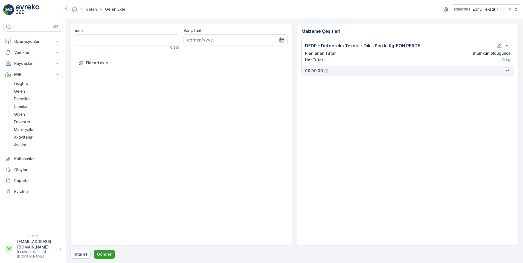
click at [105, 255] on p "Gönder" at bounding box center [104, 254] width 15 height 5
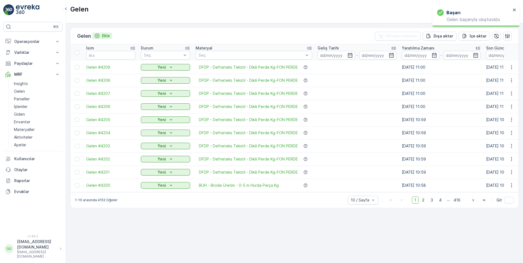
click at [106, 36] on p "Ekle" at bounding box center [106, 35] width 8 height 5
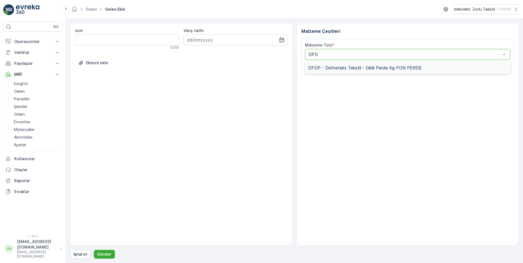
type input "DFDP"
click at [344, 69] on span "DFDP - Defneteks Tekstil - Dikili Perde Kg-FON PERDE" at bounding box center [365, 67] width 114 height 5
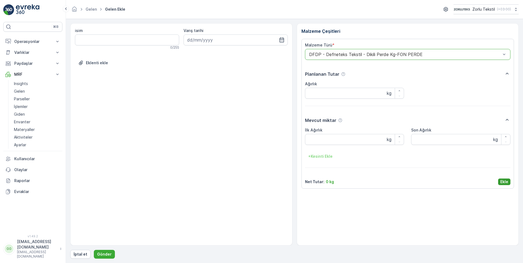
click at [500, 181] on button "Ekle" at bounding box center [504, 182] width 12 height 7
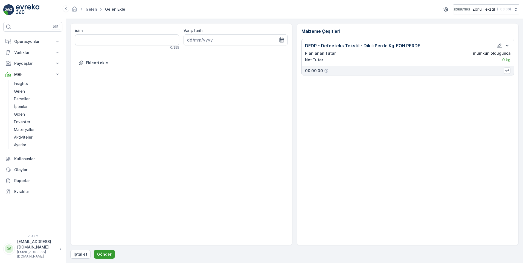
click at [101, 253] on p "Gönder" at bounding box center [104, 254] width 15 height 5
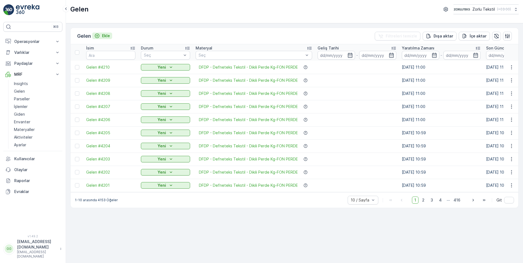
click at [107, 35] on p "Ekle" at bounding box center [106, 35] width 8 height 5
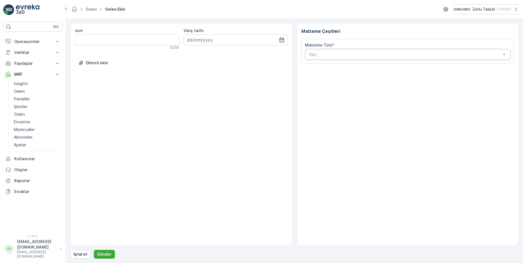
drag, startPoint x: 325, startPoint y: 63, endPoint x: 316, endPoint y: 55, distance: 12.0
click at [325, 59] on div "Malzeme Türü * Seç" at bounding box center [408, 51] width 213 height 25
type input "DFDP"
click at [333, 65] on span "DFDP - Defneteks Tekstil - Dikili Perde Kg-FON PERDE" at bounding box center [365, 67] width 114 height 5
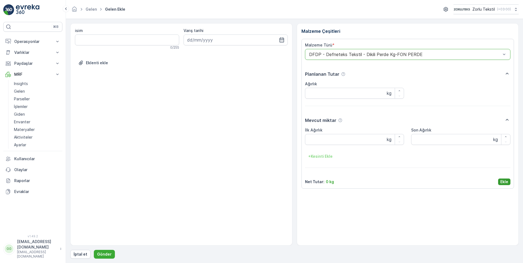
click at [505, 183] on p "Ekle" at bounding box center [505, 181] width 8 height 5
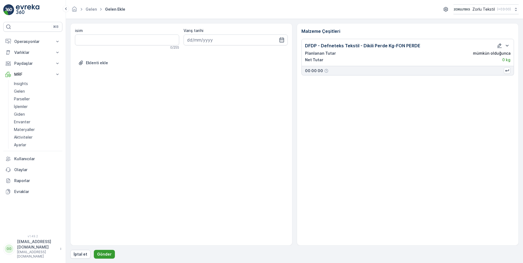
click at [106, 254] on p "Gönder" at bounding box center [104, 254] width 15 height 5
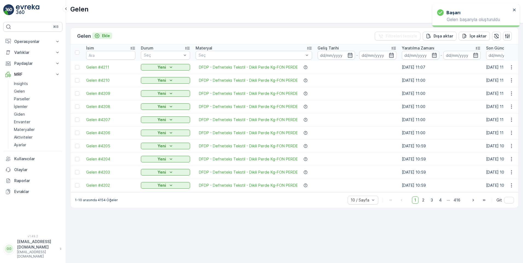
click at [109, 37] on p "Ekle" at bounding box center [106, 35] width 8 height 5
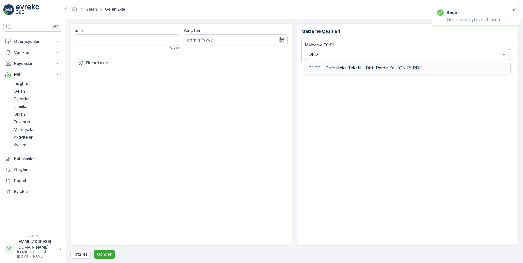
type input "DFDP"
click at [341, 67] on span "DFDP - Defneteks Tekstil - Dikili Perde Kg-FON PERDE" at bounding box center [365, 67] width 114 height 5
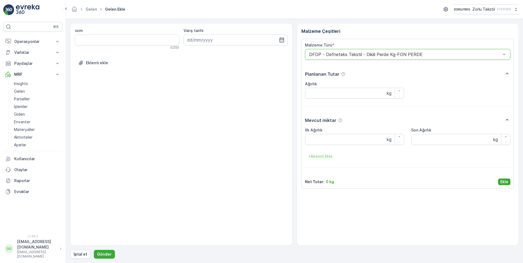
click at [504, 181] on p "Ekle" at bounding box center [505, 181] width 8 height 5
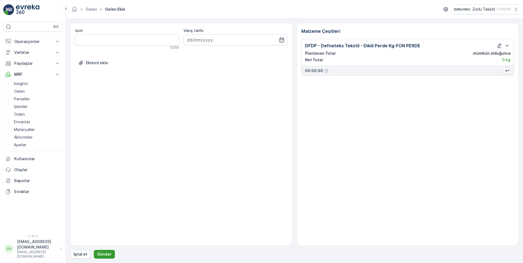
click at [108, 254] on p "Gönder" at bounding box center [104, 254] width 15 height 5
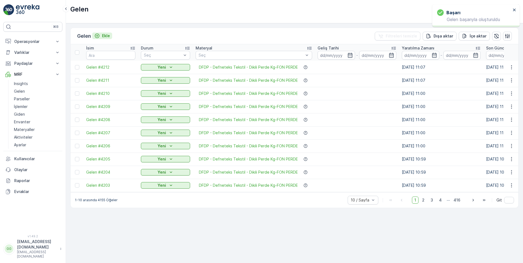
click at [109, 35] on p "Ekle" at bounding box center [106, 35] width 8 height 5
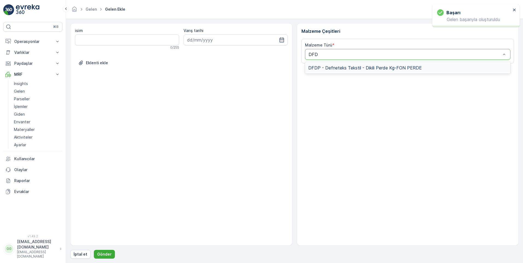
type input "DFDP"
drag, startPoint x: 335, startPoint y: 67, endPoint x: 346, endPoint y: 70, distance: 12.1
click at [336, 67] on span "DFDP - Defneteks Tekstil - Dikili Perde Kg-FON PERDE" at bounding box center [365, 67] width 114 height 5
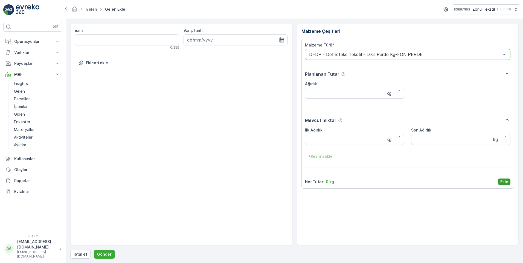
click at [506, 181] on p "Ekle" at bounding box center [505, 181] width 8 height 5
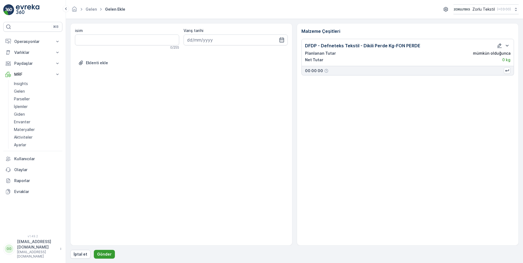
click at [102, 252] on p "Gönder" at bounding box center [104, 254] width 15 height 5
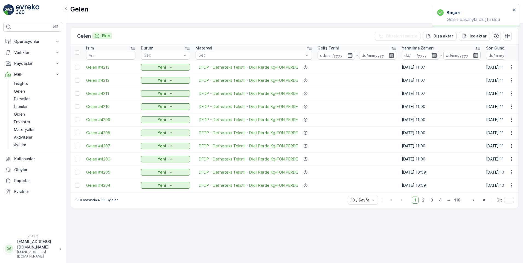
click at [106, 36] on p "Ekle" at bounding box center [106, 35] width 8 height 5
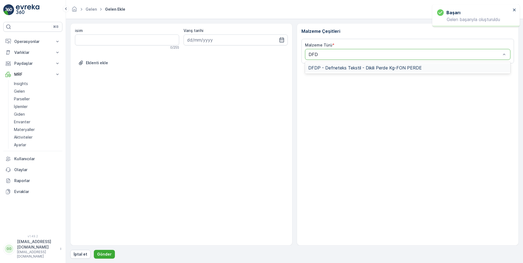
type input "DFDP"
click at [330, 65] on span "DFDP - Defneteks Tekstil - Dikili Perde Kg-FON PERDE" at bounding box center [365, 67] width 114 height 5
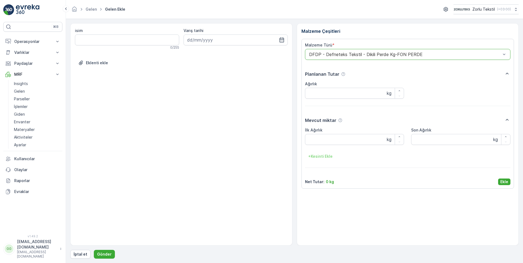
click at [503, 179] on p "Ekle" at bounding box center [505, 181] width 8 height 5
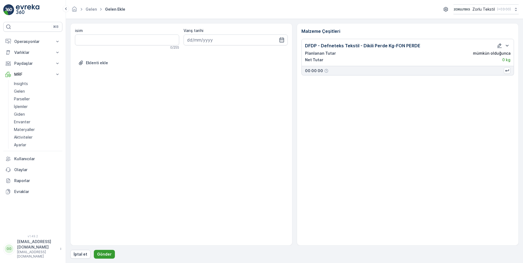
click at [108, 252] on p "Gönder" at bounding box center [104, 254] width 15 height 5
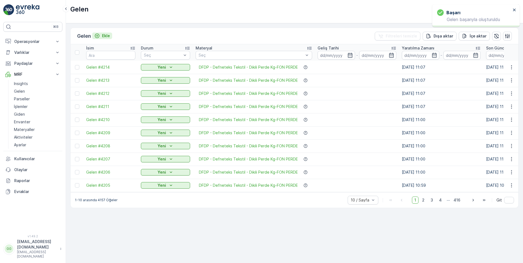
click at [109, 37] on p "Ekle" at bounding box center [106, 35] width 8 height 5
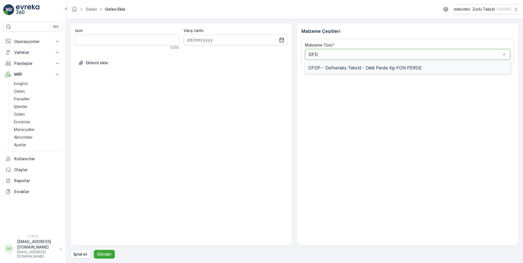
type input "DFDP"
click at [329, 68] on span "DFDP - Defneteks Tekstil - Dikili Perde Kg-FON PERDE" at bounding box center [365, 67] width 114 height 5
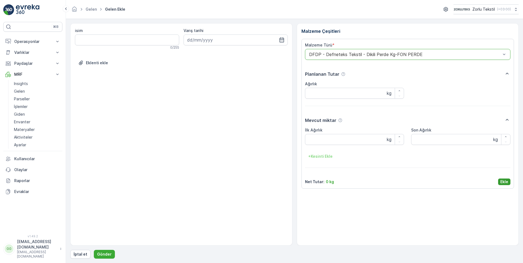
click at [508, 182] on p "Ekle" at bounding box center [505, 181] width 8 height 5
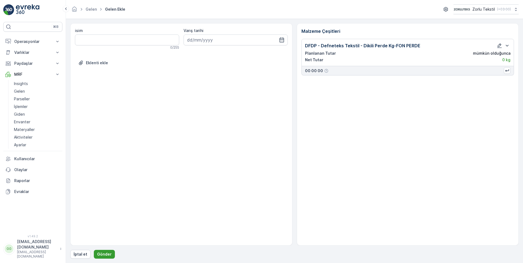
click at [105, 252] on button "Gönder" at bounding box center [104, 254] width 21 height 9
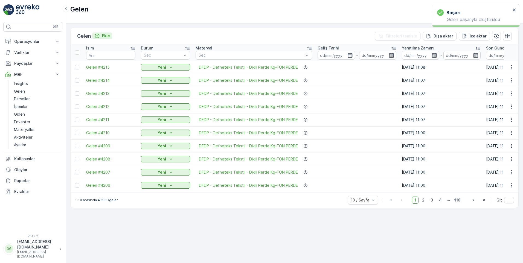
click at [109, 36] on p "Ekle" at bounding box center [106, 35] width 8 height 5
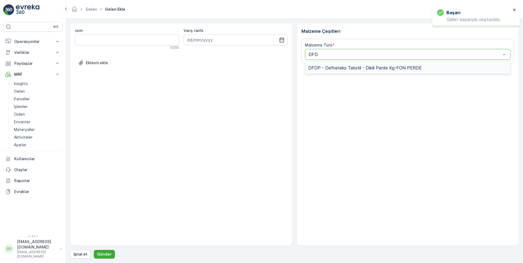
type input "DFDP"
click at [338, 67] on span "DFDP - Defneteks Tekstil - Dikili Perde Kg-FON PERDE" at bounding box center [365, 67] width 114 height 5
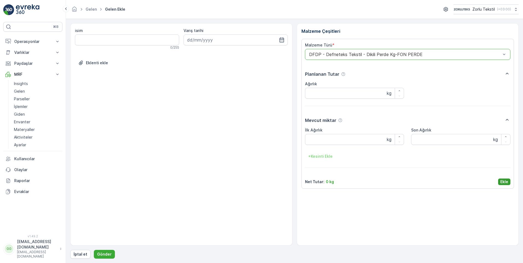
click at [505, 181] on p "Ekle" at bounding box center [505, 181] width 8 height 5
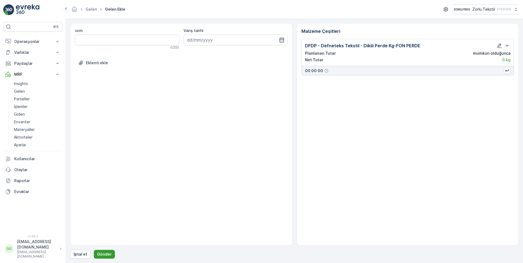
click at [99, 254] on p "Gönder" at bounding box center [104, 254] width 15 height 5
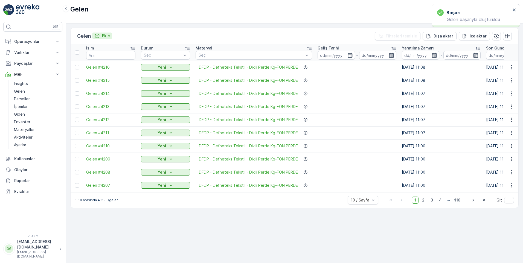
click at [108, 35] on p "Ekle" at bounding box center [106, 35] width 8 height 5
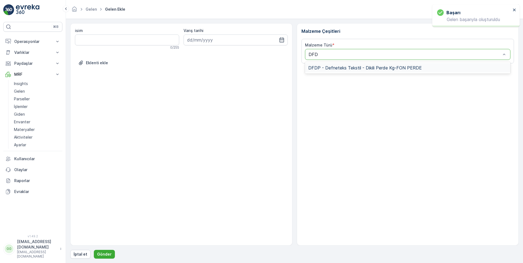
type input "DFDP"
click at [333, 67] on span "DFDP - Defneteks Tekstil - Dikili Perde Kg-FON PERDE" at bounding box center [365, 67] width 114 height 5
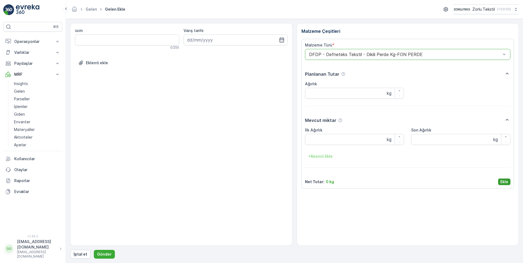
click at [508, 182] on p "Ekle" at bounding box center [505, 181] width 8 height 5
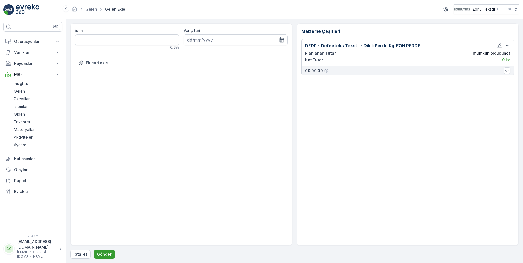
click at [100, 256] on p "Gönder" at bounding box center [104, 254] width 15 height 5
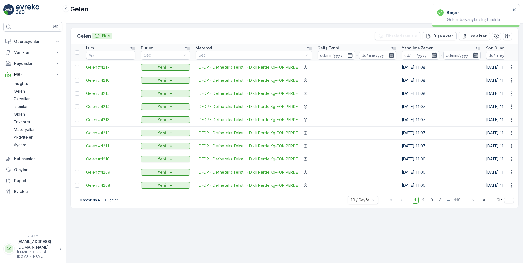
click at [106, 34] on p "Ekle" at bounding box center [106, 35] width 8 height 5
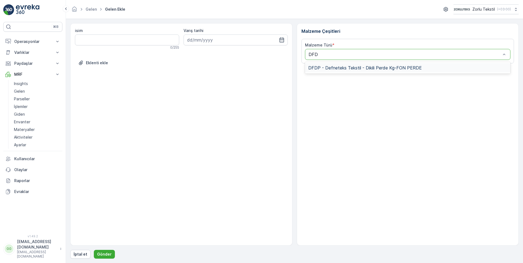
type input "DFDP"
click at [335, 70] on span "DFDP - Defneteks Tekstil - Dikili Perde Kg-FON PERDE" at bounding box center [365, 67] width 114 height 5
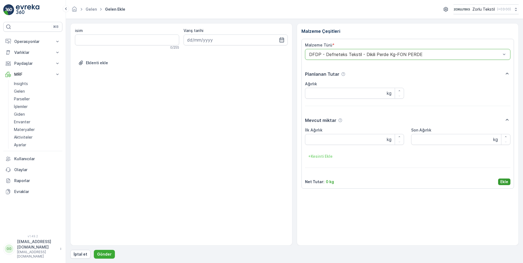
click at [506, 180] on p "Ekle" at bounding box center [505, 181] width 8 height 5
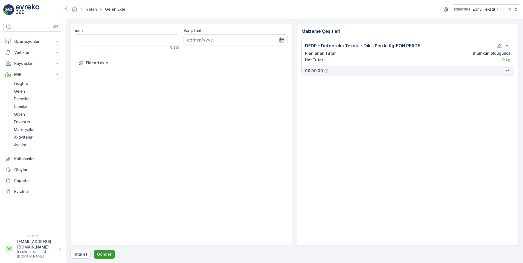
click at [101, 250] on div "isim 0 / 255 Varış tarihi Eklenti ekle Malzeme Çeşitleri DFDP - Defneteks Tekst…" at bounding box center [294, 141] width 449 height 236
click at [101, 252] on button "Gönder" at bounding box center [104, 254] width 21 height 9
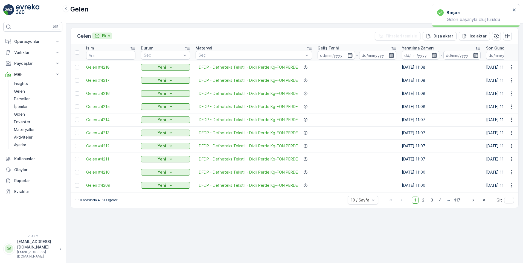
click at [110, 38] on p "Ekle" at bounding box center [106, 35] width 8 height 5
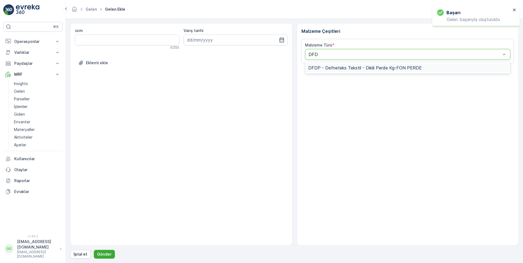
type input "DFDP"
click at [329, 65] on span "DFDP - Defneteks Tekstil - Dikili Perde Kg-FON PERDE" at bounding box center [365, 67] width 114 height 5
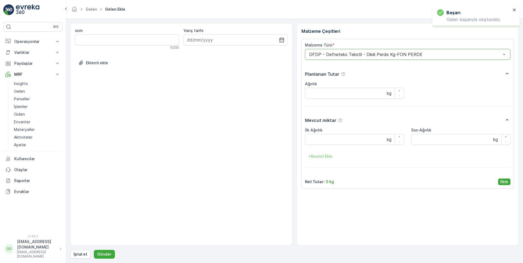
drag, startPoint x: 501, startPoint y: 181, endPoint x: 494, endPoint y: 186, distance: 8.9
click at [502, 181] on p "Ekle" at bounding box center [505, 181] width 8 height 5
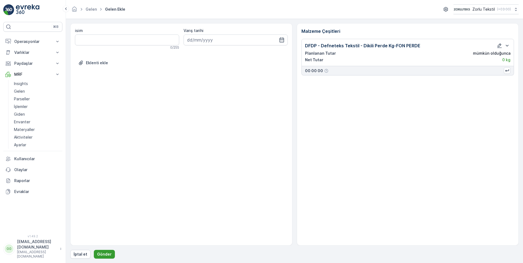
click at [98, 254] on p "Gönder" at bounding box center [104, 254] width 15 height 5
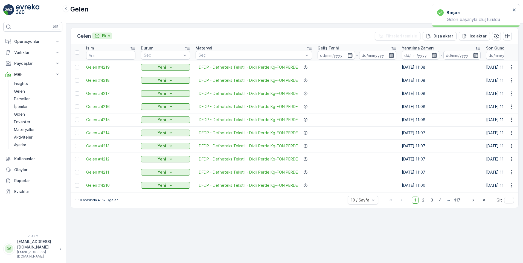
click at [107, 37] on p "Ekle" at bounding box center [106, 35] width 8 height 5
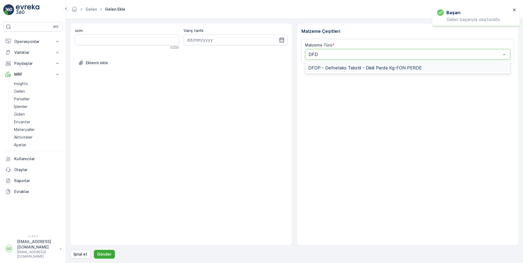
type input "DFDP"
click at [326, 66] on span "DFDP - Defneteks Tekstil - Dikili Perde Kg-FON PERDE" at bounding box center [365, 67] width 114 height 5
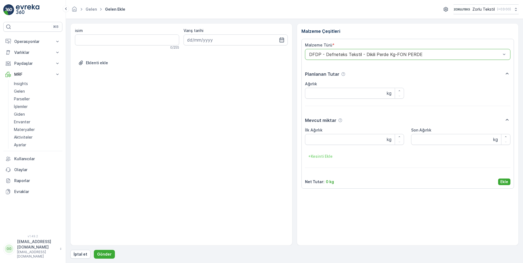
click at [508, 181] on p "Ekle" at bounding box center [505, 181] width 8 height 5
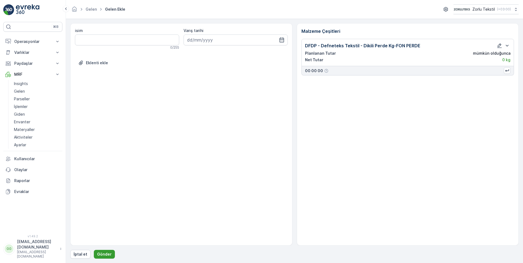
click at [102, 252] on p "Gönder" at bounding box center [104, 254] width 15 height 5
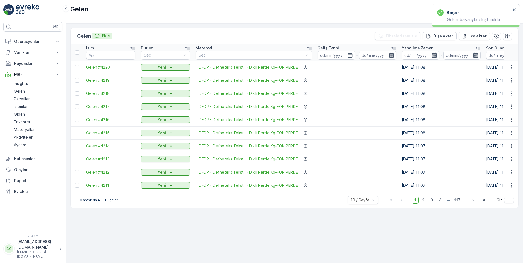
click at [108, 37] on p "Ekle" at bounding box center [106, 35] width 8 height 5
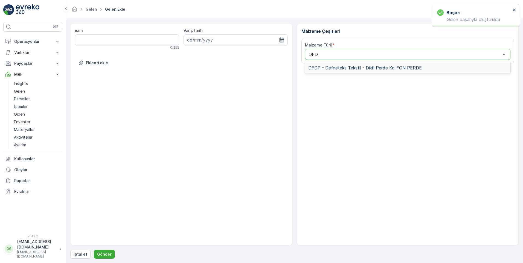
type input "DFDP"
click at [328, 66] on span "DFDP - Defneteks Tekstil - Dikili Perde Kg-FON PERDE" at bounding box center [365, 67] width 114 height 5
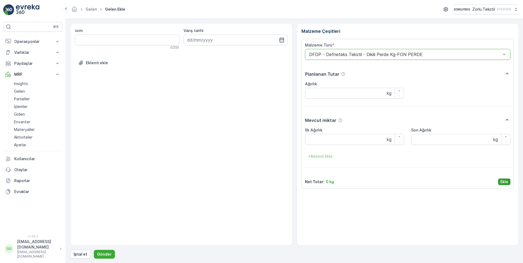
click at [502, 181] on p "Ekle" at bounding box center [505, 181] width 8 height 5
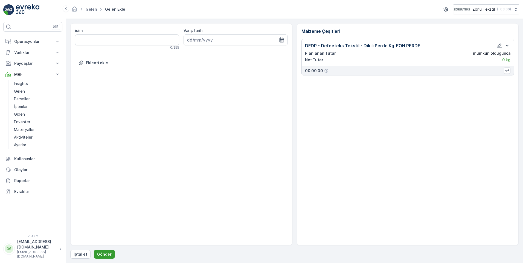
click at [109, 258] on button "Gönder" at bounding box center [104, 254] width 21 height 9
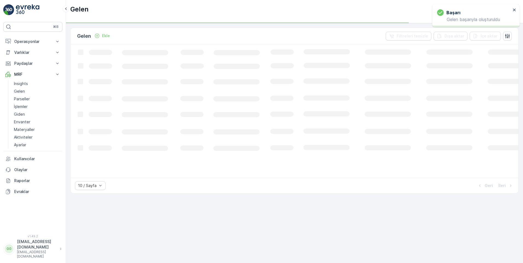
click at [107, 36] on p "Ekle" at bounding box center [106, 35] width 8 height 5
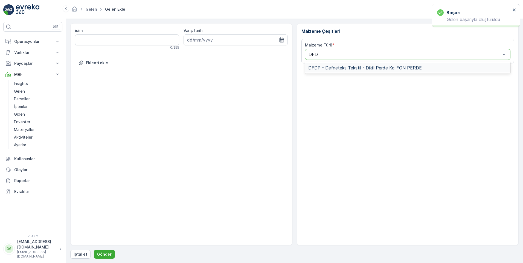
type input "DFDP"
click at [332, 69] on span "DFDP - Defneteks Tekstil - Dikili Perde Kg-FON PERDE" at bounding box center [365, 67] width 114 height 5
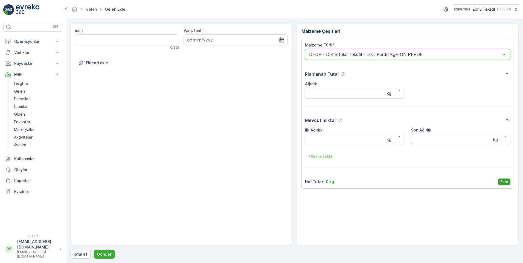
click at [504, 182] on p "Ekle" at bounding box center [505, 181] width 8 height 5
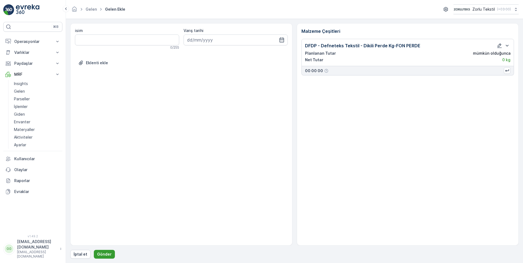
click at [109, 256] on p "Gönder" at bounding box center [104, 254] width 15 height 5
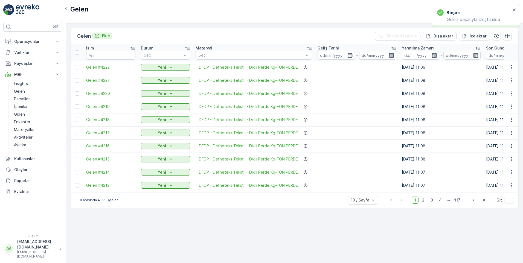
click at [107, 33] on button "Ekle" at bounding box center [102, 36] width 20 height 7
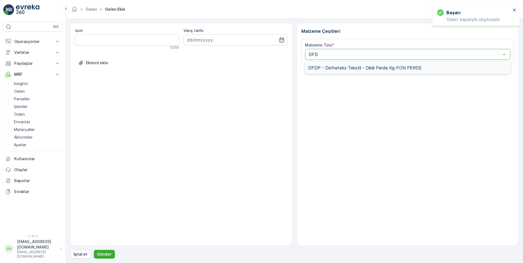
type input "DFDP"
click at [339, 65] on span "DFDP - Defneteks Tekstil - Dikili Perde Kg-FON PERDE" at bounding box center [365, 67] width 114 height 5
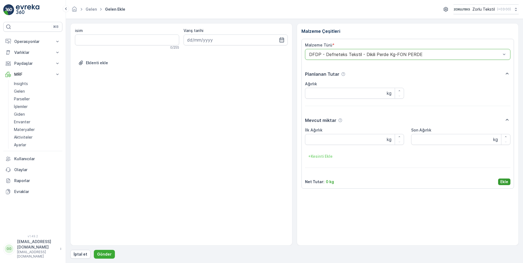
click at [508, 183] on p "Ekle" at bounding box center [505, 181] width 8 height 5
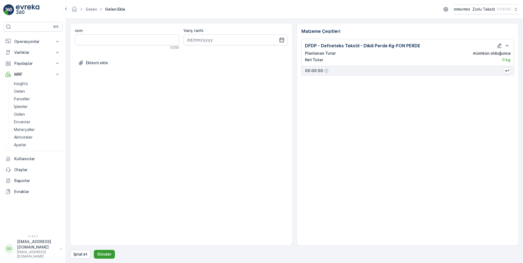
click at [108, 250] on button "Gönder" at bounding box center [104, 254] width 21 height 9
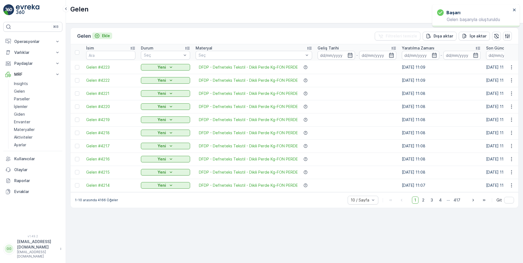
click at [105, 36] on p "Ekle" at bounding box center [106, 35] width 8 height 5
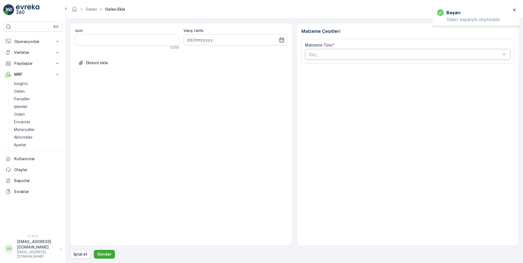
click at [338, 51] on div "Seç" at bounding box center [408, 54] width 206 height 11
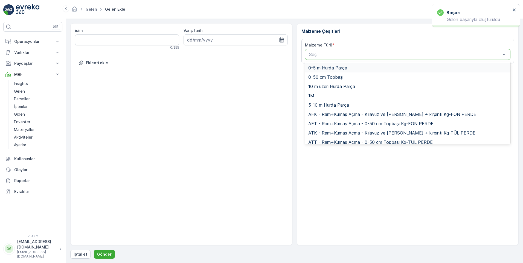
click at [337, 54] on div at bounding box center [405, 54] width 193 height 5
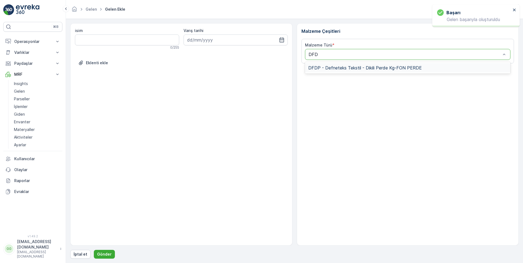
type input "DFDP"
click at [340, 67] on span "DFDP - Defneteks Tekstil - Dikili Perde Kg-FON PERDE" at bounding box center [365, 67] width 114 height 5
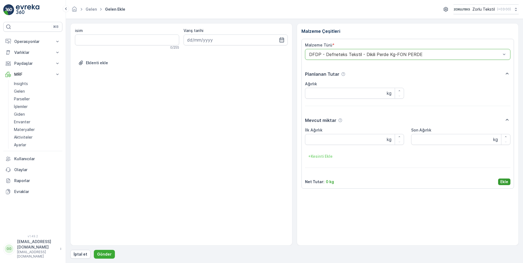
click at [503, 181] on p "Ekle" at bounding box center [505, 181] width 8 height 5
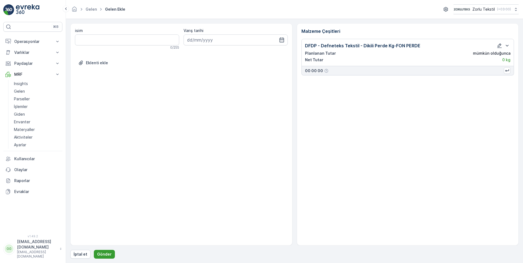
click at [104, 253] on p "Gönder" at bounding box center [104, 254] width 15 height 5
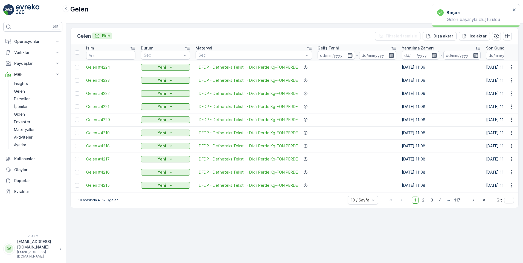
click at [104, 36] on p "Ekle" at bounding box center [106, 35] width 8 height 5
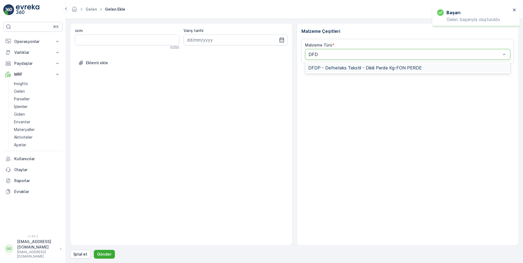
type input "DFDP"
click at [335, 70] on span "DFDP - Defneteks Tekstil - Dikili Perde Kg-FON PERDE" at bounding box center [365, 67] width 114 height 5
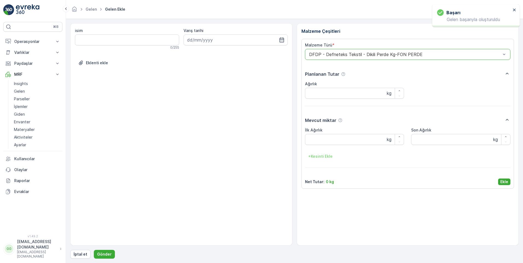
drag, startPoint x: 506, startPoint y: 182, endPoint x: 339, endPoint y: 258, distance: 184.4
click at [506, 182] on p "Ekle" at bounding box center [505, 181] width 8 height 5
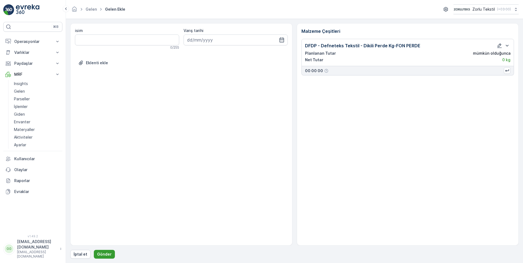
click at [108, 253] on p "Gönder" at bounding box center [104, 254] width 15 height 5
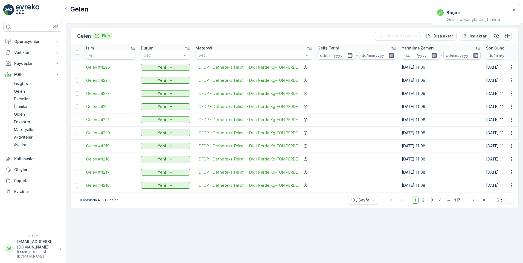
click at [108, 35] on p "Ekle" at bounding box center [106, 35] width 8 height 5
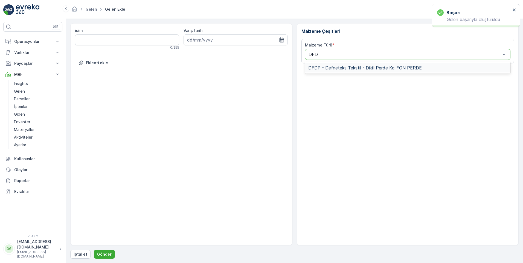
type input "DFDP"
click at [340, 67] on span "DFDP - Defneteks Tekstil - Dikili Perde Kg-FON PERDE" at bounding box center [365, 67] width 114 height 5
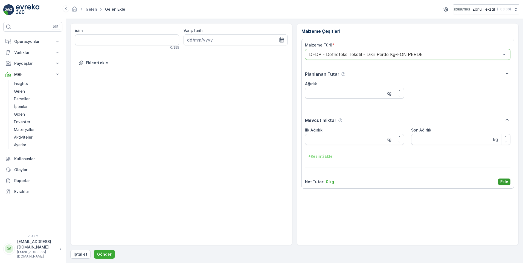
click at [503, 184] on p "Ekle" at bounding box center [505, 181] width 8 height 5
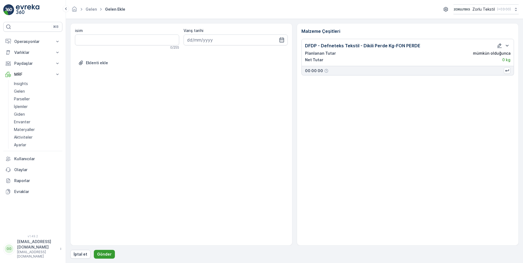
click at [103, 256] on p "Gönder" at bounding box center [104, 254] width 15 height 5
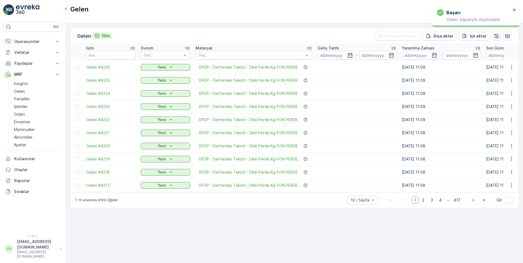
click at [106, 35] on p "Ekle" at bounding box center [106, 35] width 8 height 5
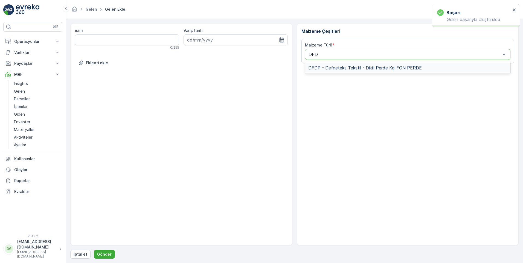
type input "DFDP"
click at [333, 70] on span "DFDP - Defneteks Tekstil - Dikili Perde Kg-FON PERDE" at bounding box center [365, 67] width 114 height 5
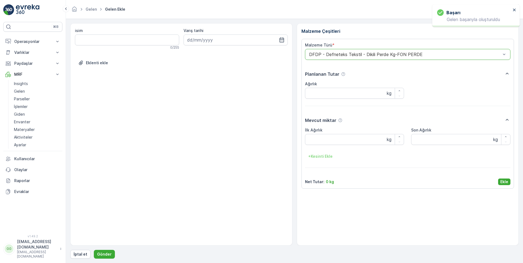
click at [502, 184] on p "Ekle" at bounding box center [505, 181] width 8 height 5
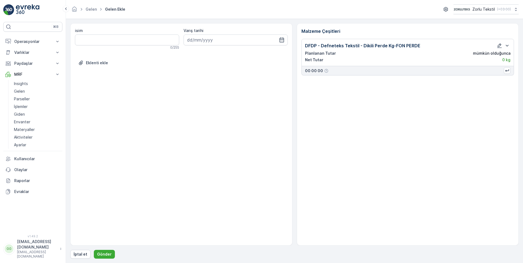
click at [92, 249] on div "isim 0 / 255 Varış tarihi Eklenti ekle Malzeme Çeşitleri DFDP - Defneteks Tekst…" at bounding box center [294, 141] width 449 height 236
click at [99, 252] on button "Gönder" at bounding box center [104, 254] width 21 height 9
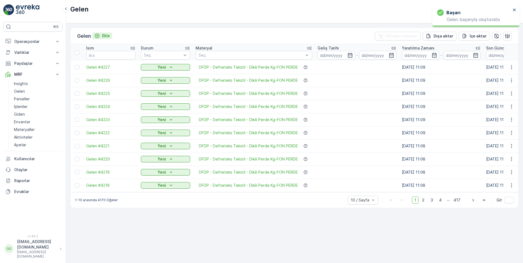
click at [111, 39] on div "Ekle" at bounding box center [102, 36] width 20 height 7
click at [109, 35] on p "Ekle" at bounding box center [106, 35] width 8 height 5
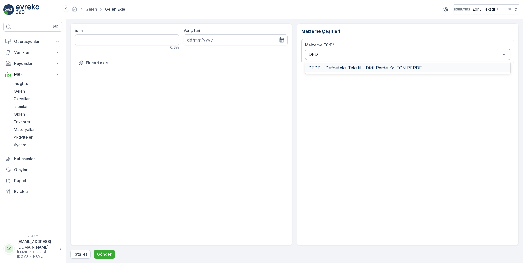
type input "DFDP"
click at [333, 68] on span "DFDP - Defneteks Tekstil - Dikili Perde Kg-FON PERDE" at bounding box center [365, 67] width 114 height 5
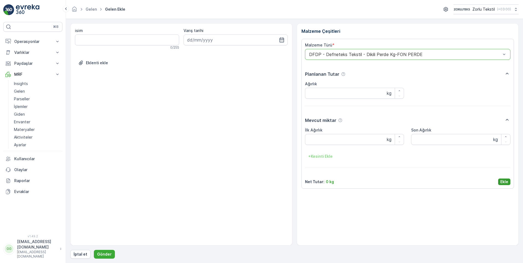
click at [506, 183] on p "Ekle" at bounding box center [505, 181] width 8 height 5
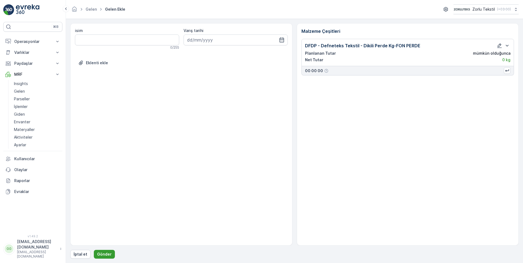
click at [106, 253] on p "Gönder" at bounding box center [104, 254] width 15 height 5
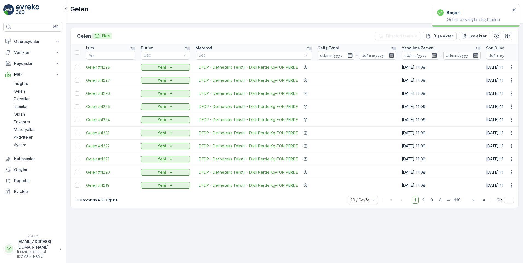
click at [109, 34] on p "Ekle" at bounding box center [106, 35] width 8 height 5
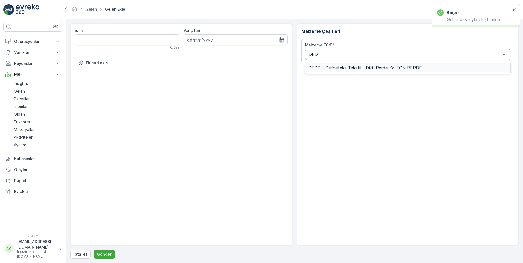
type input "DFDP"
click at [333, 67] on span "DFDP - Defneteks Tekstil - Dikili Perde Kg-FON PERDE" at bounding box center [365, 67] width 114 height 5
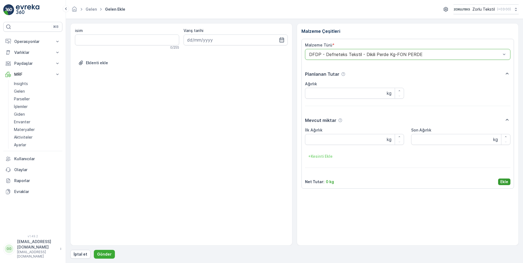
click at [500, 179] on div "Malzeme Türü * option DFDP - Defneteks Tekstil - Dikili Perde Kg-FON PERDE, sel…" at bounding box center [408, 113] width 206 height 143
click at [501, 182] on p "Ekle" at bounding box center [505, 181] width 8 height 5
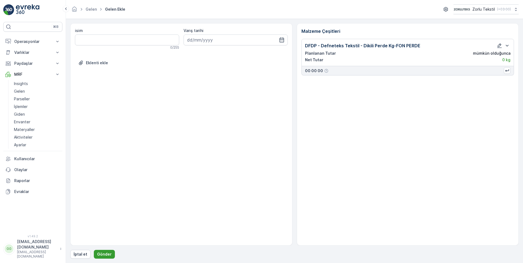
click at [103, 256] on p "Gönder" at bounding box center [104, 254] width 15 height 5
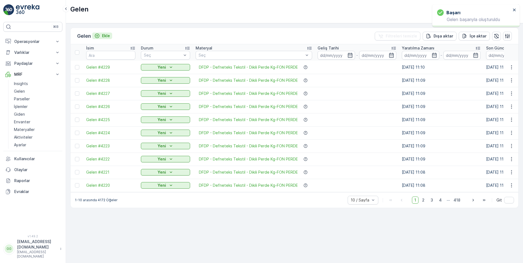
click at [108, 36] on p "Ekle" at bounding box center [106, 35] width 8 height 5
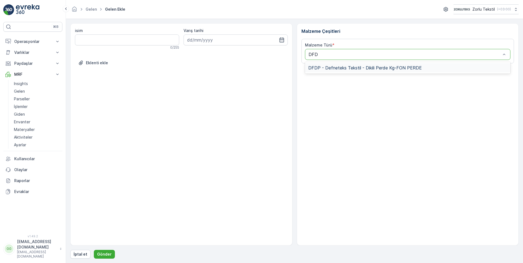
type input "DFDP"
click at [346, 68] on span "DFDP - Defneteks Tekstil - Dikili Perde Kg-FON PERDE" at bounding box center [365, 67] width 114 height 5
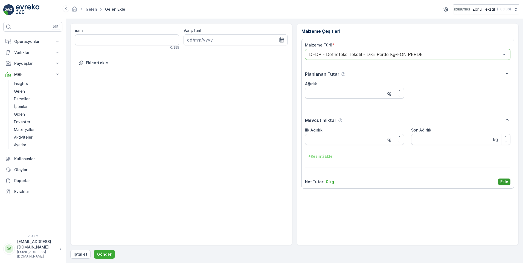
click at [503, 180] on p "Ekle" at bounding box center [505, 181] width 8 height 5
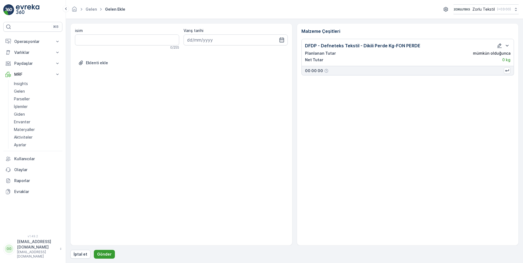
click at [102, 254] on p "Gönder" at bounding box center [104, 254] width 15 height 5
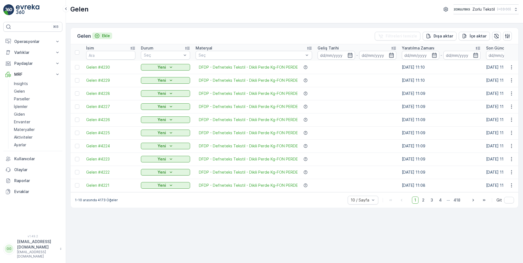
click at [107, 34] on p "Ekle" at bounding box center [106, 35] width 8 height 5
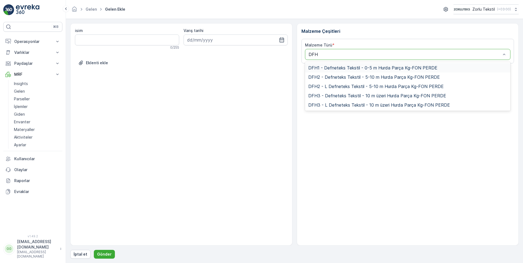
type input "DFH1"
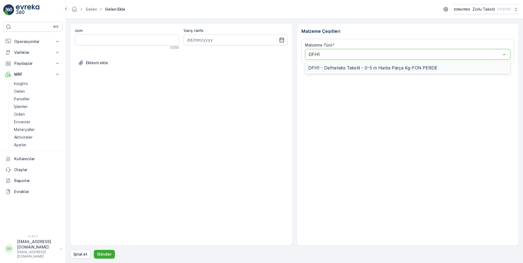
click at [362, 68] on span "DFH1 - Defneteks Tekstil - 0-5 m Hurda Parça Kg-FON PERDE" at bounding box center [372, 67] width 129 height 5
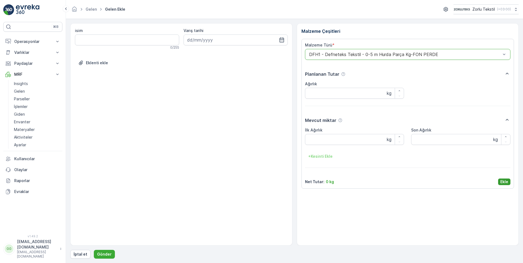
click at [506, 183] on p "Ekle" at bounding box center [505, 181] width 8 height 5
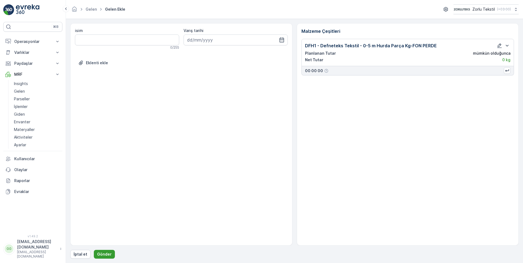
click at [101, 254] on p "Gönder" at bounding box center [104, 254] width 15 height 5
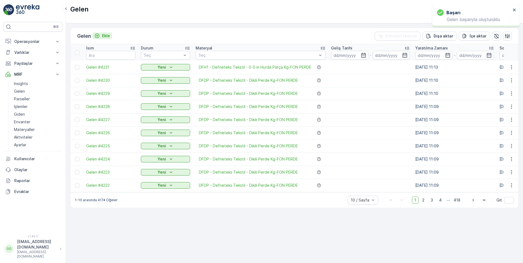
click at [110, 36] on p "Ekle" at bounding box center [106, 35] width 8 height 5
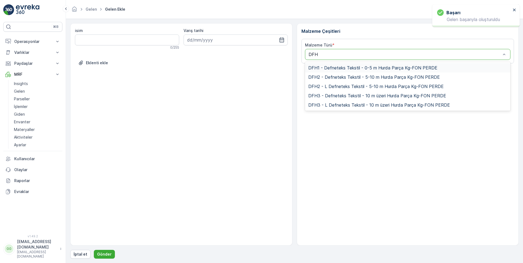
type input "DFH1"
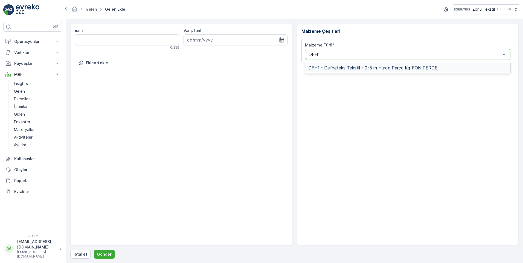
click at [365, 70] on span "DFH1 - Defneteks Tekstil - 0-5 m Hurda Parça Kg-FON PERDE" at bounding box center [372, 67] width 129 height 5
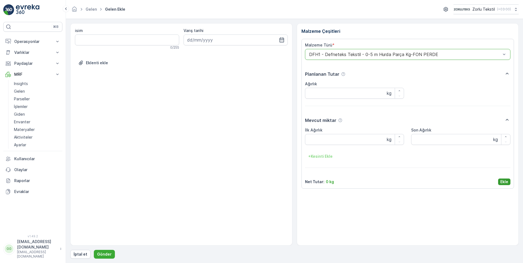
click at [506, 182] on p "Ekle" at bounding box center [505, 181] width 8 height 5
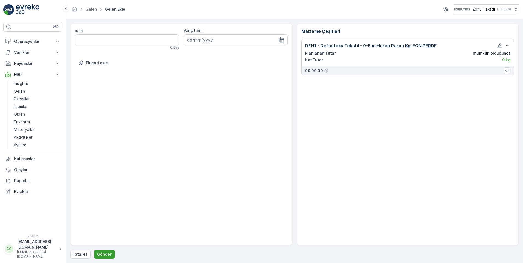
click at [104, 252] on p "Gönder" at bounding box center [104, 254] width 15 height 5
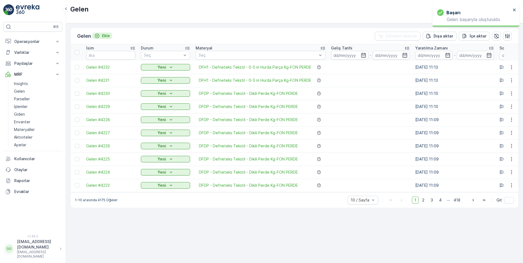
click at [104, 37] on p "Ekle" at bounding box center [106, 35] width 8 height 5
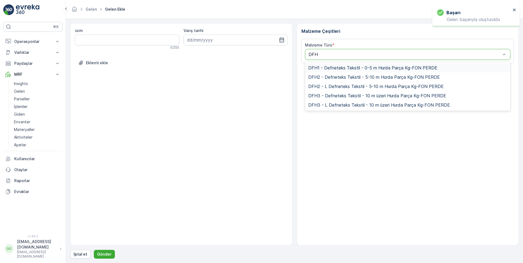
type input "DFH1"
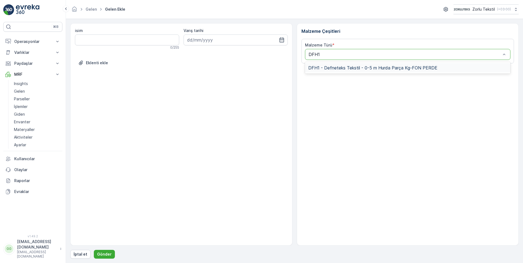
click at [343, 68] on span "DFH1 - Defneteks Tekstil - 0-5 m Hurda Parça Kg-FON PERDE" at bounding box center [372, 67] width 129 height 5
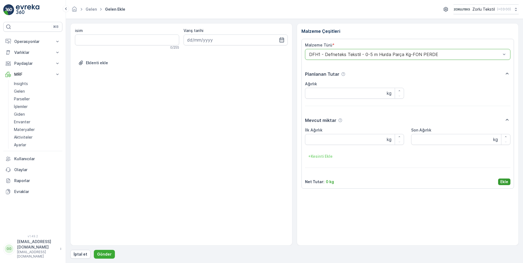
click at [502, 182] on p "Ekle" at bounding box center [505, 181] width 8 height 5
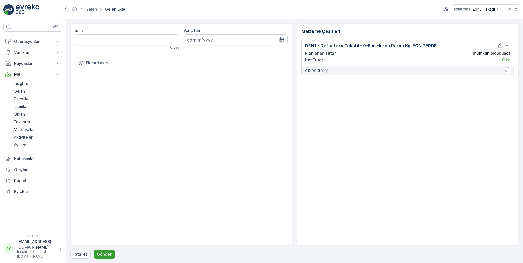
click at [102, 254] on p "Gönder" at bounding box center [104, 254] width 15 height 5
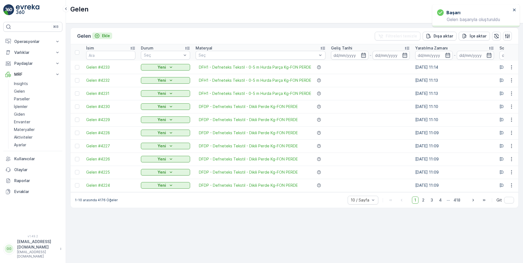
click at [103, 35] on div "Ekle" at bounding box center [102, 35] width 16 height 5
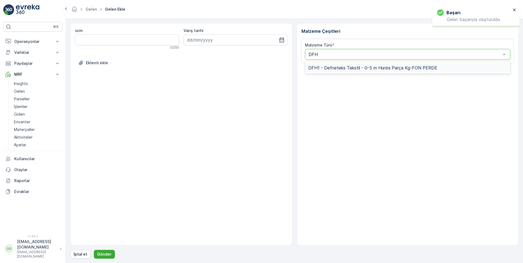
type input "DFH1"
click at [348, 65] on span "DFH1 - Defneteks Tekstil - 0-5 m Hurda Parça Kg-FON PERDE" at bounding box center [372, 67] width 129 height 5
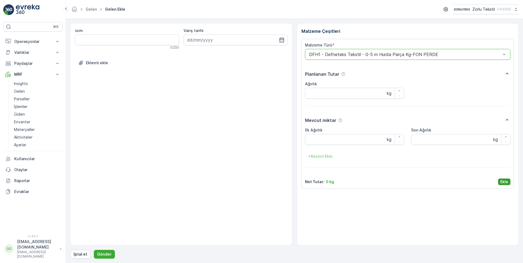
click at [508, 183] on p "Ekle" at bounding box center [505, 181] width 8 height 5
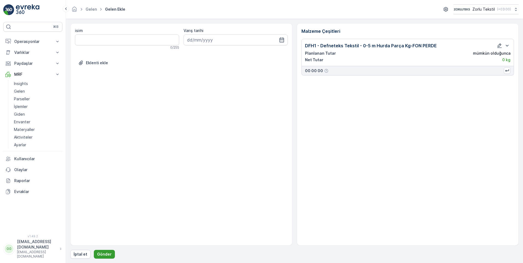
click at [105, 253] on p "Gönder" at bounding box center [104, 254] width 15 height 5
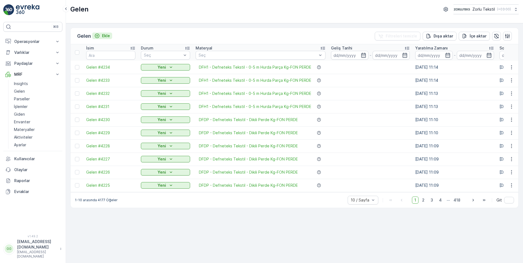
click at [104, 35] on p "Ekle" at bounding box center [106, 35] width 8 height 5
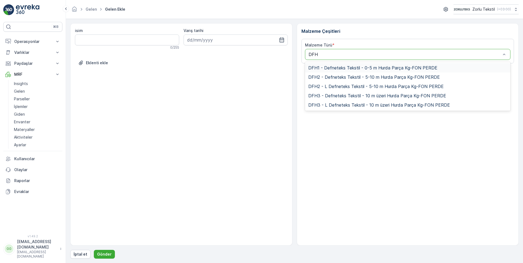
type input "DFH1"
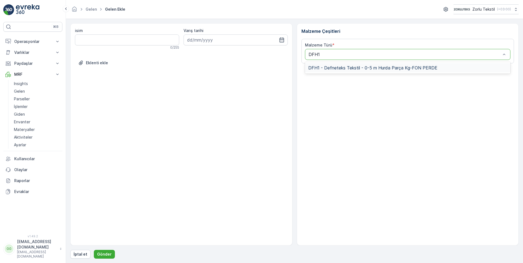
click at [338, 69] on span "DFH1 - Defneteks Tekstil - 0-5 m Hurda Parça Kg-FON PERDE" at bounding box center [372, 67] width 129 height 5
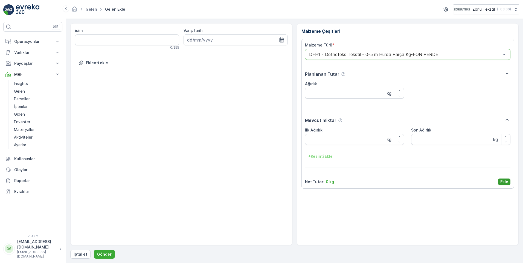
click at [504, 182] on p "Ekle" at bounding box center [505, 181] width 8 height 5
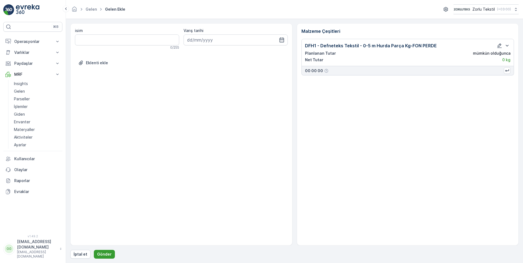
click at [101, 256] on p "Gönder" at bounding box center [104, 254] width 15 height 5
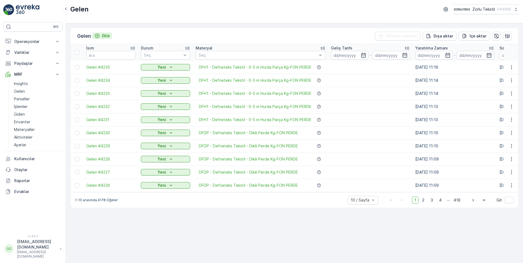
click at [104, 36] on p "Ekle" at bounding box center [106, 35] width 8 height 5
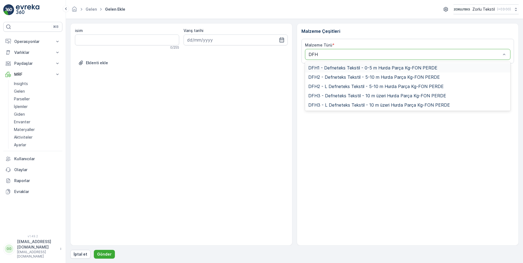
type input "DFH1"
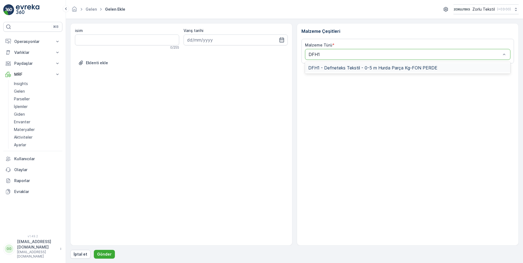
click at [338, 66] on span "DFH1 - Defneteks Tekstil - 0-5 m Hurda Parça Kg-FON PERDE" at bounding box center [372, 67] width 129 height 5
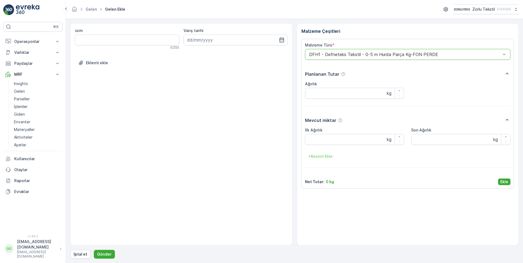
click at [502, 183] on p "Ekle" at bounding box center [505, 181] width 8 height 5
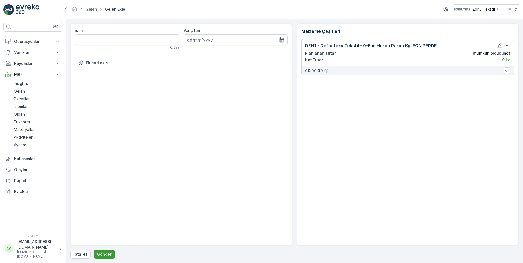
click at [104, 254] on p "Gönder" at bounding box center [104, 254] width 15 height 5
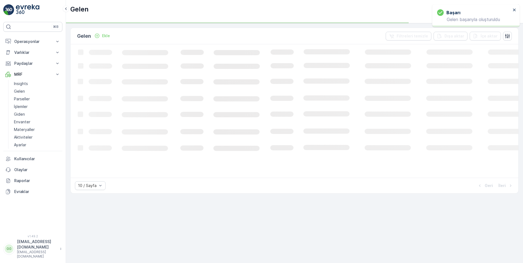
click at [103, 36] on p "Ekle" at bounding box center [106, 35] width 8 height 5
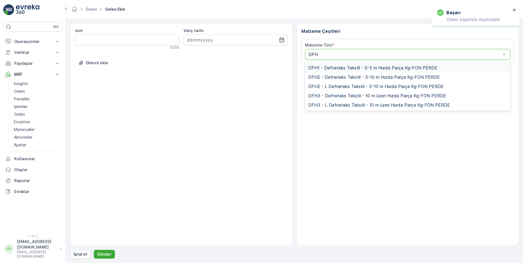
type input "DFH1"
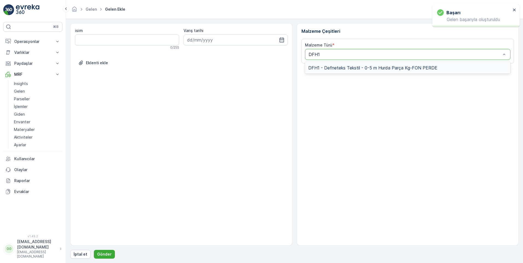
click at [333, 68] on span "DFH1 - Defneteks Tekstil - 0-5 m Hurda Parça Kg-FON PERDE" at bounding box center [372, 67] width 129 height 5
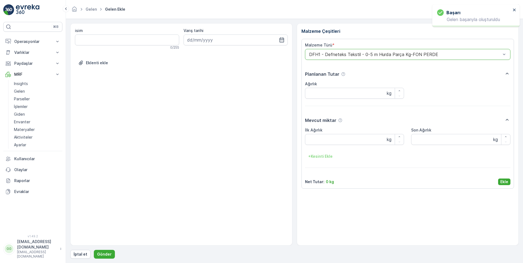
click at [505, 182] on p "Ekle" at bounding box center [505, 181] width 8 height 5
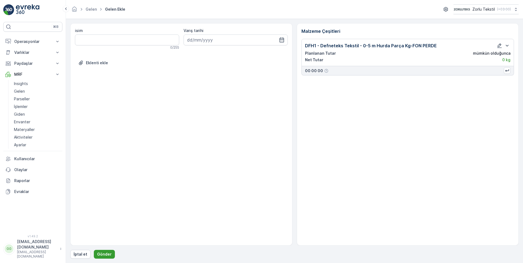
click at [103, 257] on button "Gönder" at bounding box center [104, 254] width 21 height 9
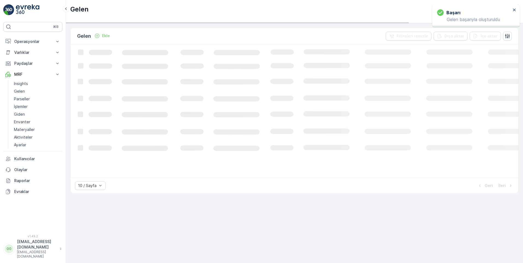
click at [103, 37] on div "Ekle" at bounding box center [102, 35] width 16 height 5
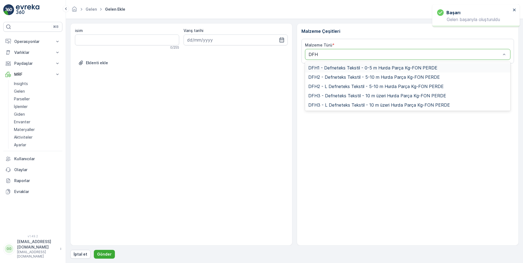
type input "DFH1"
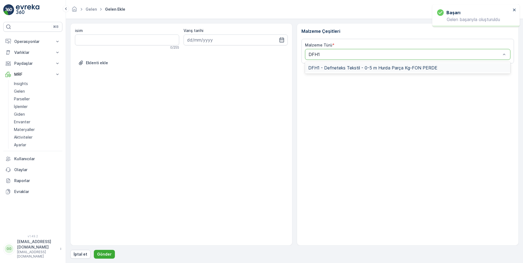
drag, startPoint x: 343, startPoint y: 65, endPoint x: 348, endPoint y: 70, distance: 7.4
click at [342, 65] on div "DFH1 - Defneteks Tekstil - 0-5 m Hurda Parça Kg-FON PERDE" at bounding box center [408, 67] width 206 height 9
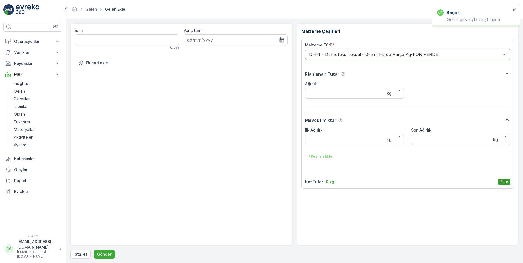
click at [506, 181] on p "Ekle" at bounding box center [505, 181] width 8 height 5
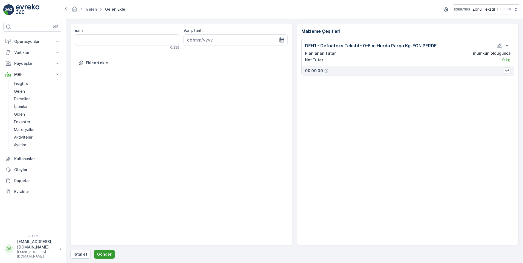
click at [105, 253] on p "Gönder" at bounding box center [104, 254] width 15 height 5
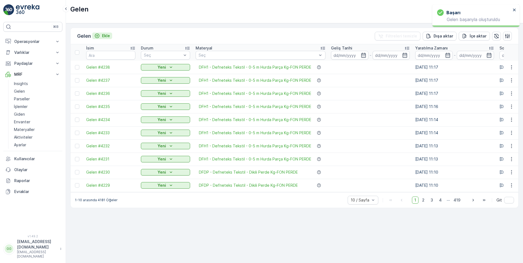
click at [105, 36] on p "Ekle" at bounding box center [106, 35] width 8 height 5
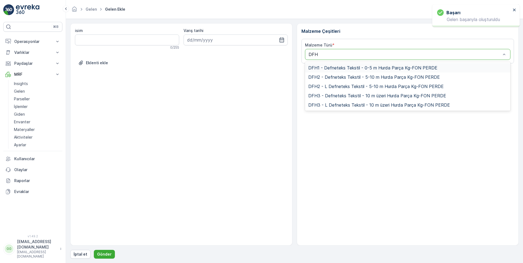
type input "DFH1"
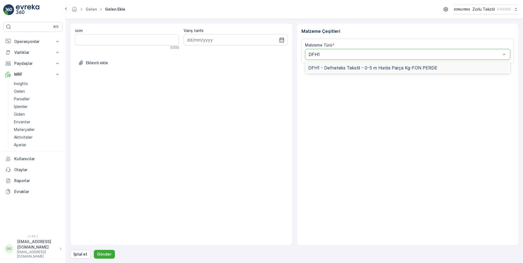
click at [333, 67] on span "DFH1 - Defneteks Tekstil - 0-5 m Hurda Parça Kg-FON PERDE" at bounding box center [372, 67] width 129 height 5
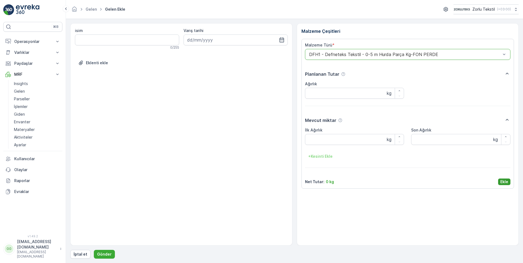
click at [504, 182] on p "Ekle" at bounding box center [505, 181] width 8 height 5
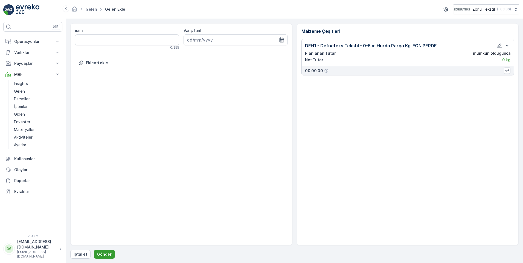
click at [100, 254] on p "Gönder" at bounding box center [104, 254] width 15 height 5
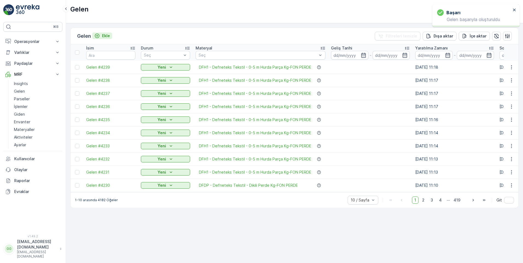
click at [109, 35] on p "Ekle" at bounding box center [106, 35] width 8 height 5
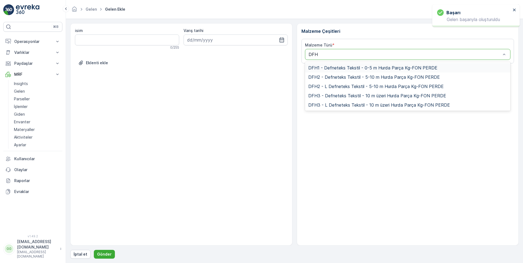
type input "DFH1"
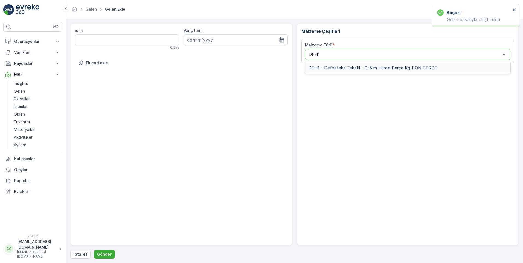
click at [335, 68] on span "DFH1 - Defneteks Tekstil - 0-5 m Hurda Parça Kg-FON PERDE" at bounding box center [372, 67] width 129 height 5
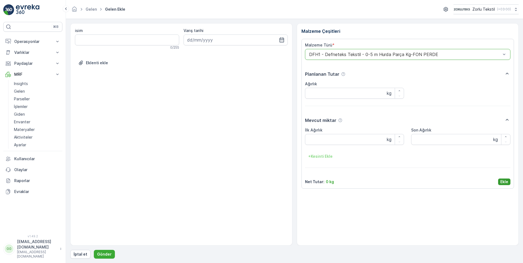
click at [501, 179] on p "Ekle" at bounding box center [505, 181] width 8 height 5
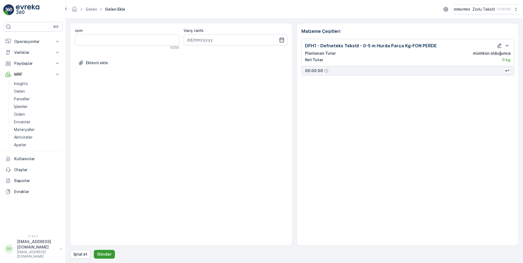
click at [101, 254] on p "Gönder" at bounding box center [104, 254] width 15 height 5
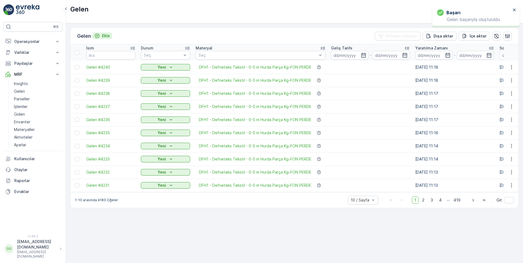
click at [107, 34] on p "Ekle" at bounding box center [106, 35] width 8 height 5
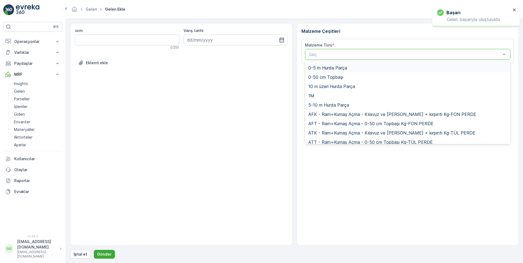
click at [330, 55] on div at bounding box center [405, 54] width 193 height 5
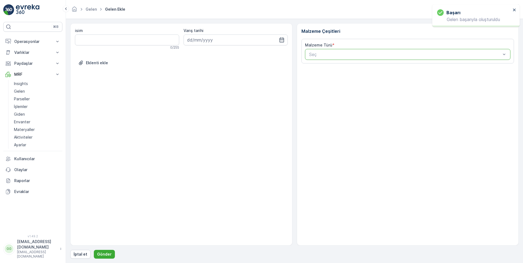
click at [330, 55] on div at bounding box center [405, 54] width 193 height 5
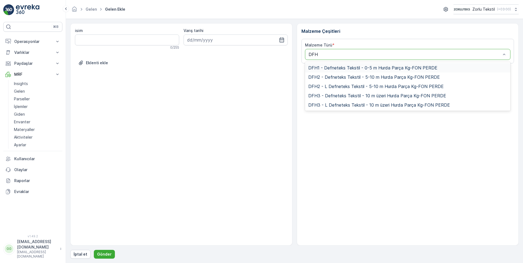
type input "DFH1"
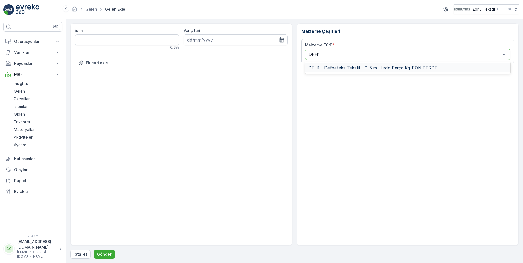
click at [340, 69] on span "DFH1 - Defneteks Tekstil - 0-5 m Hurda Parça Kg-FON PERDE" at bounding box center [372, 67] width 129 height 5
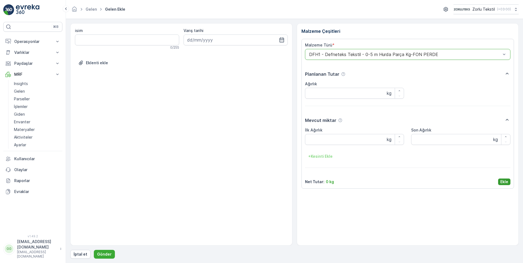
click at [502, 184] on p "Ekle" at bounding box center [505, 181] width 8 height 5
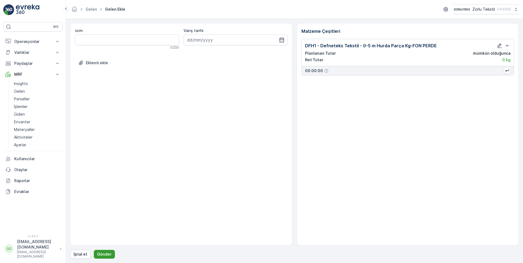
click at [107, 253] on p "Gönder" at bounding box center [104, 254] width 15 height 5
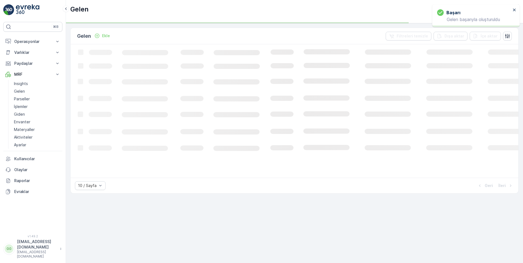
click at [107, 35] on p "Ekle" at bounding box center [106, 35] width 8 height 5
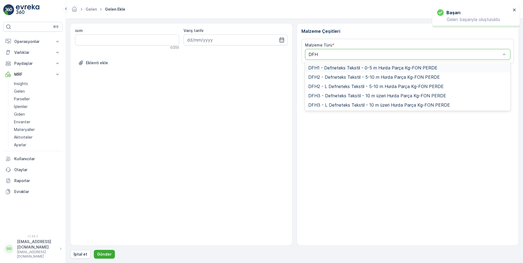
type input "DFH1"
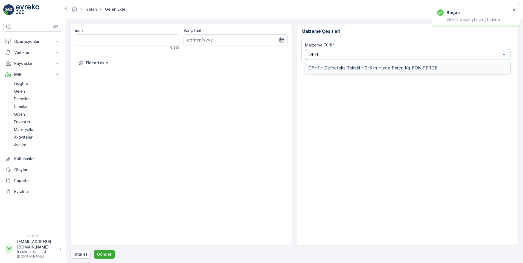
click at [332, 67] on span "DFH1 - Defneteks Tekstil - 0-5 m Hurda Parça Kg-FON PERDE" at bounding box center [372, 67] width 129 height 5
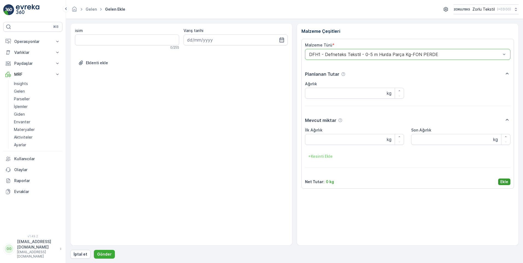
click at [506, 180] on p "Ekle" at bounding box center [505, 181] width 8 height 5
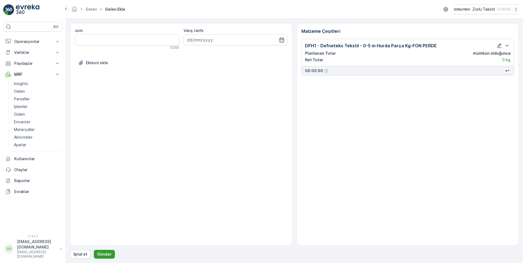
click at [103, 253] on p "Gönder" at bounding box center [104, 254] width 15 height 5
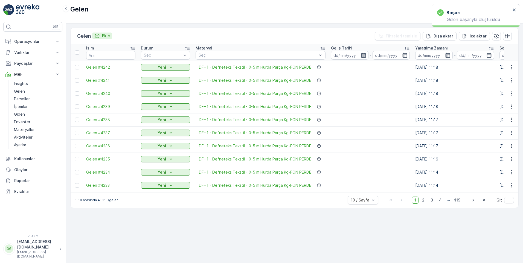
click at [107, 34] on p "Ekle" at bounding box center [106, 35] width 8 height 5
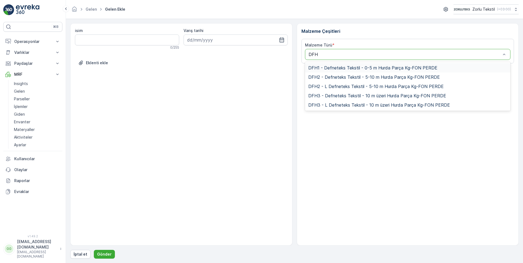
type input "DFH1"
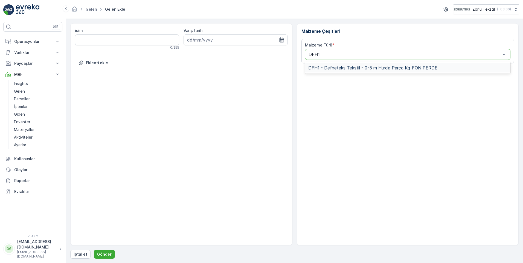
click at [337, 67] on span "DFH1 - Defneteks Tekstil - 0-5 m Hurda Parça Kg-FON PERDE" at bounding box center [372, 67] width 129 height 5
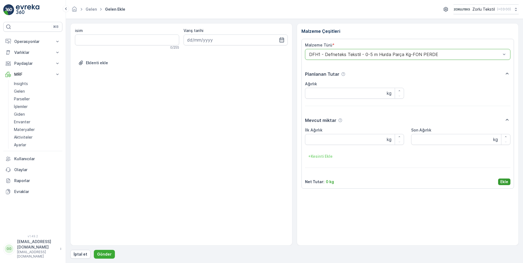
click at [503, 181] on p "Ekle" at bounding box center [505, 181] width 8 height 5
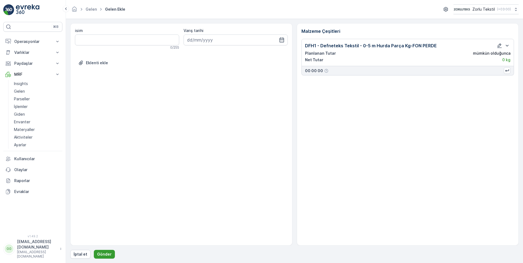
click at [104, 253] on p "Gönder" at bounding box center [104, 254] width 15 height 5
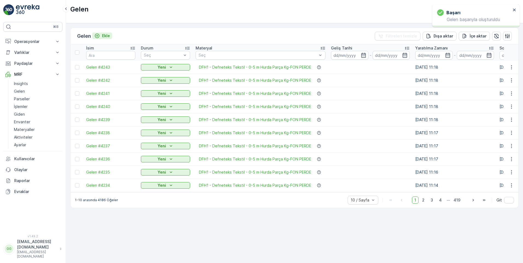
click at [109, 35] on p "Ekle" at bounding box center [106, 35] width 8 height 5
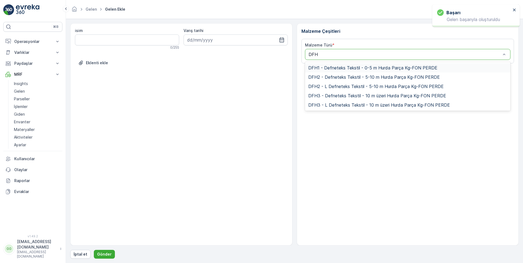
type input "DFH1"
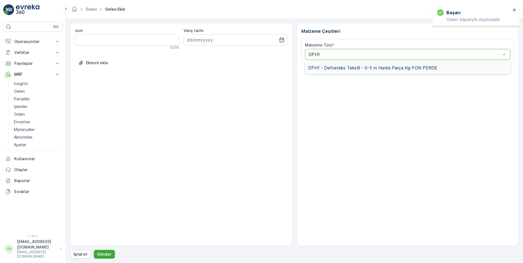
drag, startPoint x: 331, startPoint y: 69, endPoint x: 337, endPoint y: 70, distance: 5.5
click at [331, 69] on span "DFH1 - Defneteks Tekstil - 0-5 m Hurda Parça Kg-FON PERDE" at bounding box center [372, 67] width 129 height 5
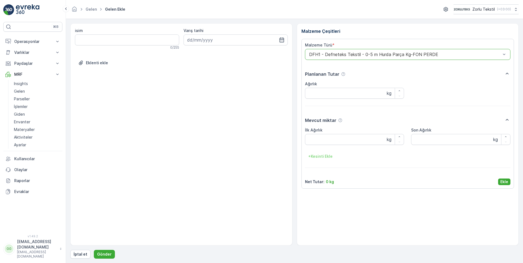
drag, startPoint x: 504, startPoint y: 183, endPoint x: 501, endPoint y: 183, distance: 2.8
click at [503, 183] on p "Ekle" at bounding box center [505, 181] width 8 height 5
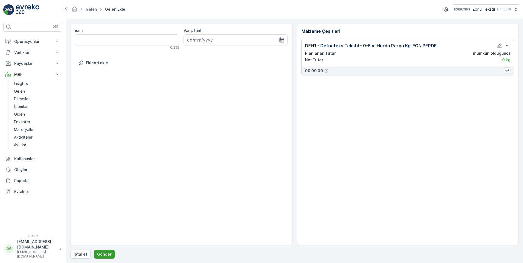
click at [102, 255] on p "Gönder" at bounding box center [104, 254] width 15 height 5
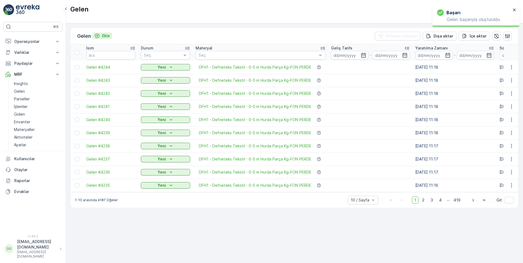
click at [106, 36] on p "Ekle" at bounding box center [106, 35] width 8 height 5
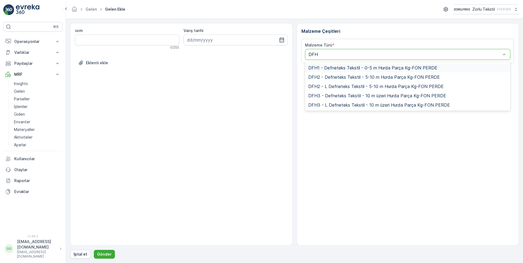
type input "DFH1"
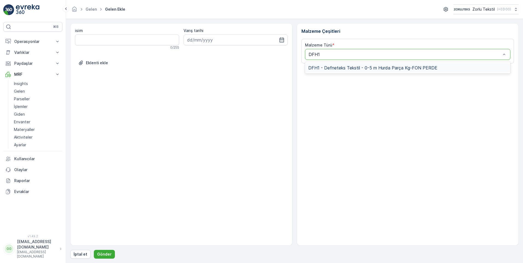
click at [349, 69] on span "DFH1 - Defneteks Tekstil - 0-5 m Hurda Parça Kg-FON PERDE" at bounding box center [372, 67] width 129 height 5
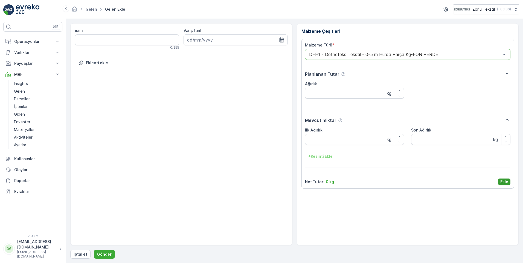
click at [503, 180] on p "Ekle" at bounding box center [505, 181] width 8 height 5
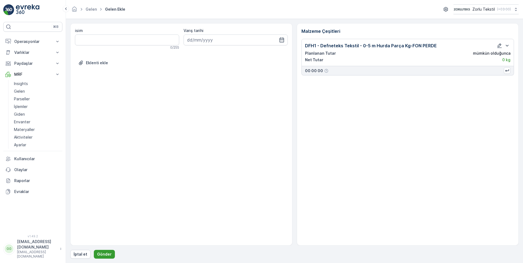
click at [105, 253] on p "Gönder" at bounding box center [104, 254] width 15 height 5
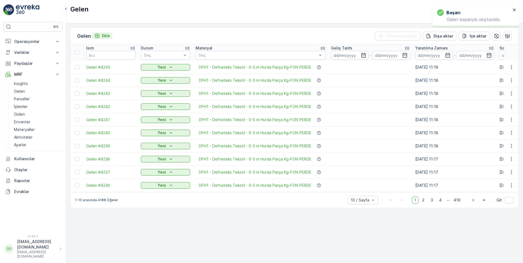
click at [107, 36] on p "Ekle" at bounding box center [106, 35] width 8 height 5
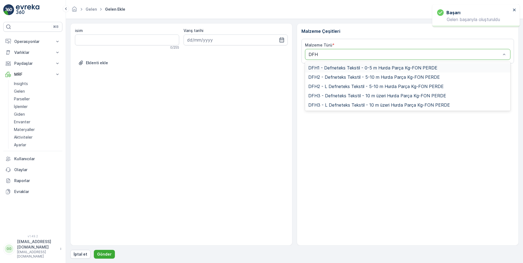
type input "DFH1"
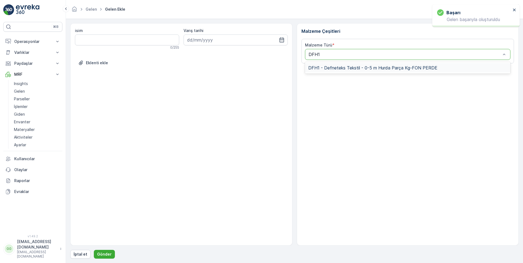
click at [339, 69] on span "DFH1 - Defneteks Tekstil - 0-5 m Hurda Parça Kg-FON PERDE" at bounding box center [372, 67] width 129 height 5
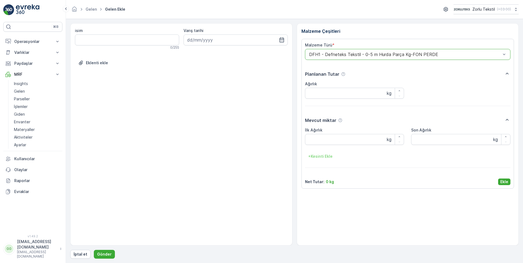
drag, startPoint x: 507, startPoint y: 183, endPoint x: 482, endPoint y: 196, distance: 28.2
click at [506, 183] on p "Ekle" at bounding box center [505, 181] width 8 height 5
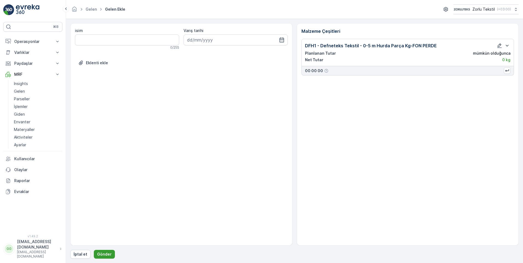
click at [105, 253] on p "Gönder" at bounding box center [104, 254] width 15 height 5
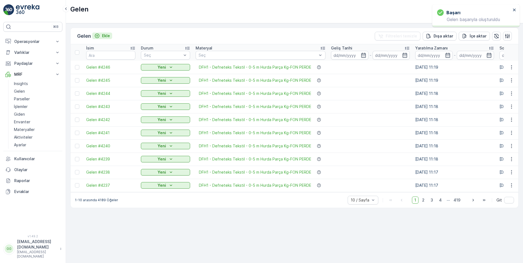
click at [106, 35] on p "Ekle" at bounding box center [106, 35] width 8 height 5
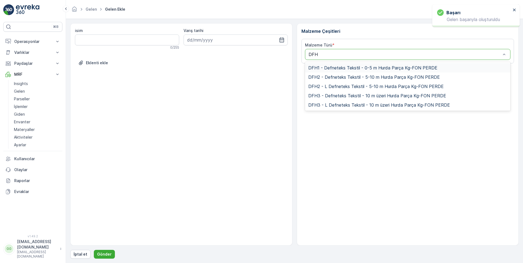
type input "DFH1"
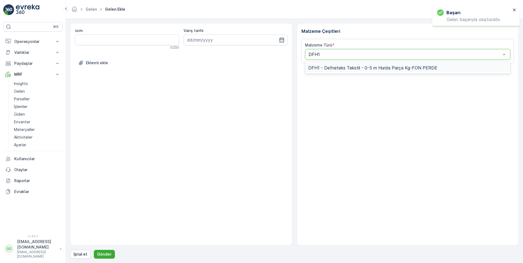
click at [345, 70] on span "DFH1 - Defneteks Tekstil - 0-5 m Hurda Parça Kg-FON PERDE" at bounding box center [372, 67] width 129 height 5
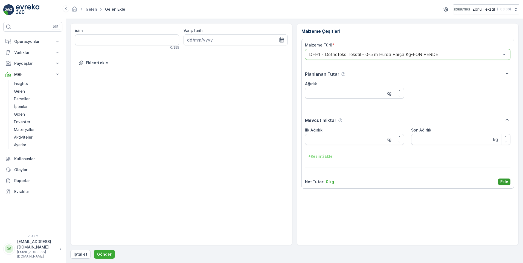
click at [503, 181] on p "Ekle" at bounding box center [505, 181] width 8 height 5
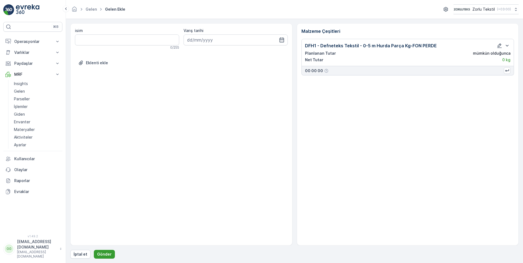
click at [106, 250] on div "isim 0 / 255 Varış tarihi Eklenti ekle Malzeme Çeşitleri DFH1 - Defneteks Tekst…" at bounding box center [294, 141] width 449 height 236
click at [106, 251] on button "Gönder" at bounding box center [104, 254] width 21 height 9
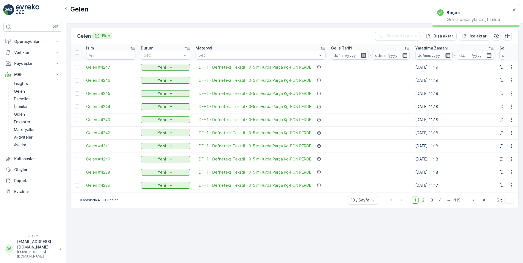
click at [106, 36] on p "Ekle" at bounding box center [106, 35] width 8 height 5
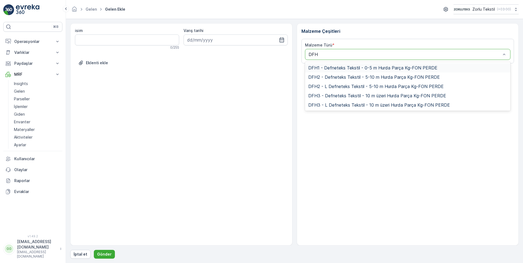
type input "DFH1"
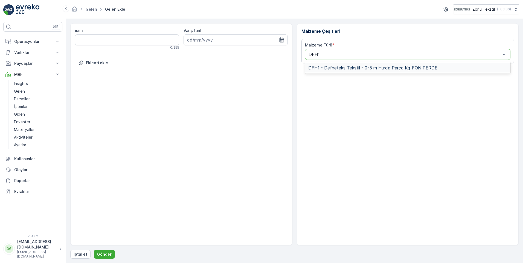
click at [337, 67] on span "DFH1 - Defneteks Tekstil - 0-5 m Hurda Parça Kg-FON PERDE" at bounding box center [372, 67] width 129 height 5
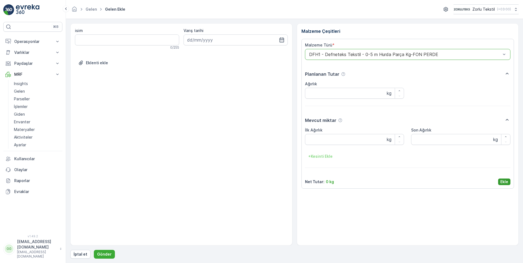
click at [502, 182] on p "Ekle" at bounding box center [505, 181] width 8 height 5
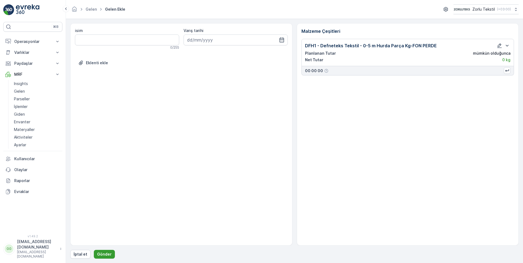
click at [99, 254] on p "Gönder" at bounding box center [104, 254] width 15 height 5
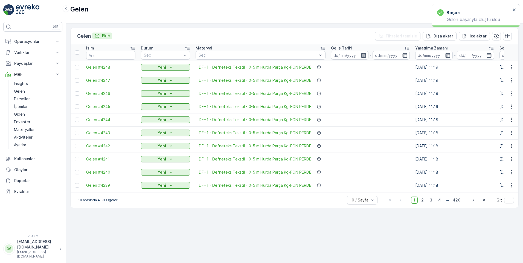
click at [108, 34] on p "Ekle" at bounding box center [106, 35] width 8 height 5
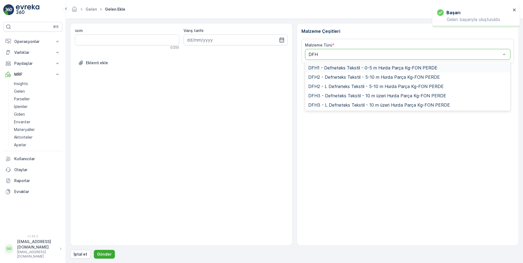
type input "DFH1"
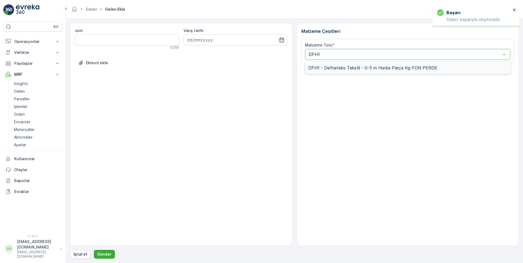
click at [359, 69] on span "DFH1 - Defneteks Tekstil - 0-5 m Hurda Parça Kg-FON PERDE" at bounding box center [372, 67] width 129 height 5
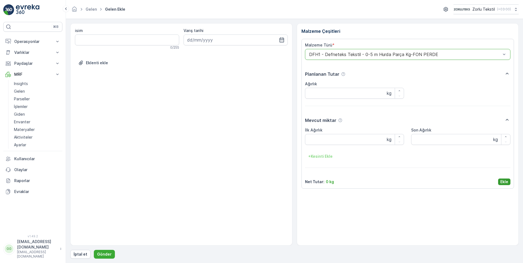
click at [501, 181] on p "Ekle" at bounding box center [505, 181] width 8 height 5
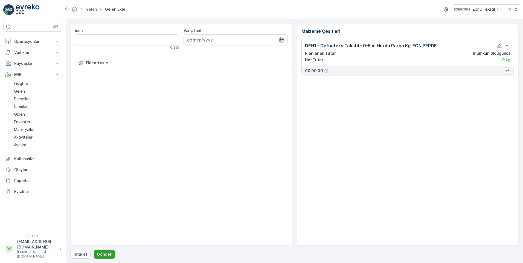
click at [101, 250] on button "Gönder" at bounding box center [104, 254] width 21 height 9
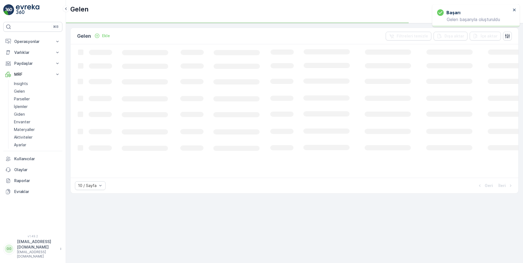
click at [108, 36] on p "Ekle" at bounding box center [106, 35] width 8 height 5
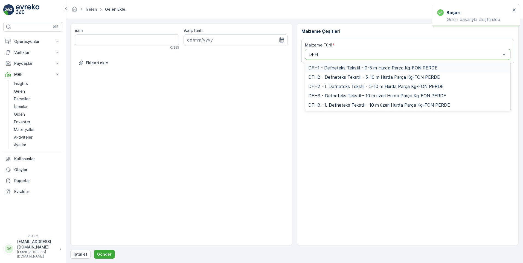
type input "DFH1"
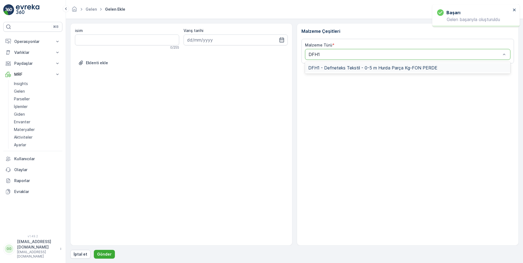
click at [330, 68] on span "DFH1 - Defneteks Tekstil - 0-5 m Hurda Parça Kg-FON PERDE" at bounding box center [372, 67] width 129 height 5
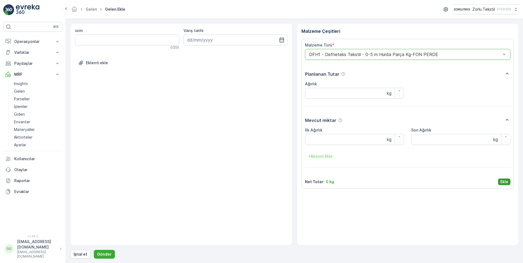
click at [499, 179] on button "Ekle" at bounding box center [504, 182] width 12 height 7
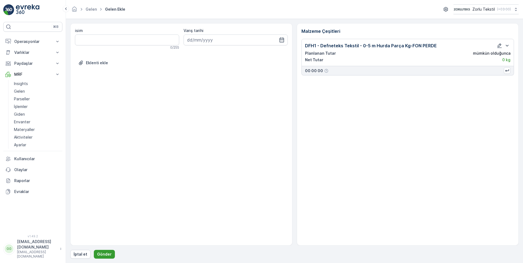
click at [102, 254] on p "Gönder" at bounding box center [104, 254] width 15 height 5
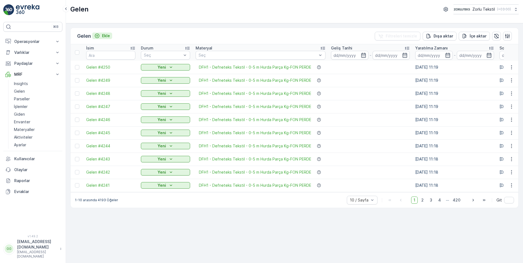
click at [103, 37] on p "Ekle" at bounding box center [106, 35] width 8 height 5
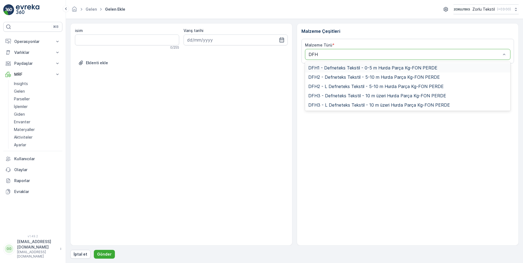
type input "DFH1"
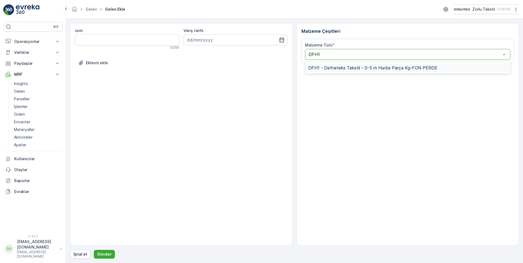
click at [336, 67] on span "DFH1 - Defneteks Tekstil - 0-5 m Hurda Parça Kg-FON PERDE" at bounding box center [372, 67] width 129 height 5
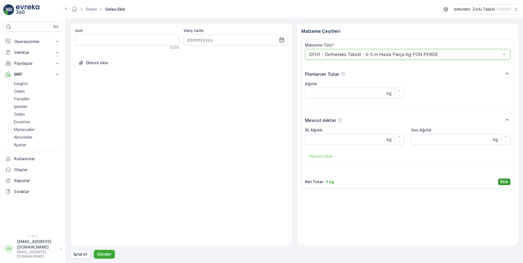
click at [502, 184] on p "Ekle" at bounding box center [505, 181] width 8 height 5
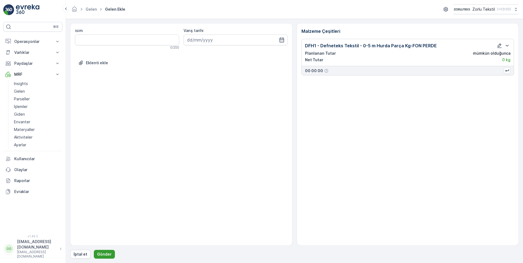
click at [102, 256] on p "Gönder" at bounding box center [104, 254] width 15 height 5
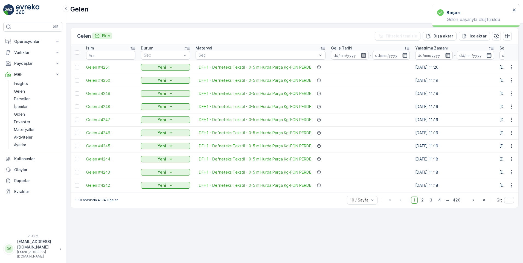
click at [107, 37] on p "Ekle" at bounding box center [106, 35] width 8 height 5
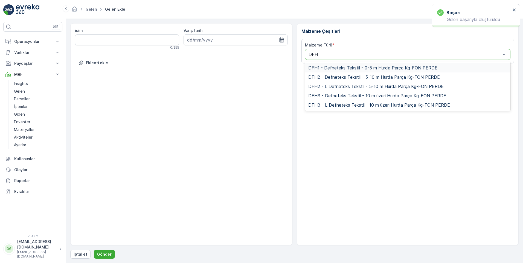
type input "DFH1"
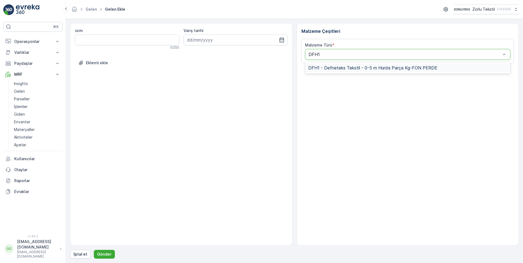
click at [317, 70] on span "DFH1 - Defneteks Tekstil - 0-5 m Hurda Parça Kg-FON PERDE" at bounding box center [372, 67] width 129 height 5
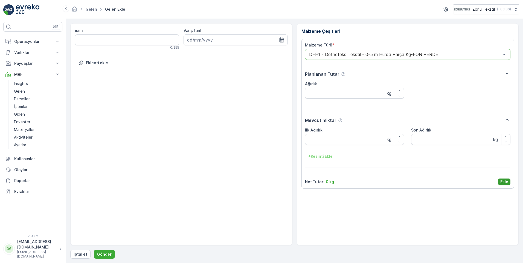
click at [501, 183] on p "Ekle" at bounding box center [505, 181] width 8 height 5
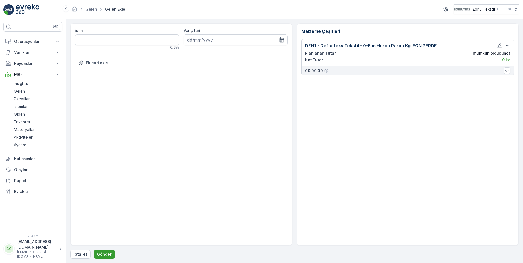
click at [103, 255] on p "Gönder" at bounding box center [104, 254] width 15 height 5
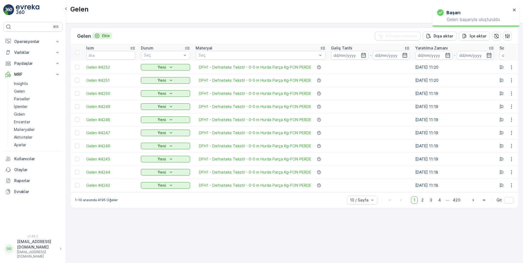
click at [106, 36] on p "Ekle" at bounding box center [106, 35] width 8 height 5
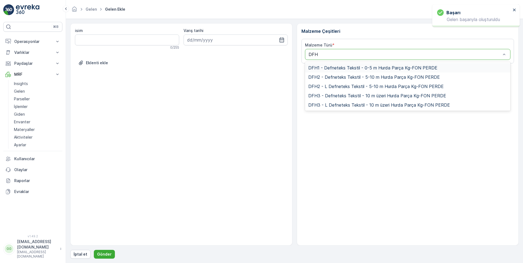
type input "DFH1"
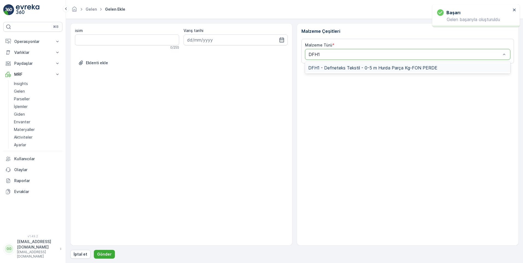
click at [340, 67] on span "DFH1 - Defneteks Tekstil - 0-5 m Hurda Parça Kg-FON PERDE" at bounding box center [372, 67] width 129 height 5
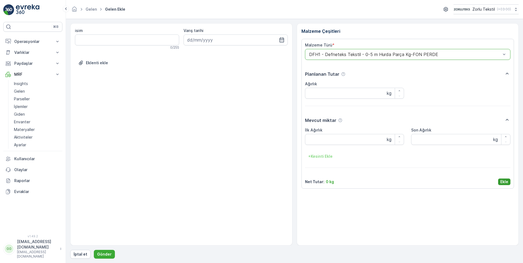
click at [505, 183] on p "Ekle" at bounding box center [505, 181] width 8 height 5
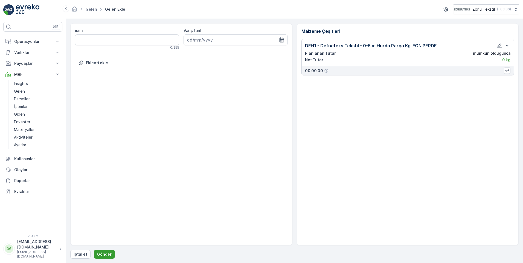
click at [105, 258] on button "Gönder" at bounding box center [104, 254] width 21 height 9
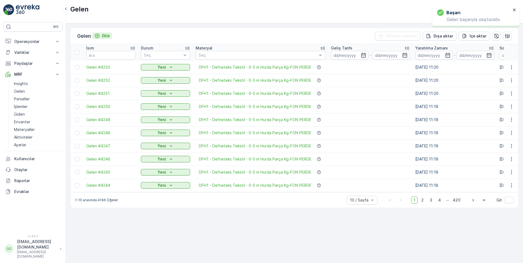
click at [108, 35] on p "Ekle" at bounding box center [106, 35] width 8 height 5
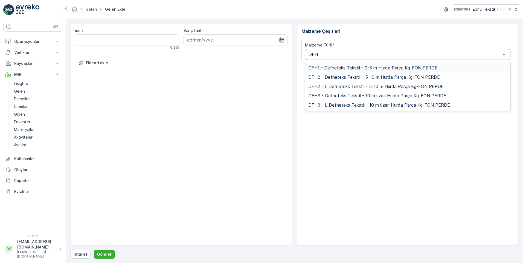
type input "DFH1"
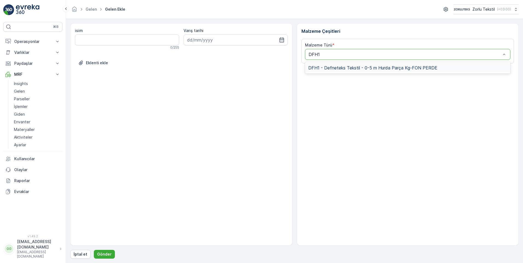
click at [319, 66] on span "DFH1 - Defneteks Tekstil - 0-5 m Hurda Parça Kg-FON PERDE" at bounding box center [372, 67] width 129 height 5
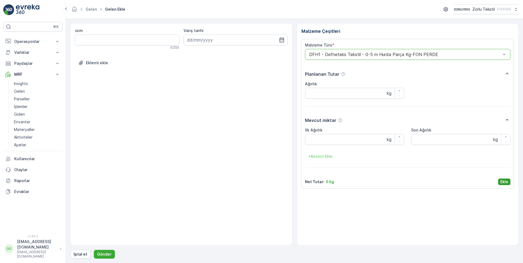
click at [503, 183] on p "Ekle" at bounding box center [505, 181] width 8 height 5
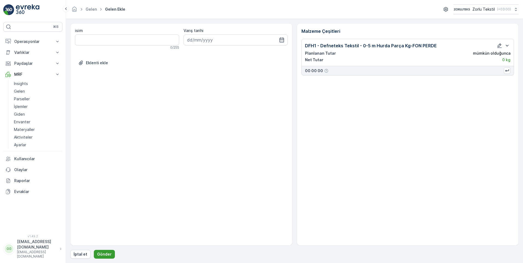
click at [106, 254] on p "Gönder" at bounding box center [104, 254] width 15 height 5
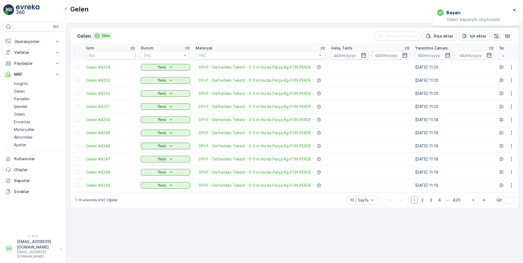
click at [108, 35] on p "Ekle" at bounding box center [106, 35] width 8 height 5
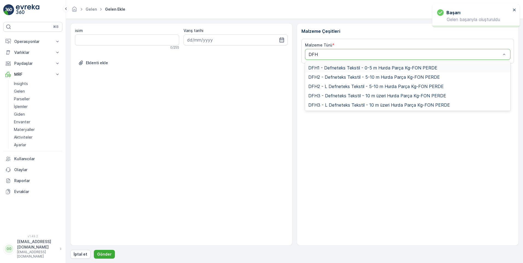
type input "DFH1"
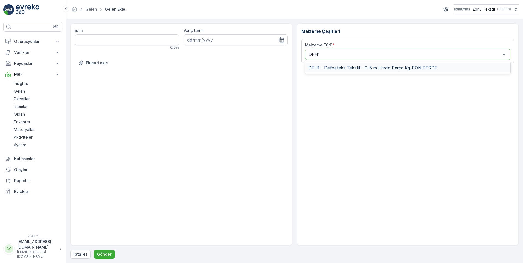
drag, startPoint x: 347, startPoint y: 64, endPoint x: 349, endPoint y: 67, distance: 3.6
click at [347, 64] on div "DFH1 - Defneteks Tekstil - 0-5 m Hurda Parça Kg-FON PERDE" at bounding box center [408, 67] width 206 height 9
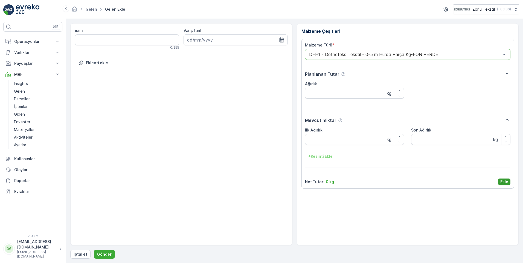
click at [504, 180] on p "Ekle" at bounding box center [505, 181] width 8 height 5
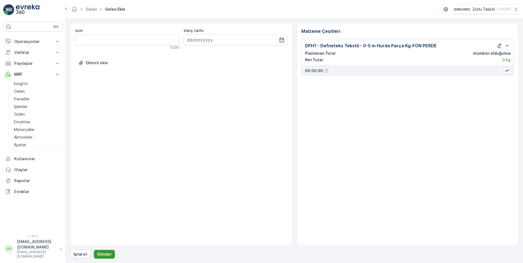
click at [104, 254] on p "Gönder" at bounding box center [104, 254] width 15 height 5
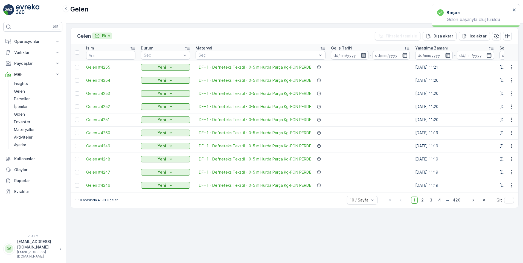
click at [109, 35] on p "Ekle" at bounding box center [106, 35] width 8 height 5
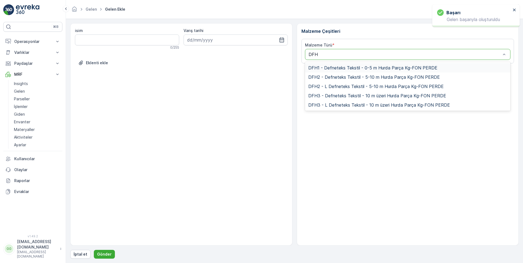
type input "DFH1"
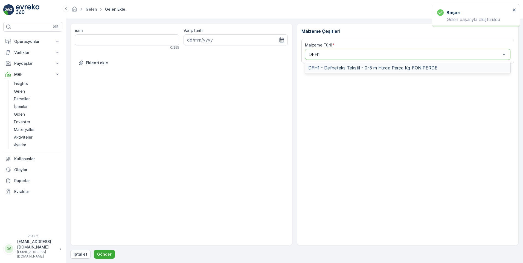
click at [336, 66] on span "DFH1 - Defneteks Tekstil - 0-5 m Hurda Parça Kg-FON PERDE" at bounding box center [372, 67] width 129 height 5
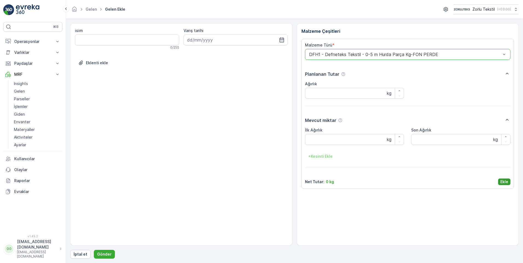
click at [506, 181] on p "Ekle" at bounding box center [505, 181] width 8 height 5
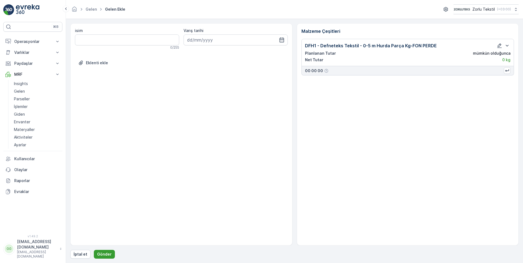
click at [97, 252] on p "Gönder" at bounding box center [104, 254] width 15 height 5
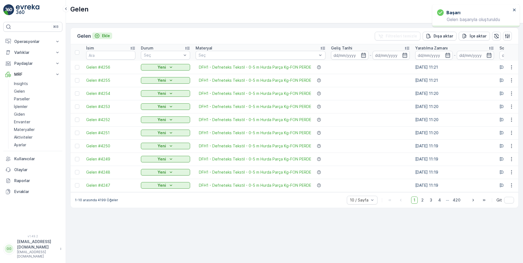
click at [106, 33] on p "Ekle" at bounding box center [106, 35] width 8 height 5
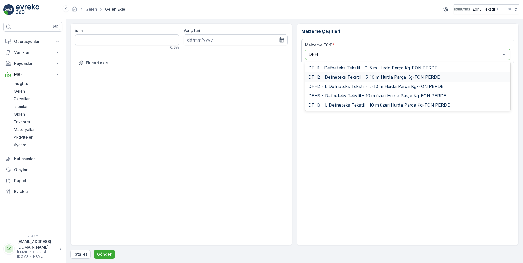
type input "DFH1"
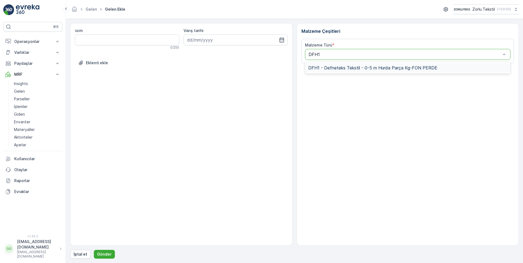
drag, startPoint x: 324, startPoint y: 67, endPoint x: 380, endPoint y: 111, distance: 71.2
click at [324, 67] on span "DFH1 - Defneteks Tekstil - 0-5 m Hurda Parça Kg-FON PERDE" at bounding box center [372, 67] width 129 height 5
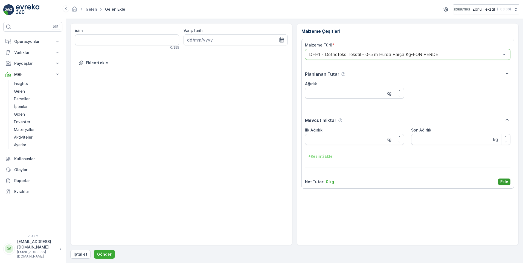
click at [503, 183] on p "Ekle" at bounding box center [505, 181] width 8 height 5
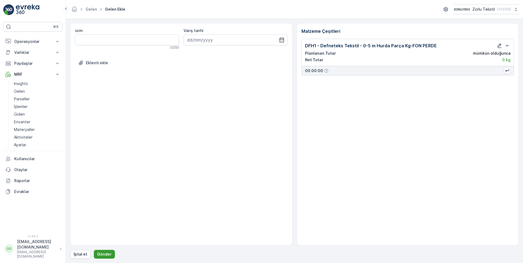
click at [110, 255] on button "Gönder" at bounding box center [104, 254] width 21 height 9
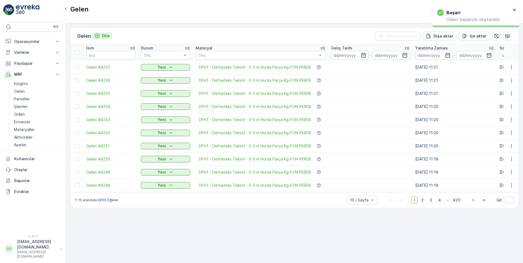
click at [109, 37] on p "Ekle" at bounding box center [106, 35] width 8 height 5
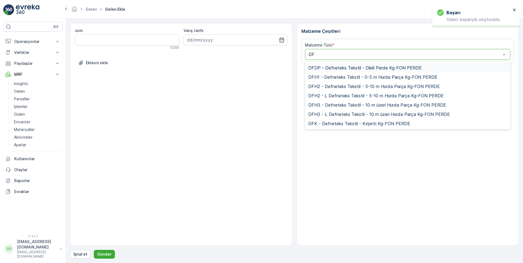
type input "DFH"
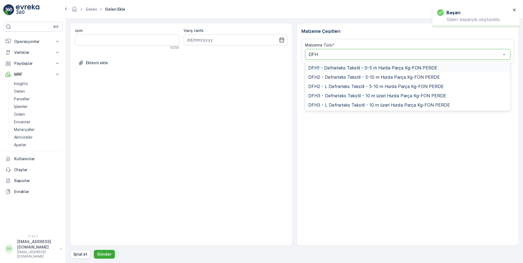
click at [335, 65] on div "DFH1 - Defneteks Tekstil - 0-5 m Hurda Parça Kg-FON PERDE" at bounding box center [408, 67] width 206 height 9
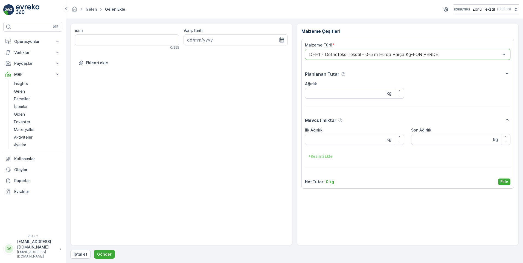
drag, startPoint x: 506, startPoint y: 181, endPoint x: 471, endPoint y: 197, distance: 38.7
click at [505, 181] on p "Ekle" at bounding box center [505, 181] width 8 height 5
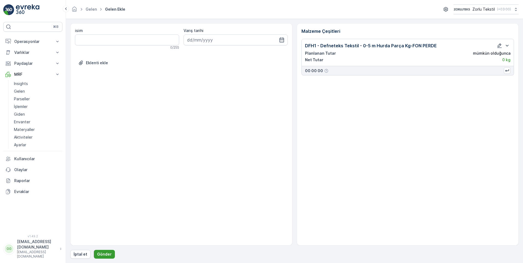
click at [99, 253] on p "Gönder" at bounding box center [104, 254] width 15 height 5
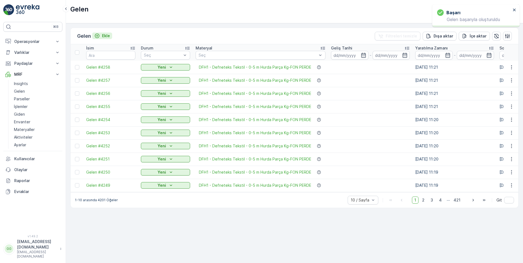
click at [107, 37] on p "Ekle" at bounding box center [106, 35] width 8 height 5
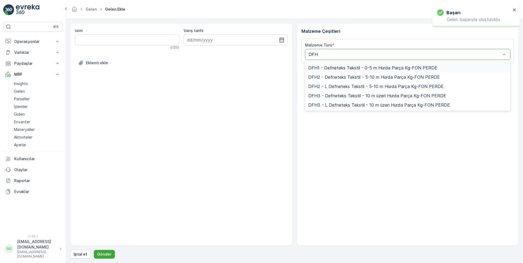
type input "DFH1"
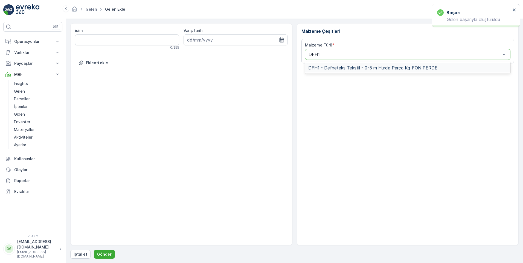
drag, startPoint x: 324, startPoint y: 68, endPoint x: 327, endPoint y: 70, distance: 3.3
click at [324, 68] on span "DFH1 - Defneteks Tekstil - 0-5 m Hurda Parça Kg-FON PERDE" at bounding box center [372, 67] width 129 height 5
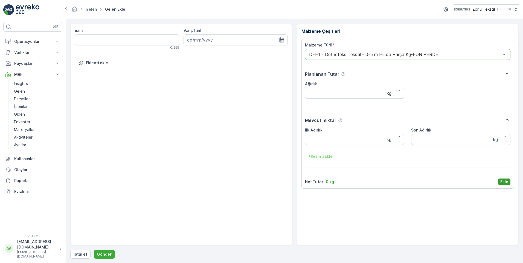
click at [501, 181] on p "Ekle" at bounding box center [505, 181] width 8 height 5
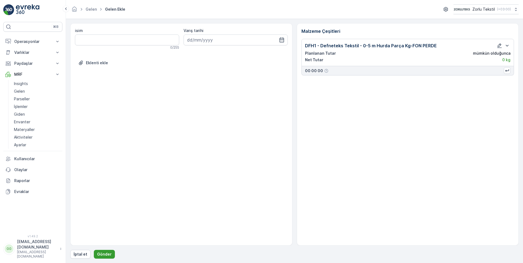
click at [103, 254] on p "Gönder" at bounding box center [104, 254] width 15 height 5
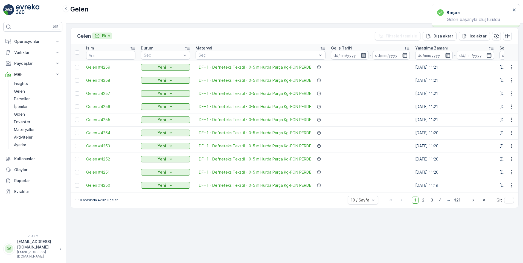
click at [107, 35] on p "Ekle" at bounding box center [106, 35] width 8 height 5
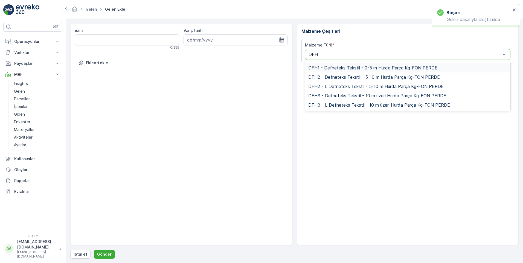
type input "DFH1"
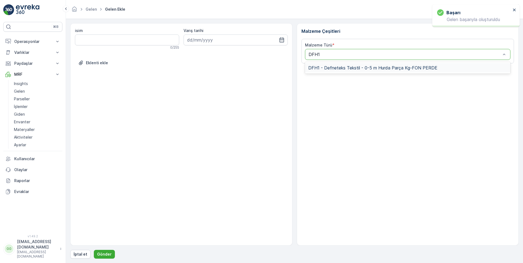
click at [345, 66] on span "DFH1 - Defneteks Tekstil - 0-5 m Hurda Parça Kg-FON PERDE" at bounding box center [372, 67] width 129 height 5
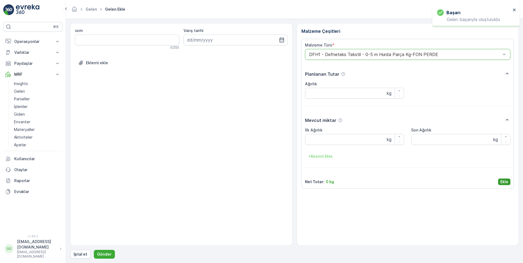
click at [503, 181] on p "Ekle" at bounding box center [505, 181] width 8 height 5
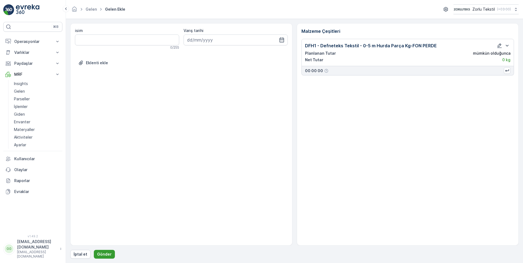
click at [101, 251] on button "Gönder" at bounding box center [104, 254] width 21 height 9
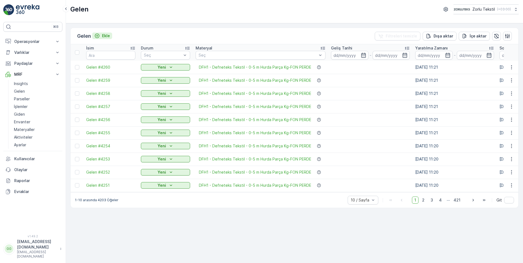
click at [101, 35] on div "Ekle" at bounding box center [102, 35] width 16 height 5
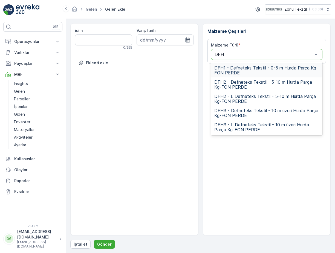
type input "DFH2"
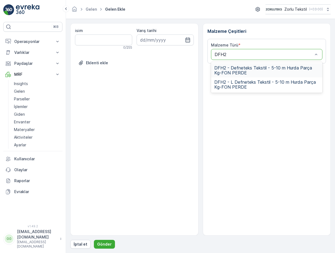
click at [248, 72] on span "DFH2 - Defneteks Tekstil - 5-10 m Hurda Parça Kg-FON PERDE" at bounding box center [266, 70] width 105 height 10
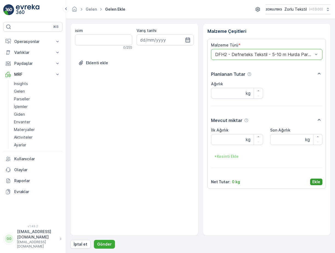
click at [316, 180] on p "Ekle" at bounding box center [316, 181] width 8 height 5
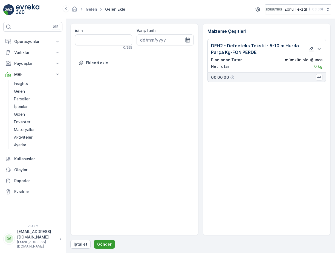
click at [103, 244] on p "Gönder" at bounding box center [104, 244] width 15 height 5
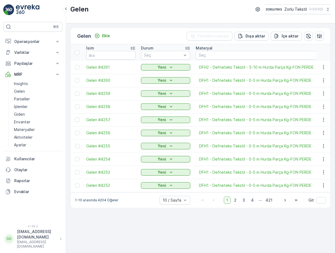
click at [137, 216] on div "Gelen Ekle Filtreleri temizle Dışa aktar İçe aktar İsim Durum Seç Materyal Seç …" at bounding box center [200, 138] width 269 height 230
click at [106, 36] on p "Ekle" at bounding box center [106, 35] width 8 height 5
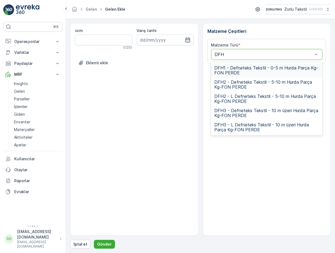
type input "DFH2"
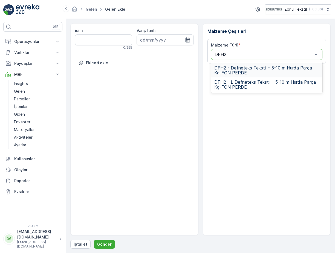
click at [227, 68] on span "DFH2 - Defneteks Tekstil - 5-10 m Hurda Parça Kg-FON PERDE" at bounding box center [266, 70] width 105 height 10
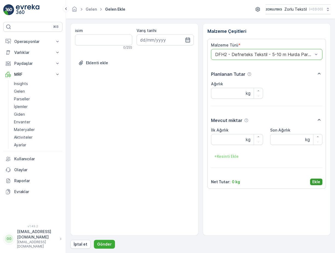
click at [315, 181] on p "Ekle" at bounding box center [316, 181] width 8 height 5
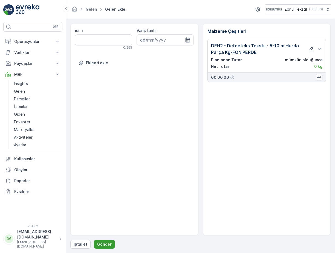
click at [101, 243] on p "Gönder" at bounding box center [104, 244] width 15 height 5
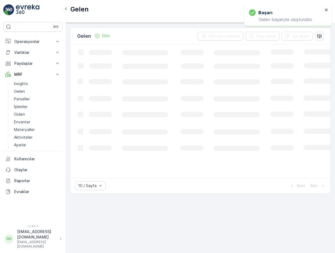
click at [105, 35] on p "Ekle" at bounding box center [106, 35] width 8 height 5
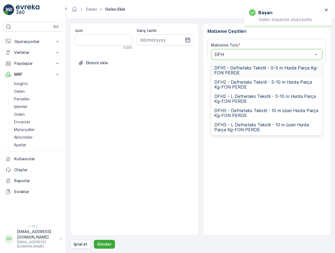
type input "DFH2"
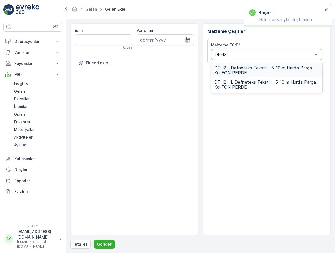
click at [225, 65] on span "DFH2 - Defneteks Tekstil - 5-10 m Hurda Parça Kg-FON PERDE" at bounding box center [266, 70] width 105 height 10
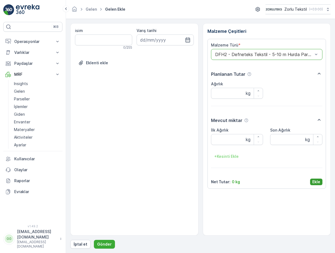
click at [317, 181] on p "Ekle" at bounding box center [316, 181] width 8 height 5
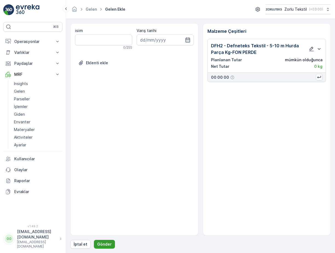
drag, startPoint x: 100, startPoint y: 244, endPoint x: 102, endPoint y: 245, distance: 2.8
click at [102, 245] on p "Gönder" at bounding box center [104, 244] width 15 height 5
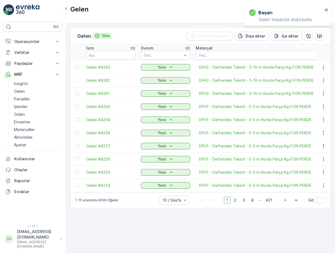
click at [106, 36] on p "Ekle" at bounding box center [106, 35] width 8 height 5
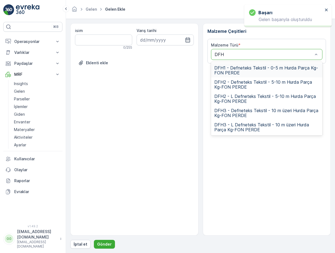
type input "DFH2"
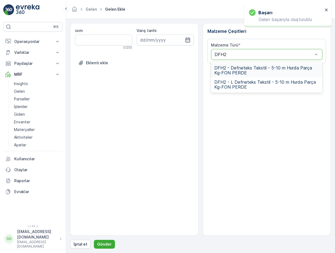
click at [238, 69] on span "DFH2 - Defneteks Tekstil - 5-10 m Hurda Parça Kg-FON PERDE" at bounding box center [266, 70] width 105 height 10
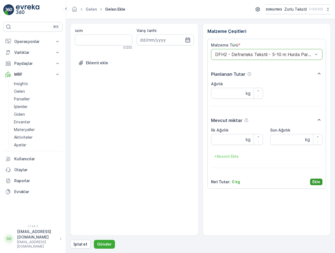
click at [315, 181] on p "Ekle" at bounding box center [316, 181] width 8 height 5
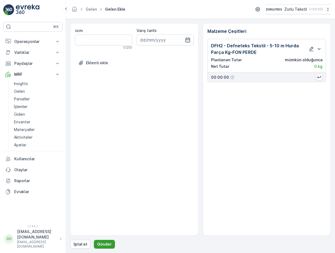
click at [105, 245] on p "Gönder" at bounding box center [104, 244] width 15 height 5
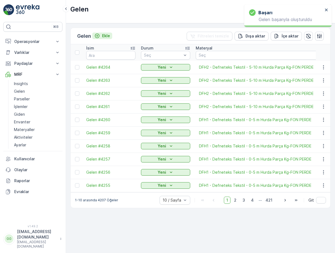
click at [107, 35] on p "Ekle" at bounding box center [106, 35] width 8 height 5
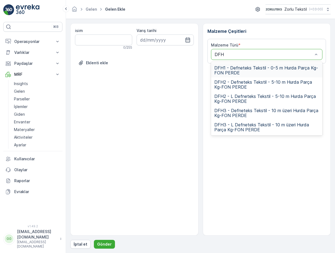
type input "DFH2"
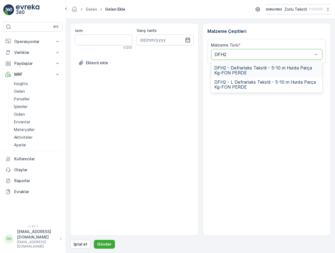
click at [229, 67] on span "DFH2 - Defneteks Tekstil - 5-10 m Hurda Parça Kg-FON PERDE" at bounding box center [266, 70] width 105 height 10
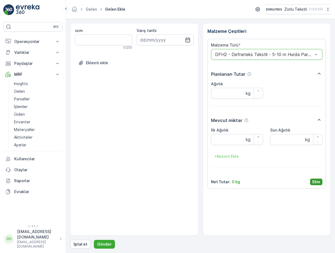
click at [315, 181] on p "Ekle" at bounding box center [316, 181] width 8 height 5
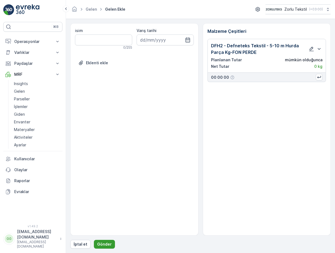
click at [107, 246] on p "Gönder" at bounding box center [104, 244] width 15 height 5
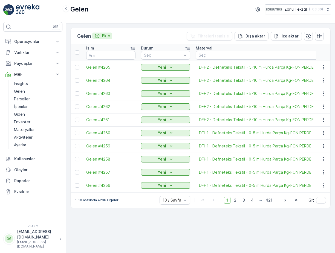
click at [107, 34] on p "Ekle" at bounding box center [106, 35] width 8 height 5
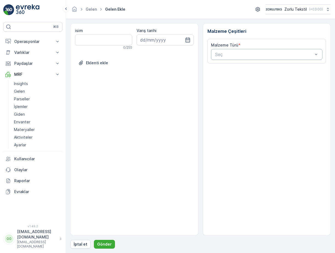
click at [230, 51] on div "Seç" at bounding box center [267, 54] width 112 height 11
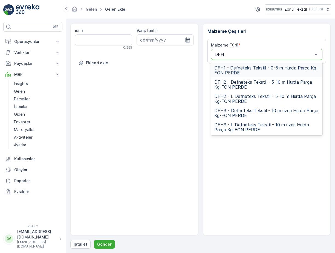
type input "DFH2"
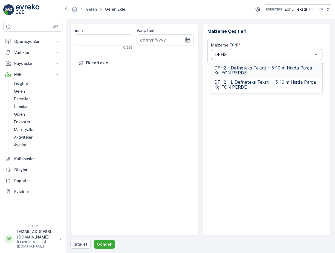
click at [232, 66] on span "DFH2 - Defneteks Tekstil - 5-10 m Hurda Parça Kg-FON PERDE" at bounding box center [266, 70] width 105 height 10
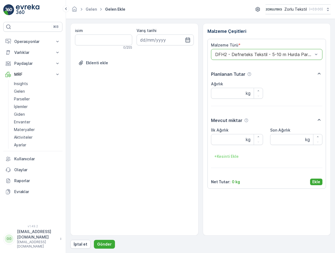
click at [317, 179] on button "Ekle" at bounding box center [316, 182] width 12 height 7
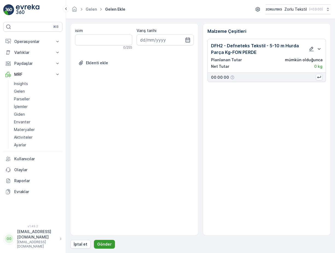
click at [101, 242] on p "Gönder" at bounding box center [104, 244] width 15 height 5
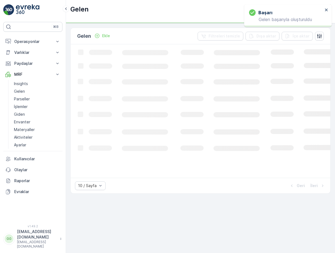
click at [106, 37] on p "Ekle" at bounding box center [106, 35] width 8 height 5
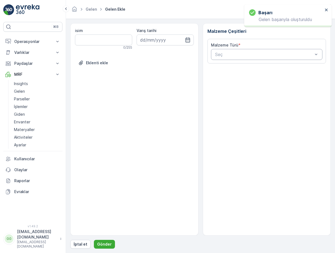
click at [227, 59] on div "Seç" at bounding box center [267, 54] width 112 height 11
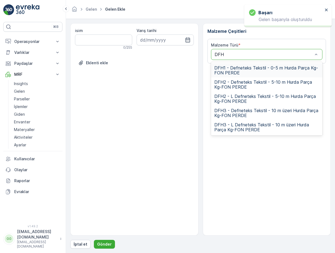
type input "DFH2"
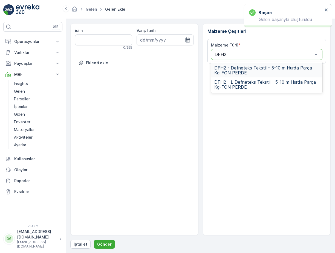
click at [231, 67] on span "DFH2 - Defneteks Tekstil - 5-10 m Hurda Parça Kg-FON PERDE" at bounding box center [266, 70] width 105 height 10
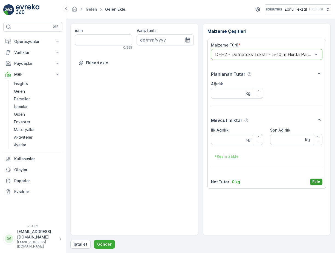
click at [316, 184] on p "Ekle" at bounding box center [316, 181] width 8 height 5
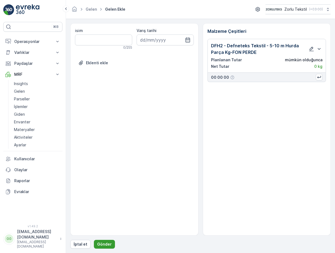
click at [100, 247] on button "Gönder" at bounding box center [104, 244] width 21 height 9
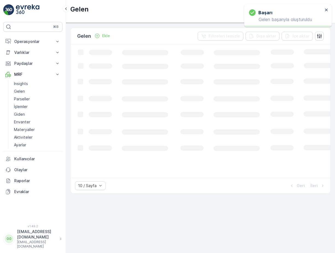
click at [105, 35] on p "Ekle" at bounding box center [106, 35] width 8 height 5
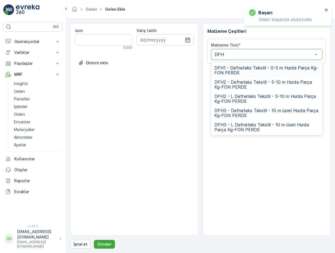
type input "DFH2"
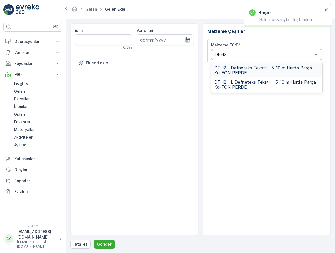
click at [235, 68] on span "DFH2 - Defneteks Tekstil - 5-10 m Hurda Parça Kg-FON PERDE" at bounding box center [266, 70] width 105 height 10
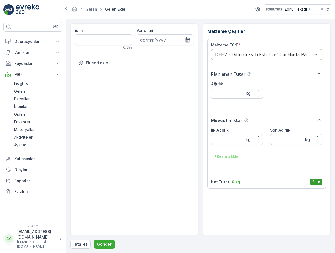
click at [318, 182] on p "Ekle" at bounding box center [316, 181] width 8 height 5
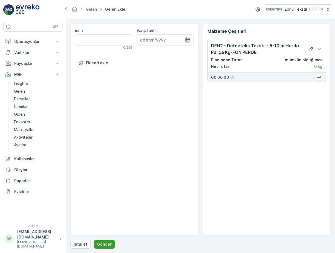
click at [107, 246] on p "Gönder" at bounding box center [104, 244] width 15 height 5
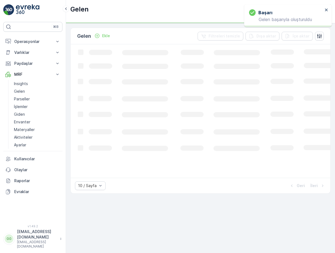
click at [109, 37] on p "Ekle" at bounding box center [106, 35] width 8 height 5
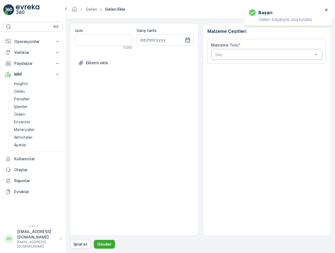
click at [219, 58] on div "Seç" at bounding box center [267, 54] width 112 height 11
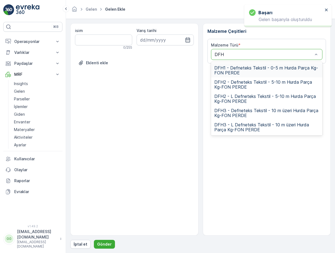
type input "DFH2"
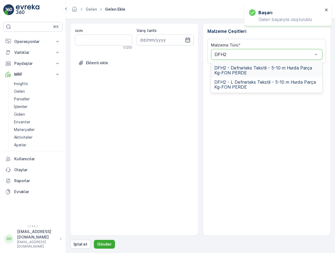
click at [226, 66] on span "DFH2 - Defneteks Tekstil - 5-10 m Hurda Parça Kg-FON PERDE" at bounding box center [266, 70] width 105 height 10
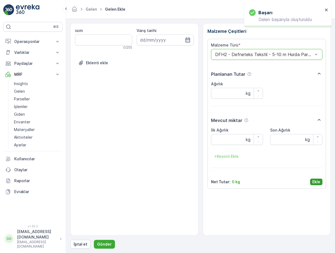
click at [318, 182] on p "Ekle" at bounding box center [316, 181] width 8 height 5
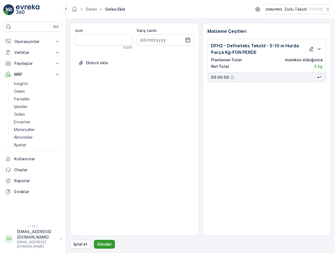
click at [105, 241] on button "Gönder" at bounding box center [104, 244] width 21 height 9
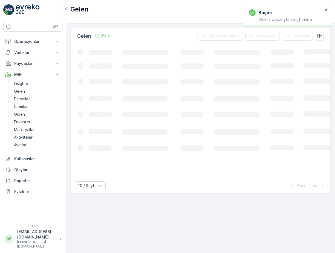
click at [103, 36] on p "Ekle" at bounding box center [106, 35] width 8 height 5
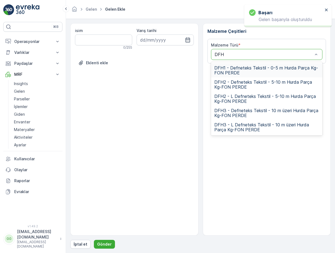
type input "DFH2"
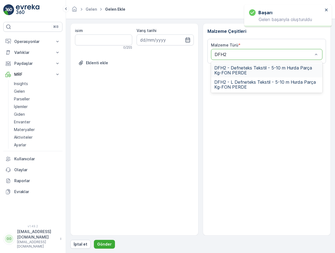
click at [232, 67] on span "DFH2 - Defneteks Tekstil - 5-10 m Hurda Parça Kg-FON PERDE" at bounding box center [266, 70] width 105 height 10
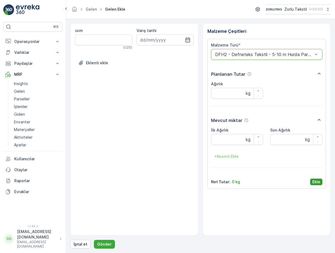
click at [313, 183] on p "Ekle" at bounding box center [316, 181] width 8 height 5
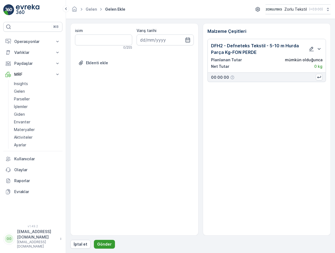
click at [104, 243] on p "Gönder" at bounding box center [104, 244] width 15 height 5
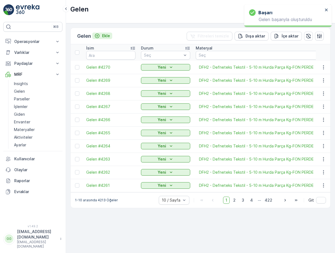
click at [104, 37] on p "Ekle" at bounding box center [106, 35] width 8 height 5
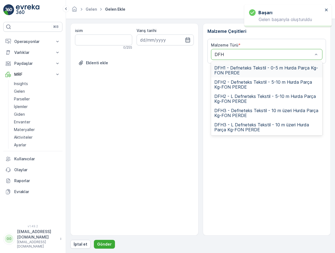
type input "DFH2"
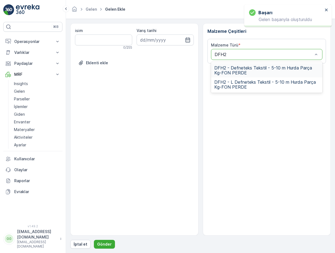
click at [239, 70] on span "DFH2 - Defneteks Tekstil - 5-10 m Hurda Parça Kg-FON PERDE" at bounding box center [266, 70] width 105 height 10
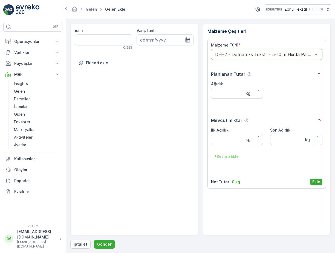
click at [315, 183] on p "Ekle" at bounding box center [316, 181] width 8 height 5
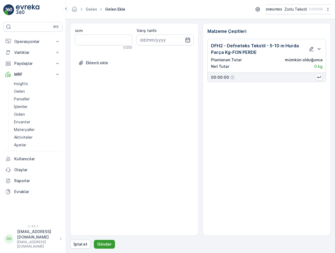
click at [106, 244] on p "Gönder" at bounding box center [104, 244] width 15 height 5
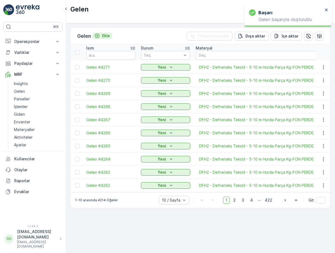
click at [108, 35] on p "Ekle" at bounding box center [106, 35] width 8 height 5
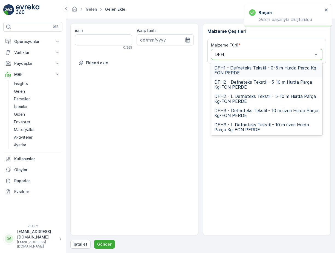
type input "DFH2"
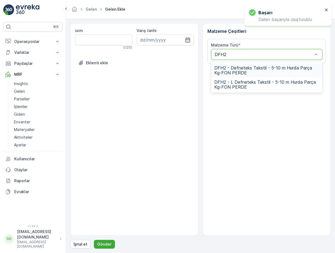
click at [227, 66] on span "DFH2 - Defneteks Tekstil - 5-10 m Hurda Parça Kg-FON PERDE" at bounding box center [266, 70] width 105 height 10
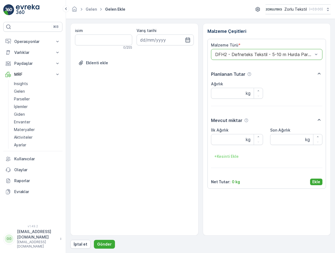
click at [314, 182] on p "Ekle" at bounding box center [316, 181] width 8 height 5
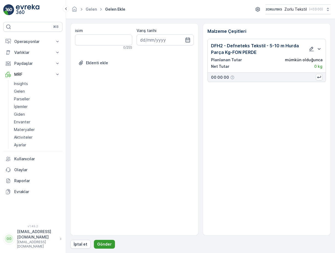
click at [101, 242] on p "Gönder" at bounding box center [104, 244] width 15 height 5
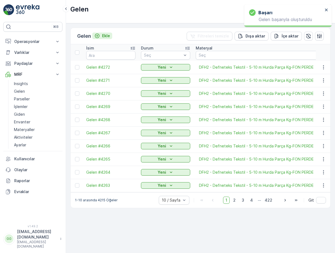
click at [107, 36] on p "Ekle" at bounding box center [106, 35] width 8 height 5
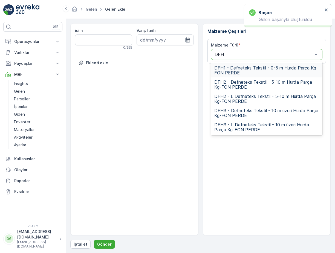
type input "DFH2"
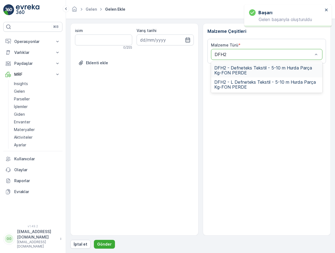
click at [230, 70] on span "DFH2 - Defneteks Tekstil - 5-10 m Hurda Parça Kg-FON PERDE" at bounding box center [266, 70] width 105 height 10
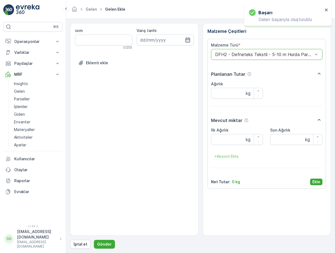
click at [314, 182] on p "Ekle" at bounding box center [316, 181] width 8 height 5
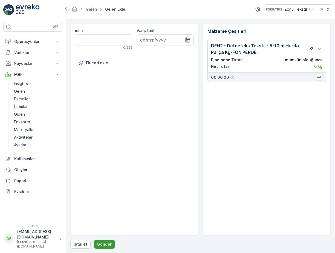
click at [106, 242] on p "Gönder" at bounding box center [104, 244] width 15 height 5
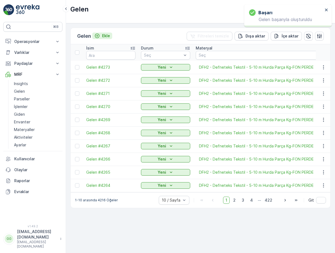
click at [108, 36] on p "Ekle" at bounding box center [106, 35] width 8 height 5
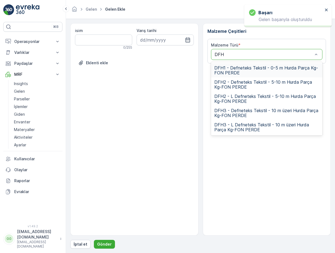
type input "DFH2"
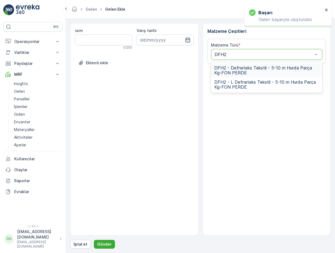
click at [232, 65] on div "DFH2 - Defneteks Tekstil - 5-10 m Hurda Parça Kg-FON PERDE" at bounding box center [267, 70] width 112 height 14
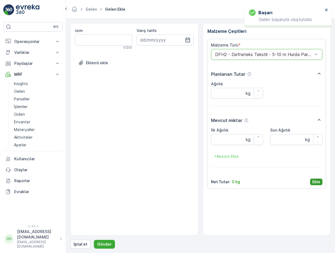
click at [322, 180] on button "Ekle" at bounding box center [316, 182] width 12 height 7
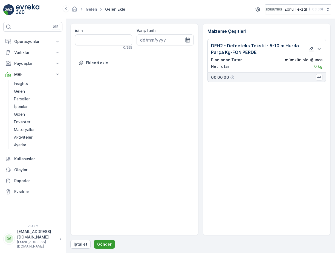
click at [105, 244] on p "Gönder" at bounding box center [104, 244] width 15 height 5
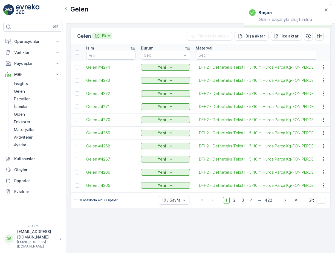
click at [110, 37] on p "Ekle" at bounding box center [106, 35] width 8 height 5
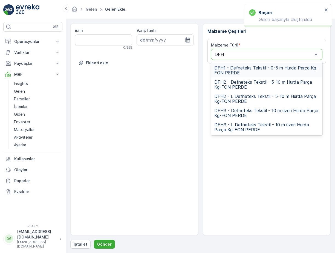
type input "DFH2"
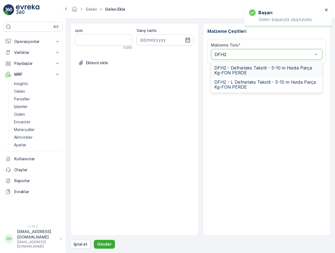
click at [223, 68] on span "DFH2 - Defneteks Tekstil - 5-10 m Hurda Parça Kg-FON PERDE" at bounding box center [266, 70] width 105 height 10
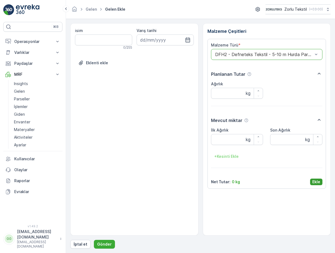
click at [321, 182] on button "Ekle" at bounding box center [316, 182] width 12 height 7
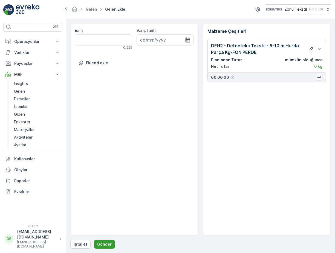
click at [107, 246] on p "Gönder" at bounding box center [104, 244] width 15 height 5
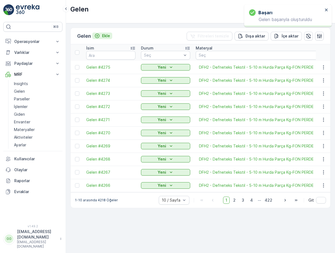
click at [104, 34] on p "Ekle" at bounding box center [106, 35] width 8 height 5
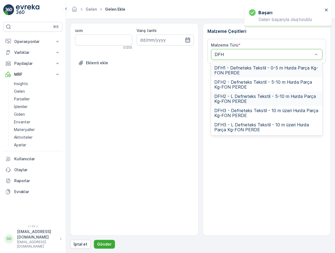
type input "DFH2"
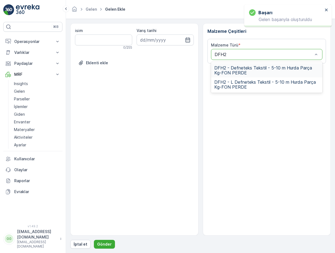
click at [230, 69] on span "DFH2 - Defneteks Tekstil - 5-10 m Hurda Parça Kg-FON PERDE" at bounding box center [266, 70] width 105 height 10
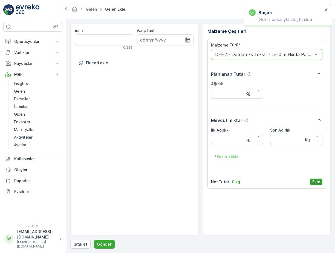
click at [318, 181] on p "Ekle" at bounding box center [316, 181] width 8 height 5
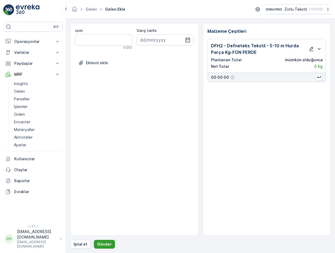
click at [108, 244] on p "Gönder" at bounding box center [104, 244] width 15 height 5
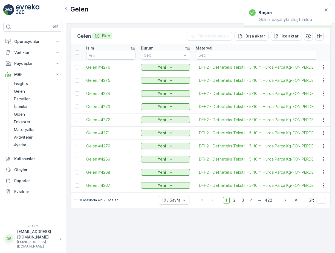
click at [106, 36] on p "Ekle" at bounding box center [106, 35] width 8 height 5
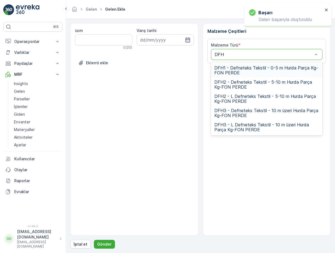
type input "DFH2"
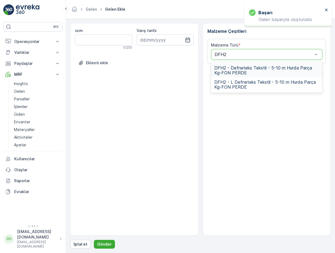
click at [239, 70] on span "DFH2 - Defneteks Tekstil - 5-10 m Hurda Parça Kg-FON PERDE" at bounding box center [266, 70] width 105 height 10
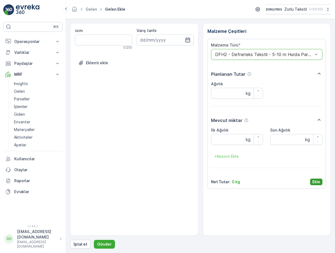
click at [317, 182] on p "Ekle" at bounding box center [316, 181] width 8 height 5
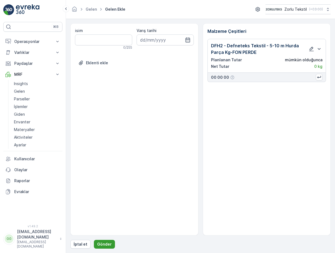
click at [100, 240] on button "Gönder" at bounding box center [104, 244] width 21 height 9
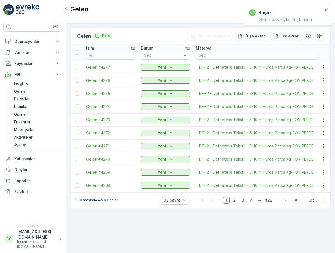
click at [109, 36] on p "Ekle" at bounding box center [106, 35] width 8 height 5
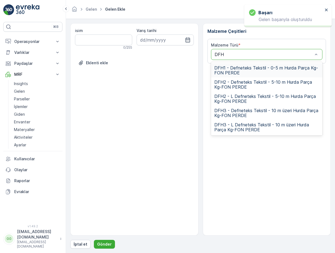
type input "DFH2"
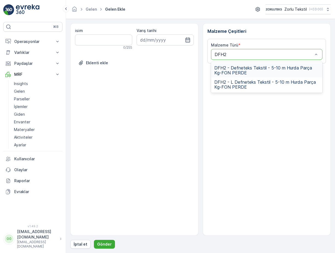
click at [232, 68] on span "DFH2 - Defneteks Tekstil - 5-10 m Hurda Parça Kg-FON PERDE" at bounding box center [266, 70] width 105 height 10
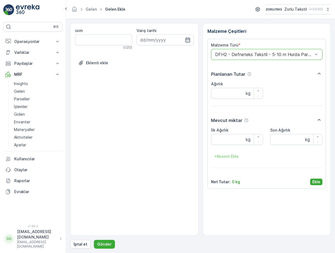
click at [313, 180] on p "Ekle" at bounding box center [316, 181] width 8 height 5
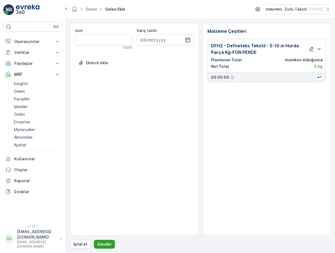
click at [106, 244] on p "Gönder" at bounding box center [104, 244] width 15 height 5
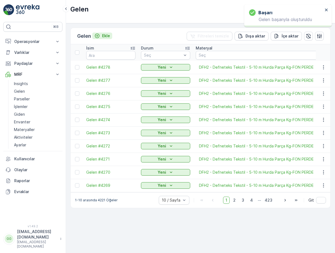
click at [109, 35] on p "Ekle" at bounding box center [106, 35] width 8 height 5
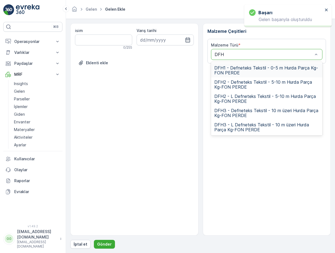
type input "DFH2"
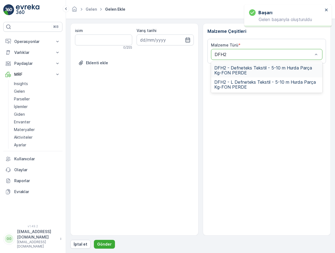
click at [237, 69] on span "DFH2 - Defneteks Tekstil - 5-10 m Hurda Parça Kg-FON PERDE" at bounding box center [266, 70] width 105 height 10
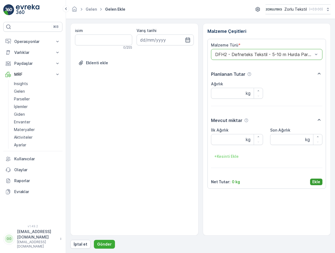
click at [317, 180] on p "Ekle" at bounding box center [316, 181] width 8 height 5
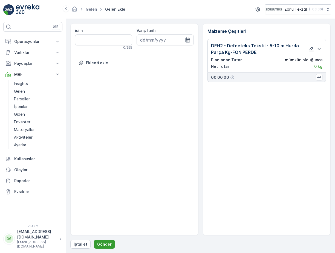
click at [111, 244] on button "Gönder" at bounding box center [104, 244] width 21 height 9
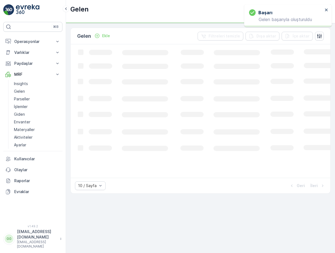
click at [109, 35] on p "Ekle" at bounding box center [106, 35] width 8 height 5
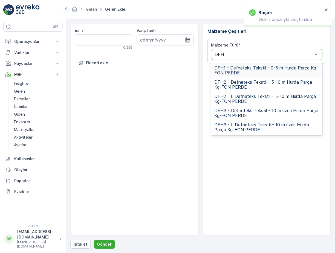
type input "DFH2"
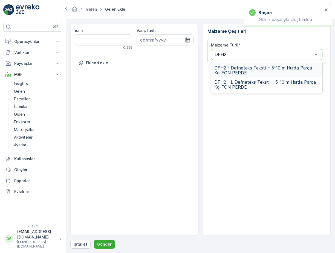
click at [230, 66] on span "DFH2 - Defneteks Tekstil - 5-10 m Hurda Parça Kg-FON PERDE" at bounding box center [266, 70] width 105 height 10
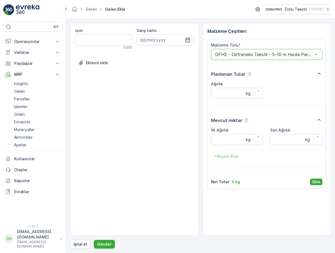
click at [321, 186] on div "Malzeme Türü * option DFH2 - Defneteks Tekstil - 5-10 m Hurda Parça Kg-FON PERD…" at bounding box center [266, 114] width 119 height 150
click at [317, 183] on p "Ekle" at bounding box center [316, 181] width 8 height 5
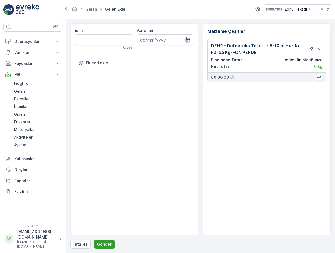
click at [101, 243] on p "Gönder" at bounding box center [104, 244] width 15 height 5
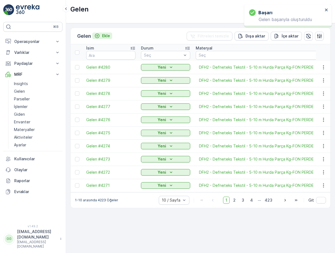
click at [106, 36] on p "Ekle" at bounding box center [106, 35] width 8 height 5
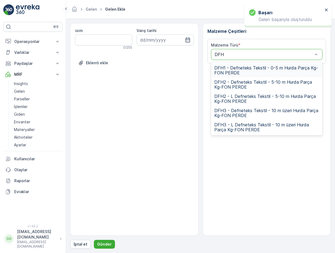
type input "DFH2"
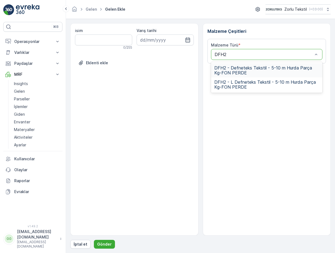
click at [240, 70] on span "DFH2 - Defneteks Tekstil - 5-10 m Hurda Parça Kg-FON PERDE" at bounding box center [266, 70] width 105 height 10
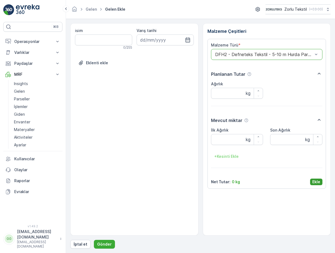
click at [313, 180] on p "Ekle" at bounding box center [316, 181] width 8 height 5
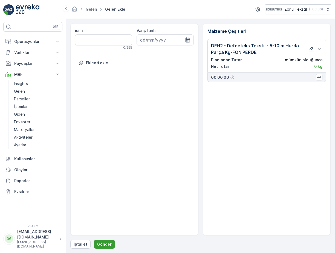
click at [105, 245] on p "Gönder" at bounding box center [104, 244] width 15 height 5
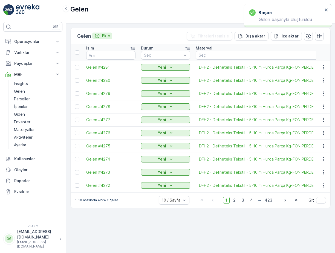
click at [109, 35] on p "Ekle" at bounding box center [106, 35] width 8 height 5
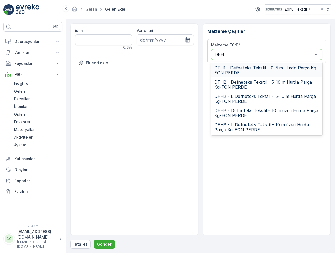
type input "DFH2"
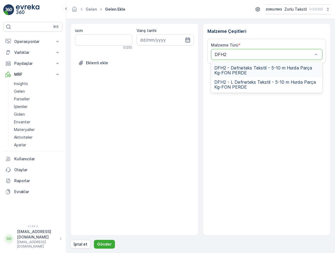
click at [238, 66] on span "DFH2 - Defneteks Tekstil - 5-10 m Hurda Parça Kg-FON PERDE" at bounding box center [266, 70] width 105 height 10
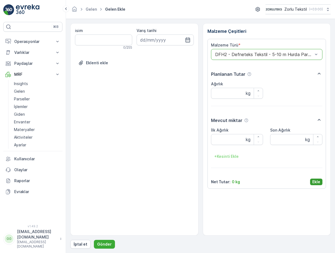
click at [315, 180] on p "Ekle" at bounding box center [316, 181] width 8 height 5
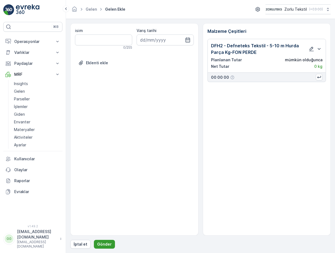
click at [111, 242] on button "Gönder" at bounding box center [104, 244] width 21 height 9
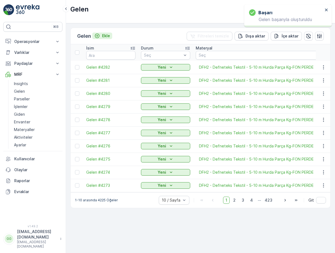
click at [108, 36] on p "Ekle" at bounding box center [106, 35] width 8 height 5
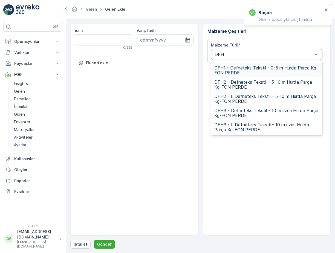
type input "DFH2"
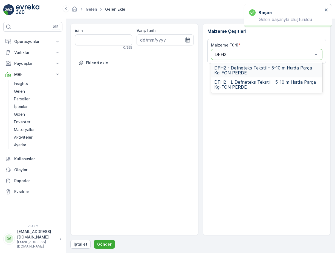
click at [227, 71] on span "DFH2 - Defneteks Tekstil - 5-10 m Hurda Parça Kg-FON PERDE" at bounding box center [266, 70] width 105 height 10
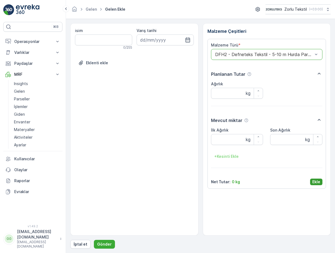
click at [316, 181] on p "Ekle" at bounding box center [316, 181] width 8 height 5
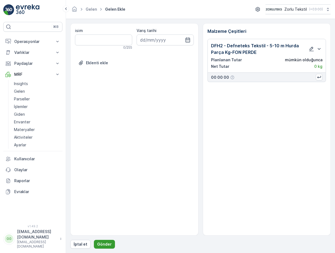
click at [108, 240] on button "Gönder" at bounding box center [104, 244] width 21 height 9
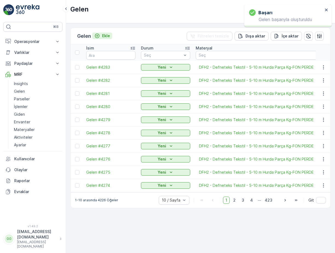
click at [108, 37] on p "Ekle" at bounding box center [106, 35] width 8 height 5
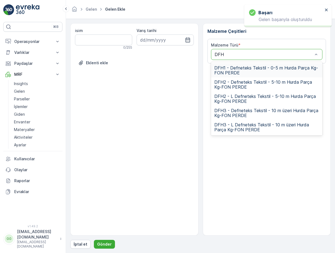
type input "DFH2"
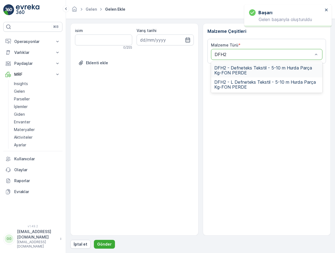
click at [243, 70] on span "DFH2 - Defneteks Tekstil - 5-10 m Hurda Parça Kg-FON PERDE" at bounding box center [266, 70] width 105 height 10
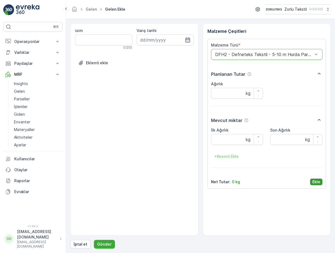
click at [317, 183] on p "Ekle" at bounding box center [316, 181] width 8 height 5
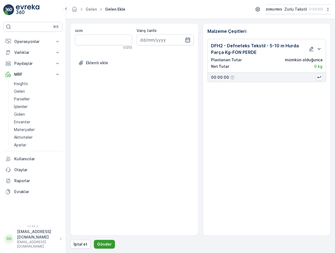
click at [101, 246] on p "Gönder" at bounding box center [104, 244] width 15 height 5
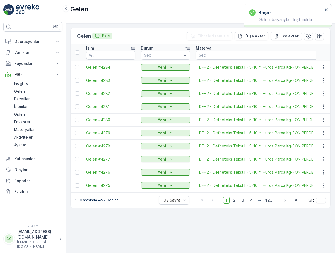
click at [108, 35] on p "Ekle" at bounding box center [106, 35] width 8 height 5
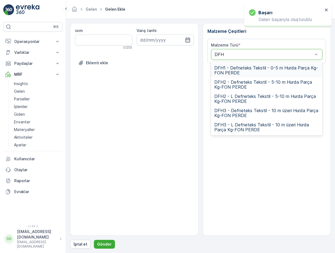
type input "DFH2"
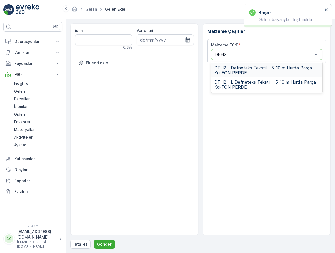
click at [240, 71] on span "DFH2 - Defneteks Tekstil - 5-10 m Hurda Parça Kg-FON PERDE" at bounding box center [266, 70] width 105 height 10
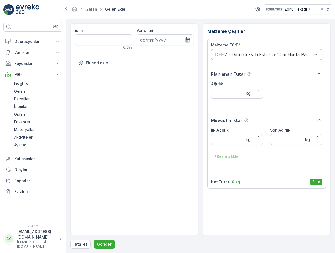
drag, startPoint x: 319, startPoint y: 180, endPoint x: 285, endPoint y: 190, distance: 35.0
click at [318, 180] on p "Ekle" at bounding box center [316, 181] width 8 height 5
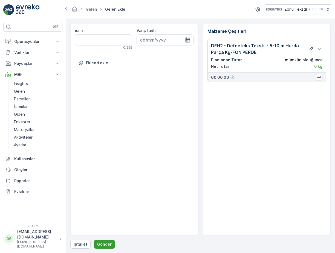
click at [98, 243] on p "Gönder" at bounding box center [104, 244] width 15 height 5
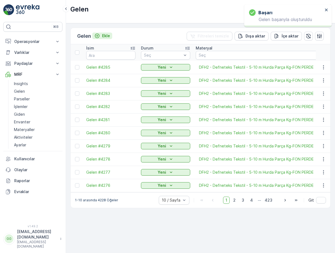
click at [108, 38] on p "Ekle" at bounding box center [106, 35] width 8 height 5
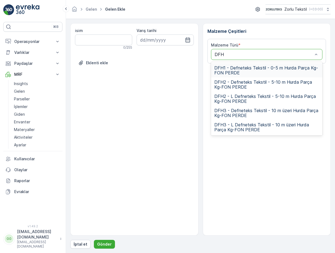
type input "DFH2"
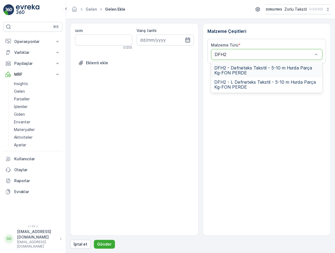
click at [243, 66] on span "DFH2 - Defneteks Tekstil - 5-10 m Hurda Parça Kg-FON PERDE" at bounding box center [266, 70] width 105 height 10
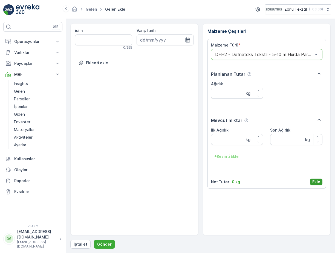
click at [318, 182] on p "Ekle" at bounding box center [316, 181] width 8 height 5
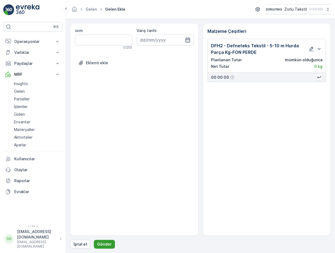
click at [106, 245] on p "Gönder" at bounding box center [104, 244] width 15 height 5
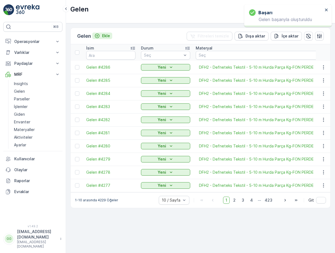
click at [109, 37] on p "Ekle" at bounding box center [106, 35] width 8 height 5
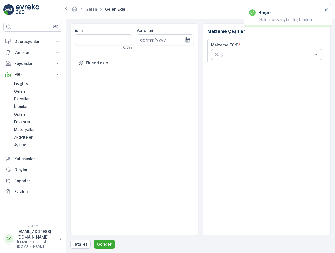
click at [239, 50] on div "Seç" at bounding box center [267, 54] width 112 height 11
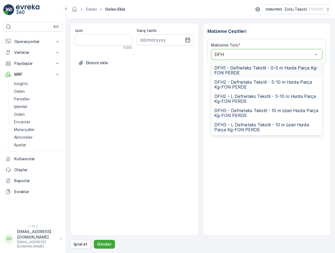
type input "DFH2"
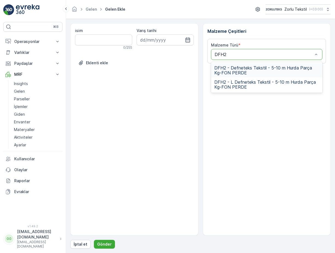
click at [246, 68] on span "DFH2 - Defneteks Tekstil - 5-10 m Hurda Parça Kg-FON PERDE" at bounding box center [266, 70] width 105 height 10
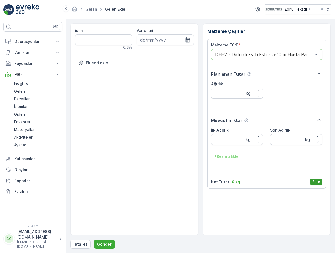
click at [311, 183] on button "Ekle" at bounding box center [316, 182] width 12 height 7
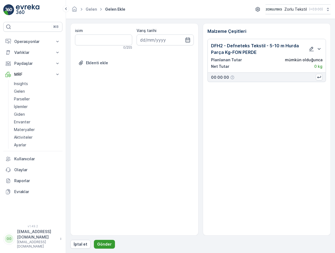
click at [101, 246] on p "Gönder" at bounding box center [104, 244] width 15 height 5
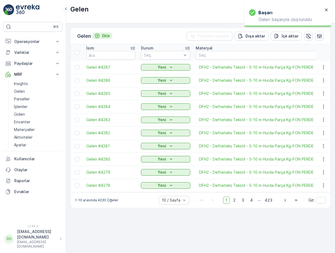
click at [106, 34] on p "Ekle" at bounding box center [106, 35] width 8 height 5
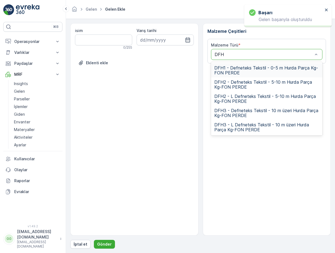
type input "DFH2"
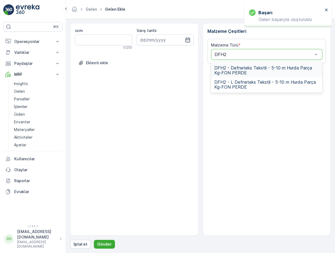
click at [224, 64] on div "DFH2 - Defneteks Tekstil - 5-10 m Hurda Parça Kg-FON PERDE" at bounding box center [267, 70] width 112 height 14
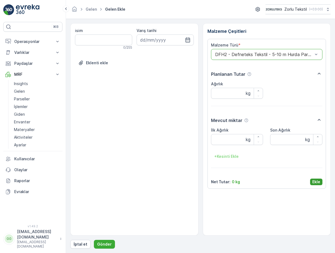
click at [319, 180] on p "Ekle" at bounding box center [316, 181] width 8 height 5
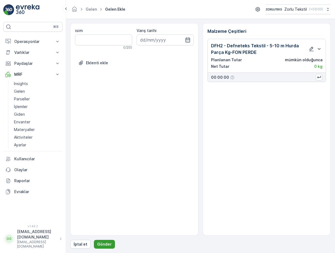
click at [99, 249] on form "isim 0 / 255 Varış tarihi Eklenti ekle Malzeme Çeşitleri DFH2 - Defneteks Tekst…" at bounding box center [200, 136] width 269 height 234
click at [101, 247] on button "Gönder" at bounding box center [104, 244] width 21 height 9
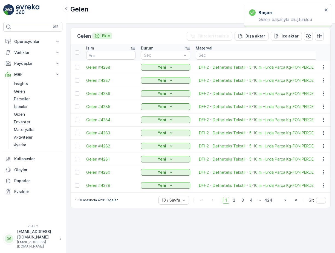
click at [105, 36] on p "Ekle" at bounding box center [106, 35] width 8 height 5
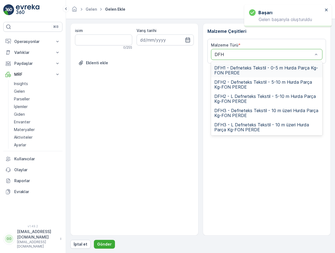
type input "DFH2"
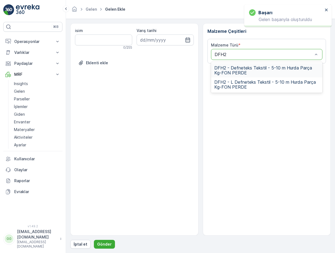
click at [229, 71] on span "DFH2 - Defneteks Tekstil - 5-10 m Hurda Parça Kg-FON PERDE" at bounding box center [266, 70] width 105 height 10
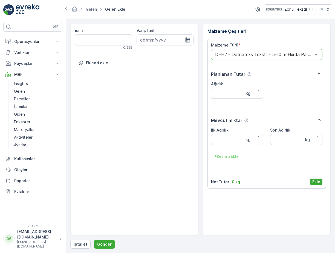
click at [316, 180] on p "Ekle" at bounding box center [316, 181] width 8 height 5
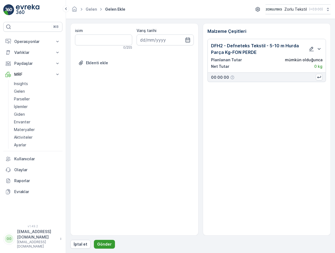
click at [108, 246] on p "Gönder" at bounding box center [104, 244] width 15 height 5
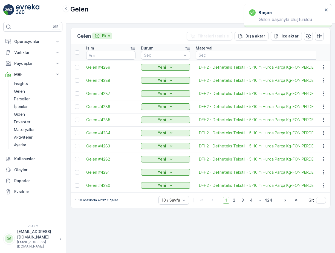
click at [107, 36] on p "Ekle" at bounding box center [106, 35] width 8 height 5
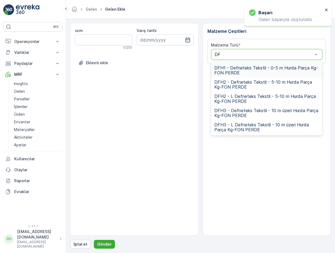
type input "DFH"
drag, startPoint x: 231, startPoint y: 66, endPoint x: 232, endPoint y: 70, distance: 3.5
click at [231, 67] on span "DFH1 - Defneteks Tekstil - 0-5 m Hurda Parça Kg-FON PERDE" at bounding box center [266, 70] width 105 height 10
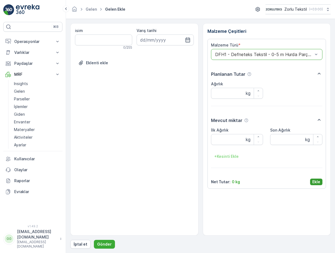
click at [315, 180] on p "Ekle" at bounding box center [316, 181] width 8 height 5
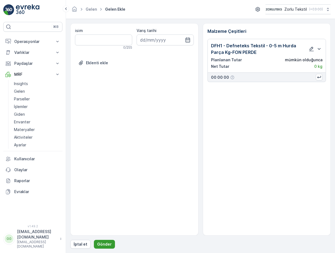
click at [104, 244] on p "Gönder" at bounding box center [104, 244] width 15 height 5
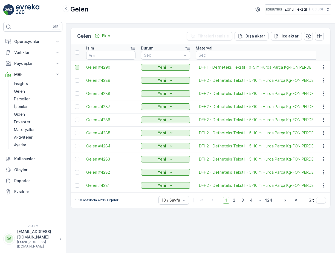
click at [78, 68] on div at bounding box center [77, 67] width 4 height 4
click at [75, 65] on input "checkbox" at bounding box center [75, 65] width 0 height 0
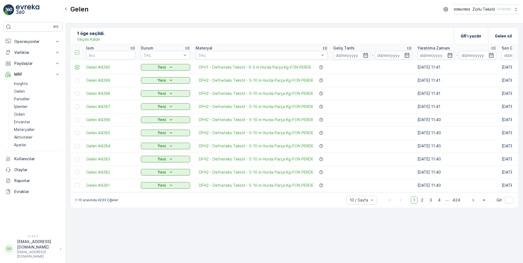
click at [76, 67] on icon at bounding box center [77, 67] width 4 height 4
click at [75, 65] on input "checkbox" at bounding box center [75, 65] width 0 height 0
click at [513, 66] on icon "button" at bounding box center [511, 67] width 5 height 5
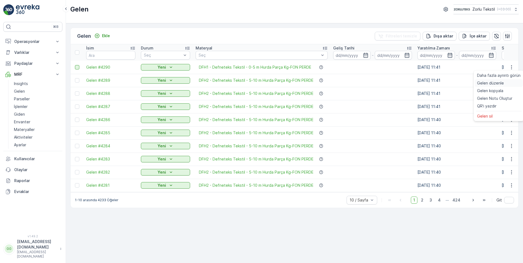
click at [497, 82] on span "Gelen düzenle" at bounding box center [490, 82] width 27 height 5
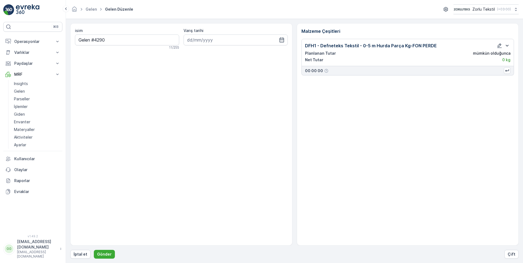
click at [506, 44] on icon "button" at bounding box center [507, 45] width 7 height 7
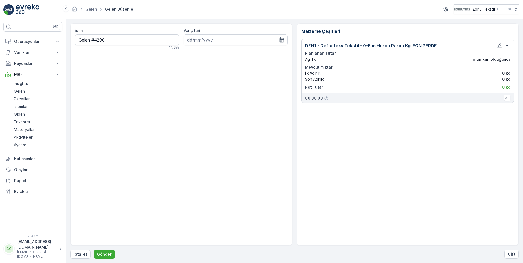
click at [506, 44] on icon "button" at bounding box center [507, 45] width 7 height 7
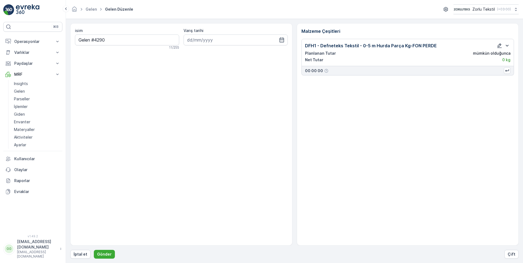
click at [500, 46] on icon "button" at bounding box center [499, 45] width 5 height 5
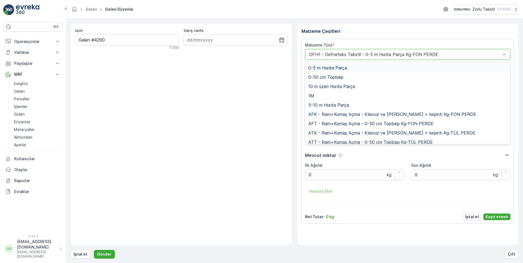
click at [323, 54] on div at bounding box center [405, 54] width 193 height 5
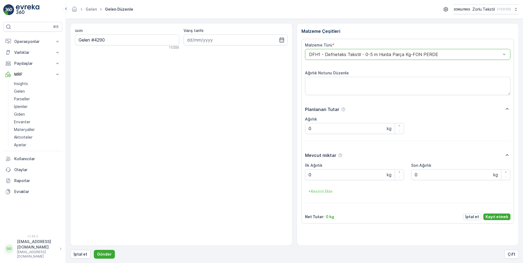
click at [320, 54] on div at bounding box center [405, 54] width 193 height 5
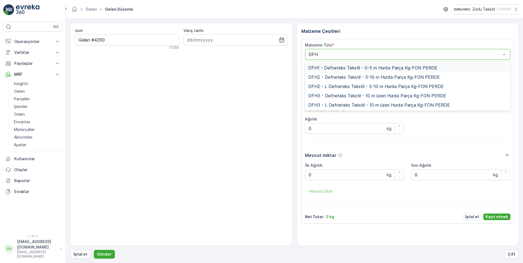
type input "DFH2"
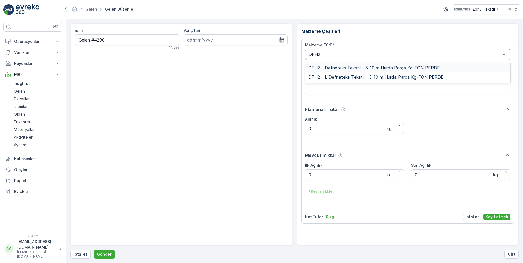
click at [335, 65] on div "DFH2 - Defneteks Tekstil - 5-10 m Hurda Parça Kg-FON PERDE" at bounding box center [408, 67] width 206 height 9
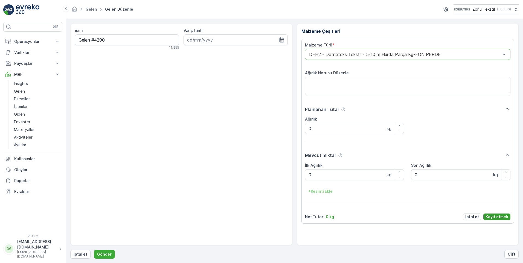
click at [493, 217] on p "Kayıt etmek" at bounding box center [497, 216] width 23 height 5
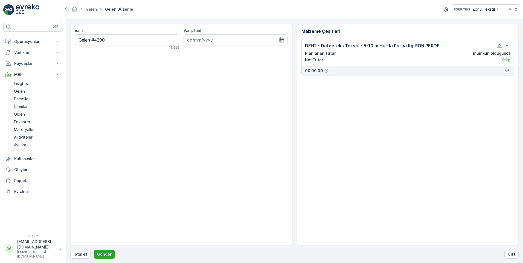
click at [100, 253] on p "Gönder" at bounding box center [104, 254] width 15 height 5
